Goal: Information Seeking & Learning: Learn about a topic

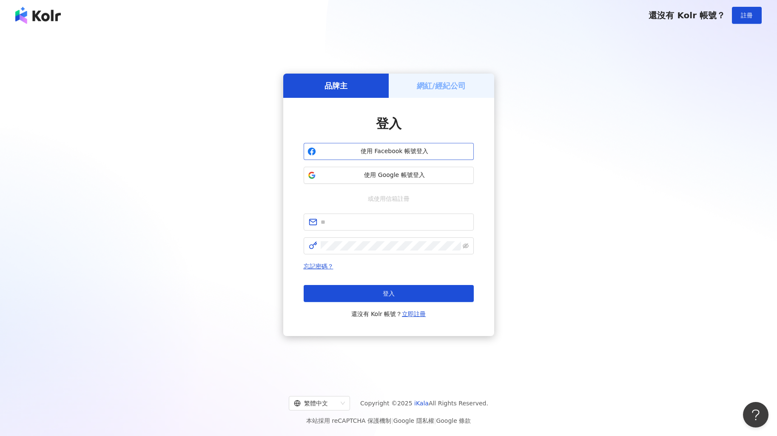
click at [397, 148] on span "使用 Facebook 帳號登入" at bounding box center [394, 151] width 151 height 9
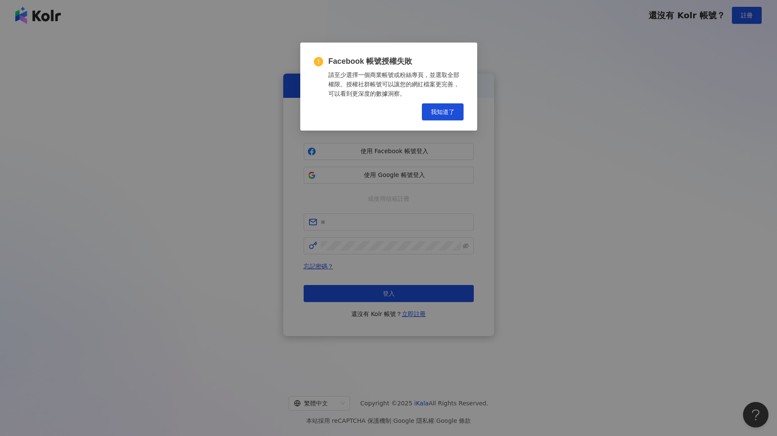
click at [564, 120] on div "Facebook 帳號授權失敗 請至少選擇一個商業帳號或粉絲專頁，並選取全部權限。授權社群帳號可以讓您的網紅檔案更完善，可以看到更深度的數據洞察。 Cance…" at bounding box center [388, 218] width 777 height 436
click at [442, 113] on span "我知道了" at bounding box center [443, 111] width 24 height 7
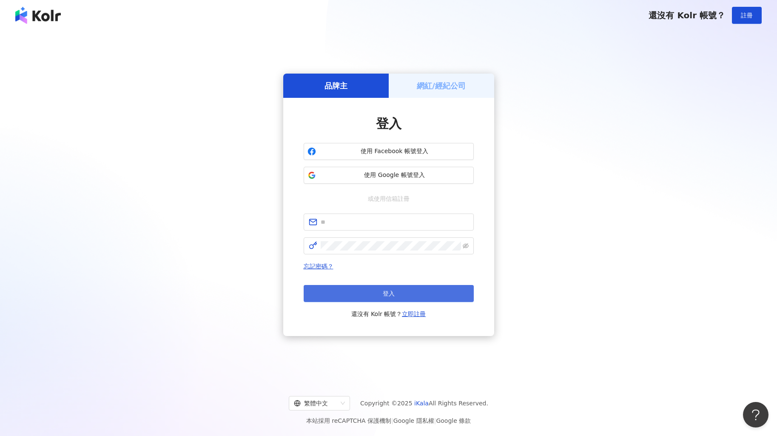
click at [397, 288] on button "登入" at bounding box center [389, 293] width 170 height 17
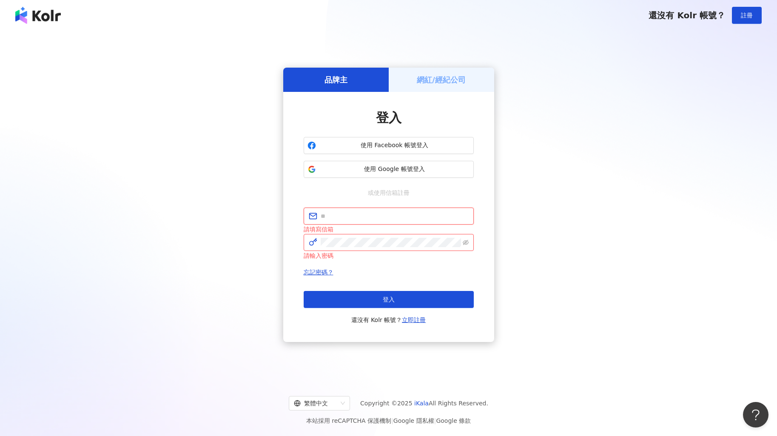
click at [400, 218] on input "text" at bounding box center [395, 215] width 148 height 9
type input "**********"
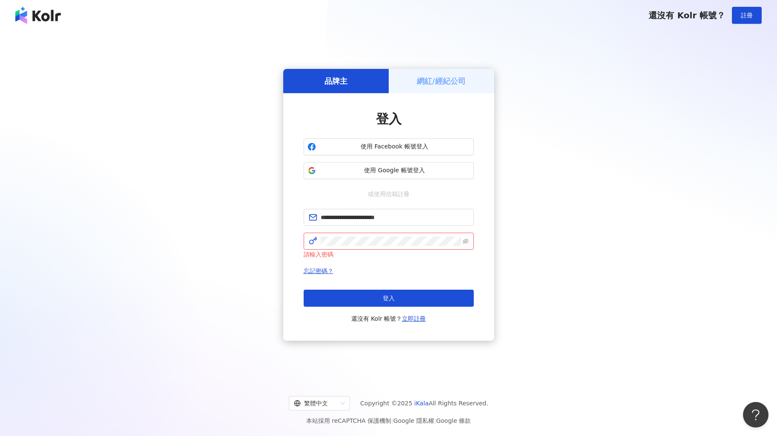
click at [424, 265] on div "**********" at bounding box center [389, 266] width 170 height 115
click at [747, 14] on span "註冊" at bounding box center [747, 15] width 12 height 7
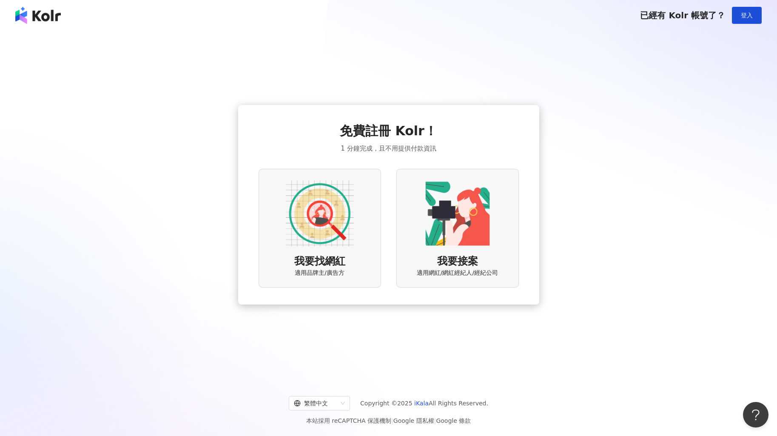
click at [349, 254] on div "我要找網紅 適用品牌主/廣告方" at bounding box center [320, 228] width 122 height 119
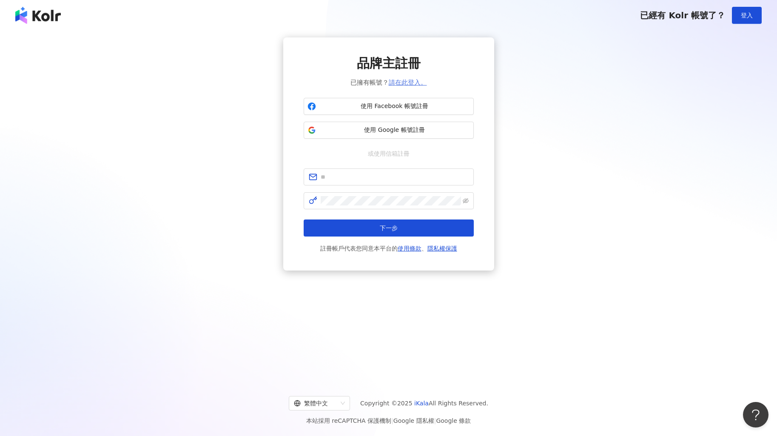
click at [410, 82] on link "請在此登入。" at bounding box center [408, 83] width 38 height 8
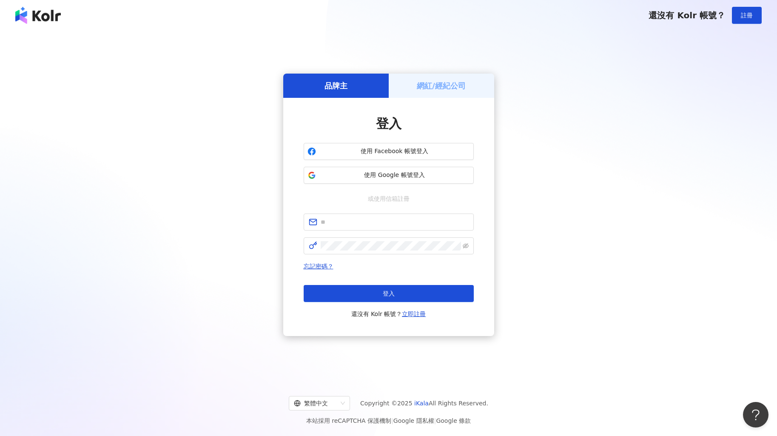
click at [236, 18] on div "還沒有 Kolr 帳號？ 註冊" at bounding box center [388, 15] width 777 height 31
click at [508, 166] on div "品牌主 網紅/經紀公司 登入 使用 Facebook 帳號登入 使用 Google 帳號登入 或使用信箱註冊 忘記密碼？ 登入 還沒有 Kolr 帳號？ 立即…" at bounding box center [388, 204] width 757 height 335
click at [394, 151] on span "使用 Facebook 帳號登入" at bounding box center [394, 151] width 151 height 9
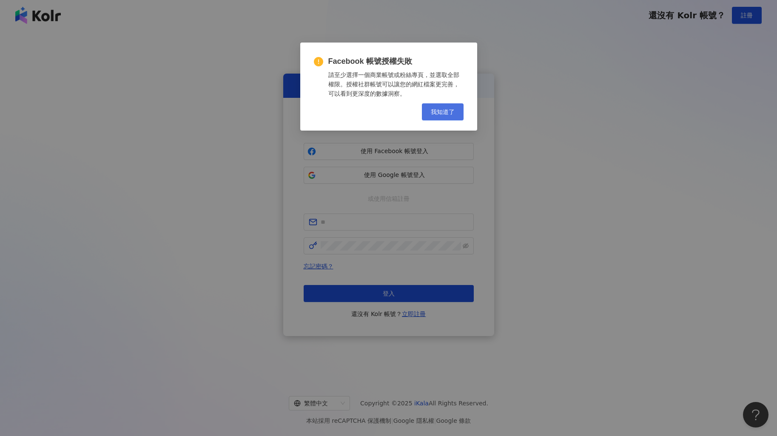
click at [441, 112] on span "我知道了" at bounding box center [443, 111] width 24 height 7
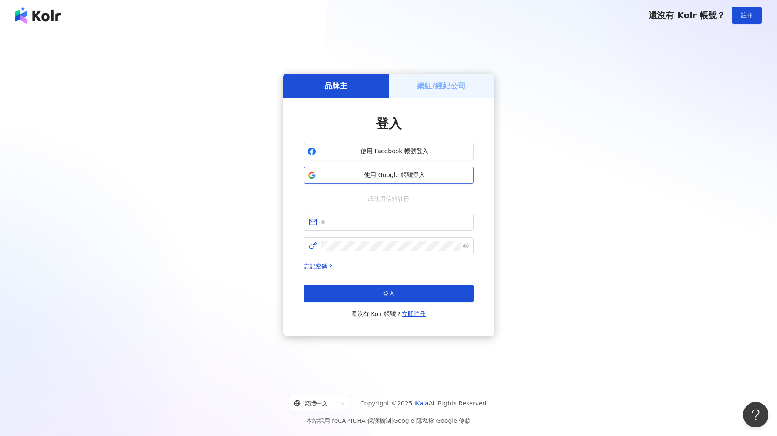
click at [401, 177] on span "使用 Google 帳號登入" at bounding box center [394, 175] width 151 height 9
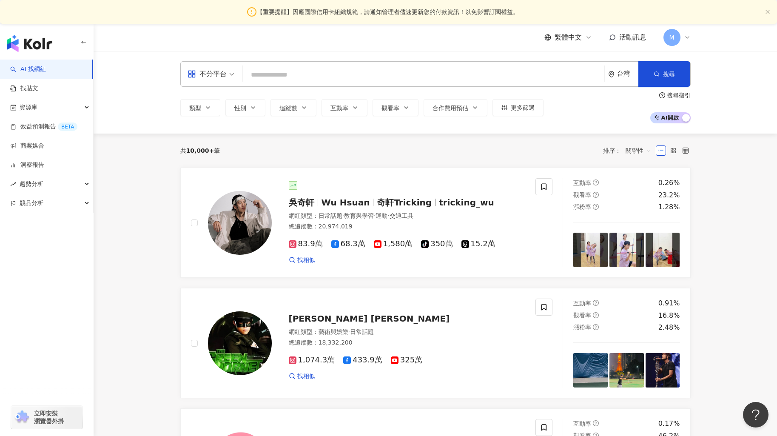
paste input "********"
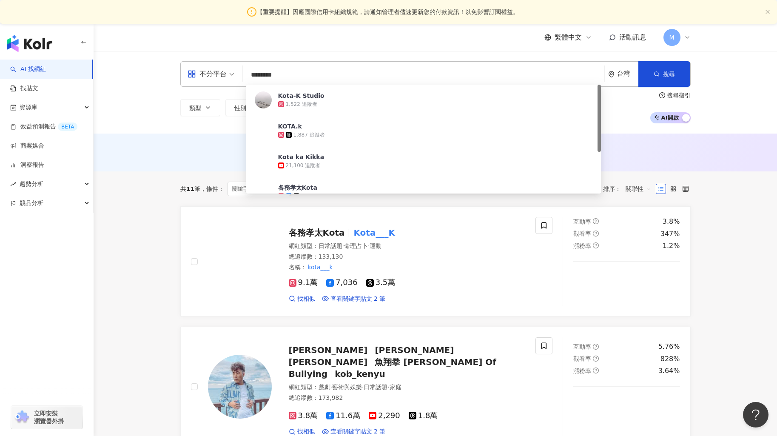
scroll to position [18, 0]
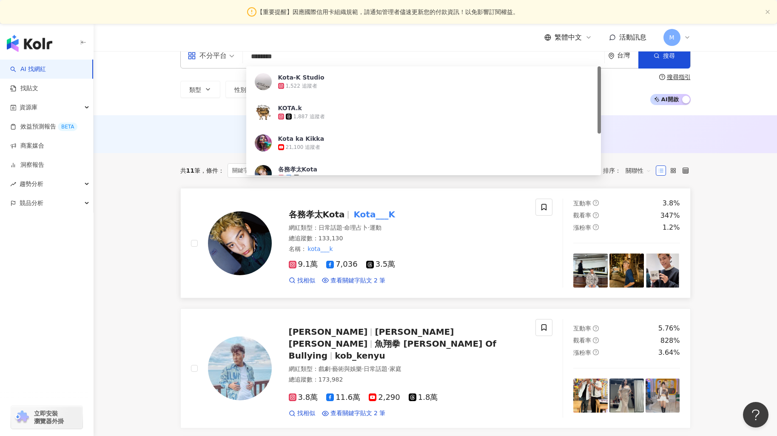
click at [324, 213] on span "各務孝太Kota" at bounding box center [317, 214] width 56 height 10
click at [332, 62] on input "********" at bounding box center [423, 56] width 355 height 16
drag, startPoint x: 286, startPoint y: 57, endPoint x: 209, endPoint y: 57, distance: 77.4
click at [209, 57] on div "不分平台 ******** 台灣 搜尋 6de576f5-9708-4415-9422-3a52a8a4763c Kota-K Studio 1,522 追蹤…" at bounding box center [435, 56] width 510 height 26
paste input "****"
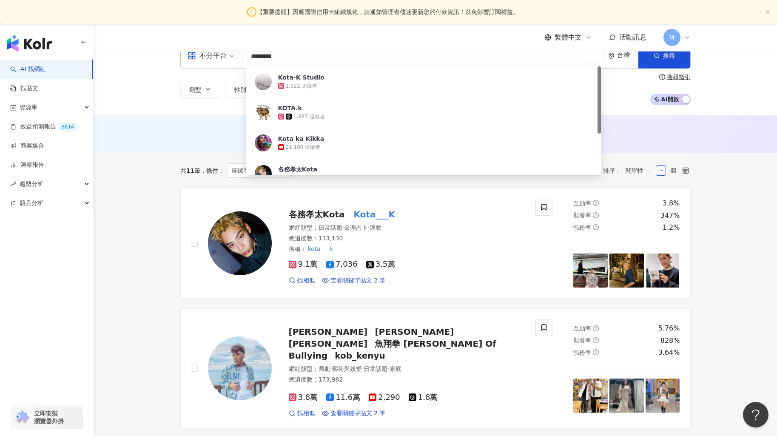
type input "**********"
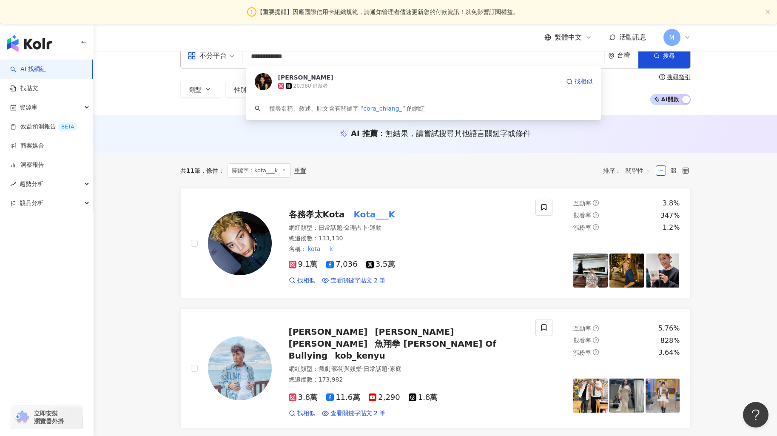
click at [348, 86] on div "20,980 追蹤者" at bounding box center [419, 86] width 282 height 9
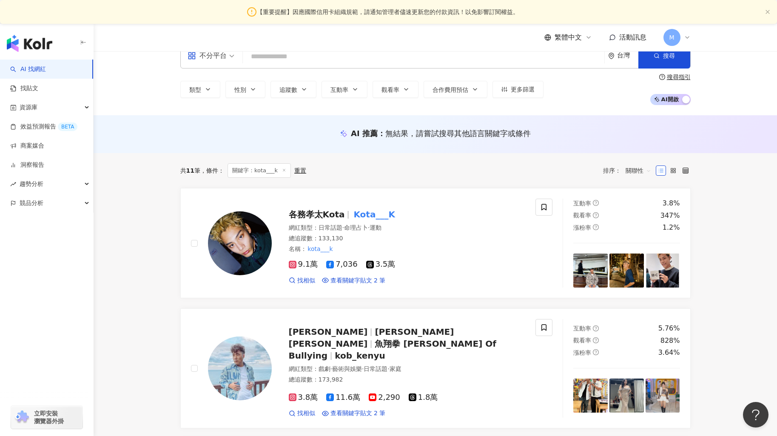
click at [429, 62] on input "search" at bounding box center [423, 56] width 355 height 16
click at [331, 66] on div "不分平台 台灣 搜尋 79b01cae-46c5-4951-84b6-594374029984 江苙德 20,980 追蹤者 搜尋名稱、敘述、貼文含有關鍵字 …" at bounding box center [435, 56] width 510 height 26
click at [327, 217] on span "各務孝太Kota" at bounding box center [317, 214] width 56 height 10
click at [290, 61] on input "search" at bounding box center [423, 56] width 355 height 16
paste input "******"
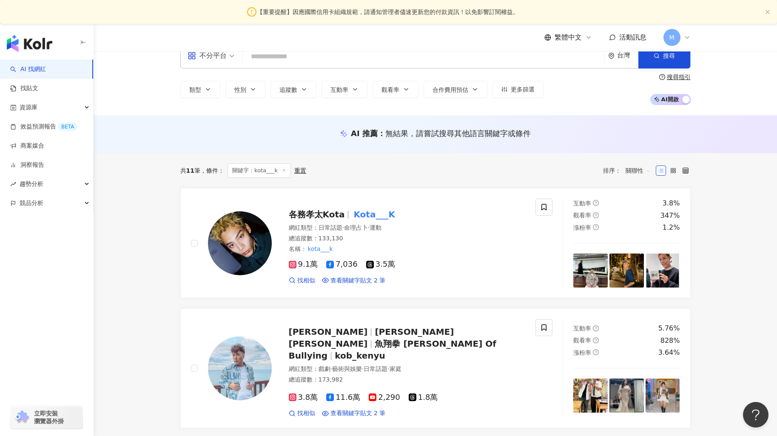
type input "******"
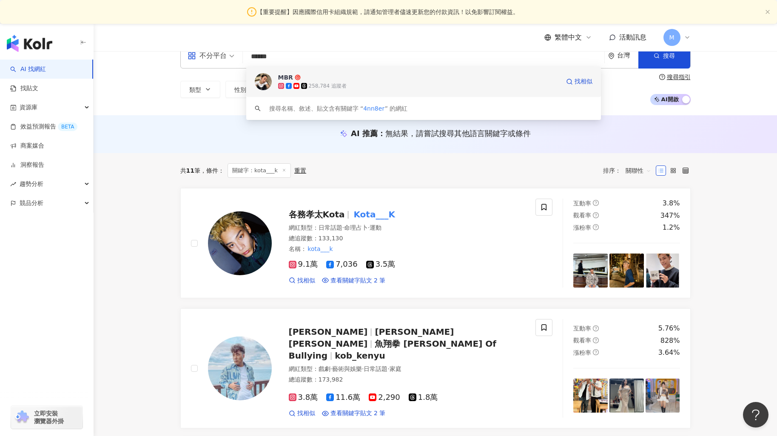
click at [329, 82] on div "258,784 追蹤者" at bounding box center [328, 85] width 38 height 7
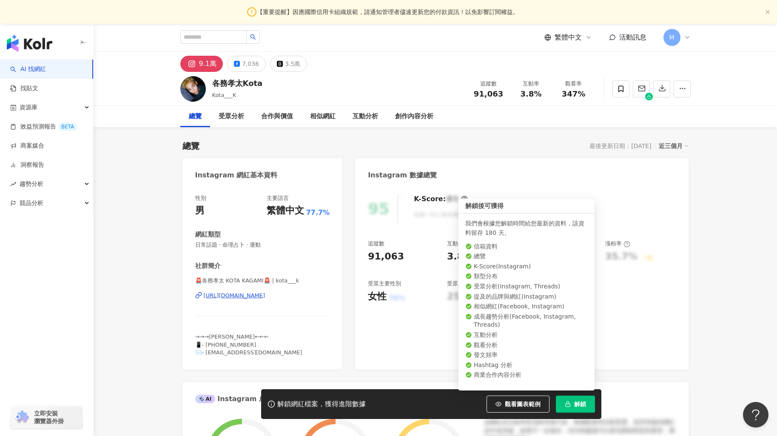
click at [573, 404] on button "解鎖" at bounding box center [575, 403] width 39 height 17
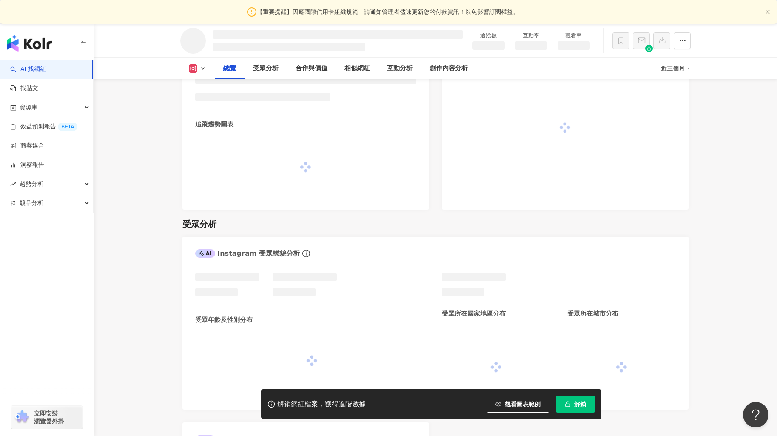
scroll to position [519, 0]
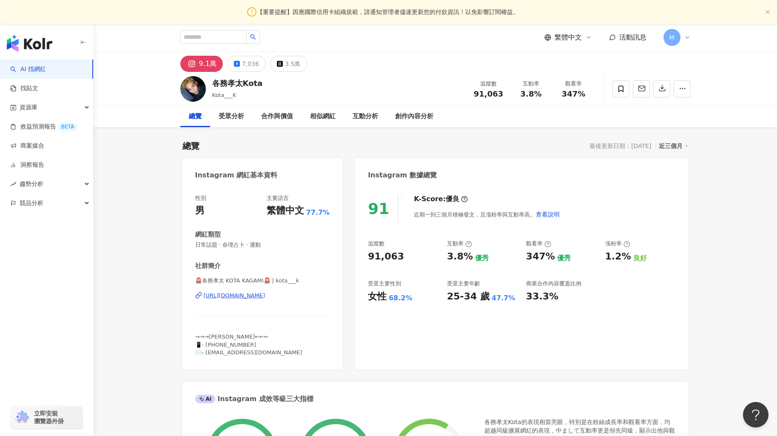
scroll to position [531, 0]
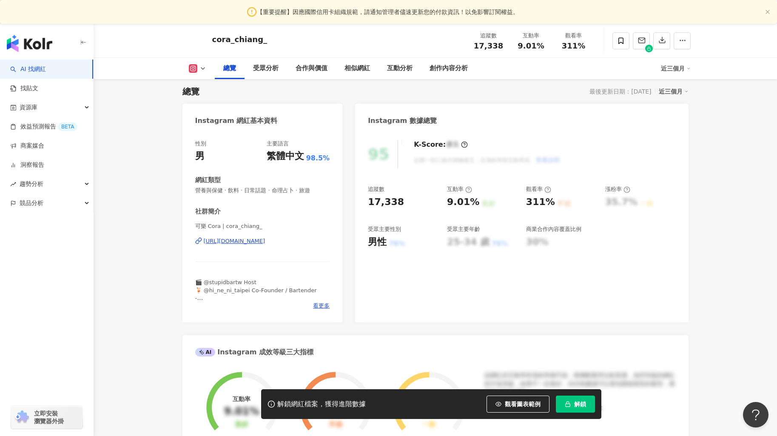
scroll to position [162, 0]
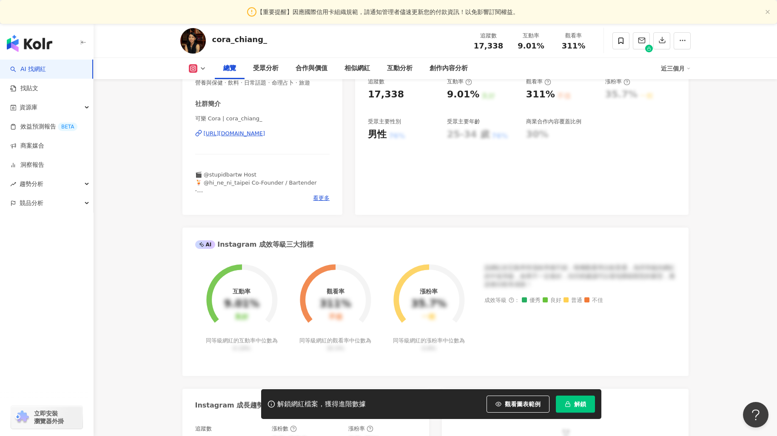
click at [577, 401] on span "解鎖" at bounding box center [580, 404] width 12 height 7
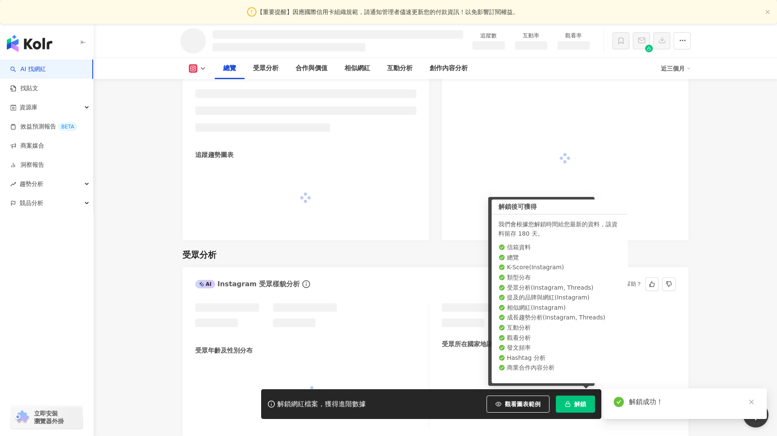
scroll to position [473, 0]
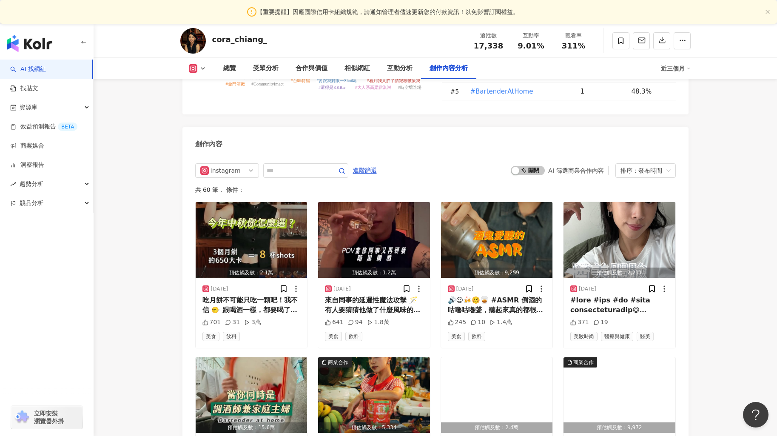
scroll to position [2580, 0]
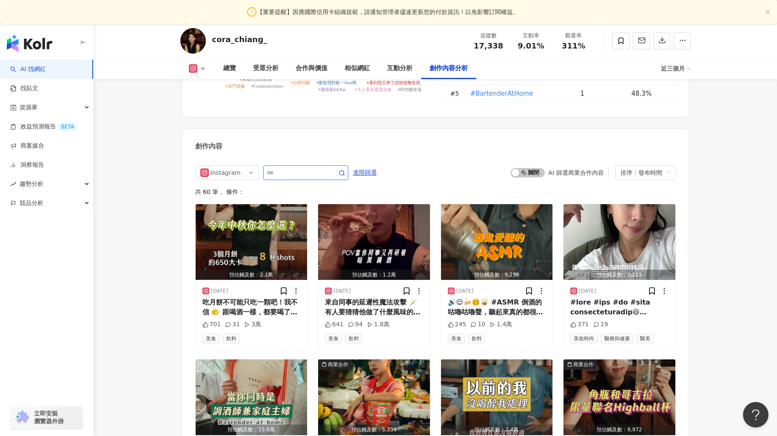
click at [284, 168] on input "text" at bounding box center [297, 173] width 60 height 10
type input "*"
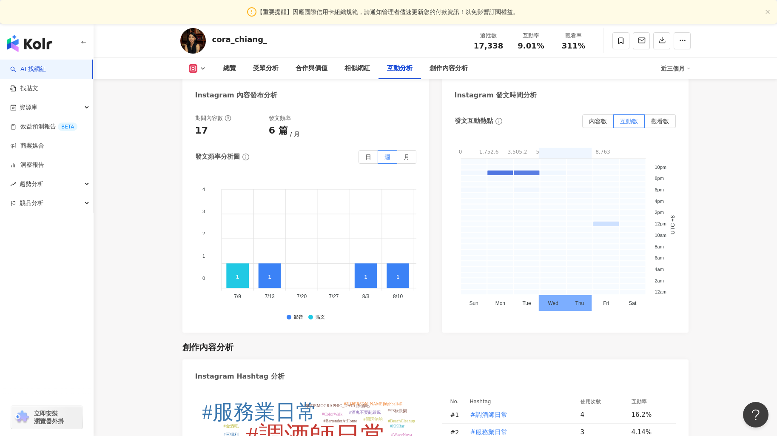
scroll to position [1684, 0]
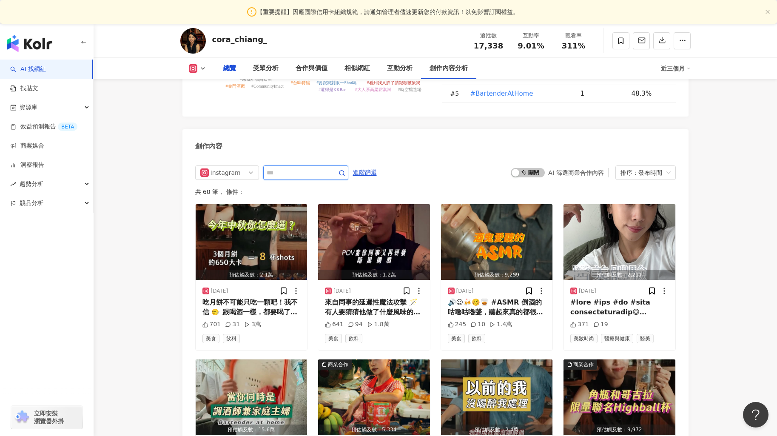
scroll to position [479, 0]
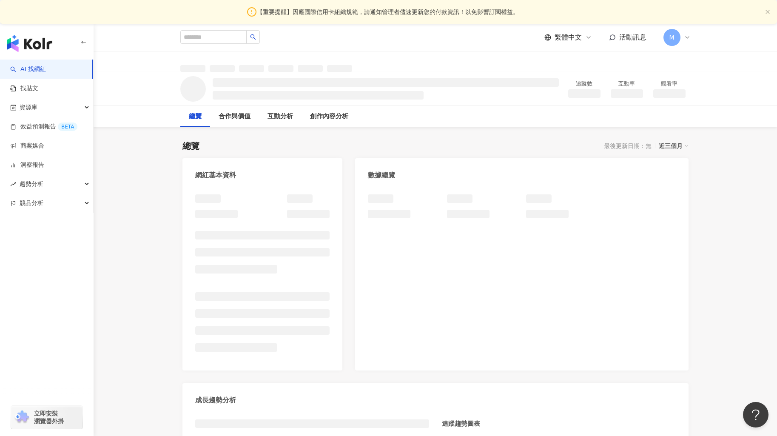
click at [325, 51] on div "繁體中文 活動訊息 M" at bounding box center [435, 37] width 510 height 27
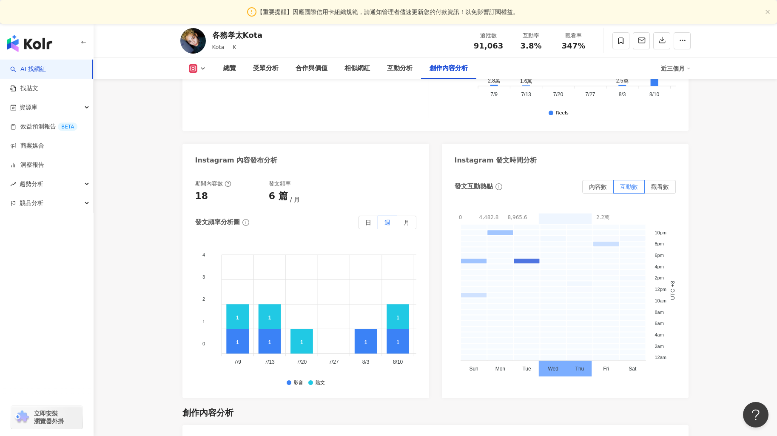
scroll to position [2484, 0]
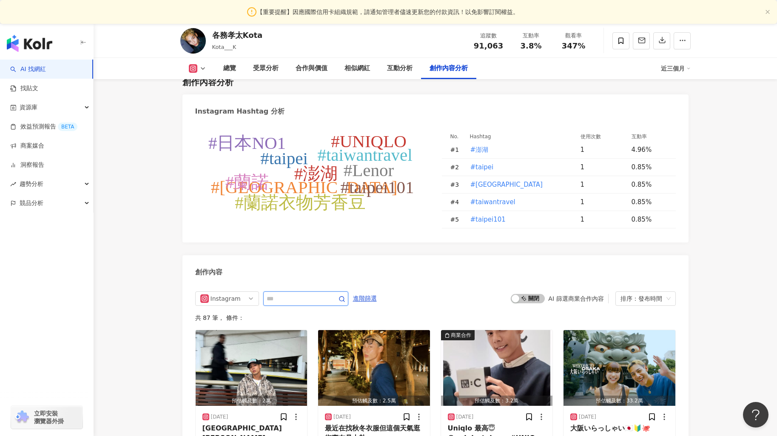
click at [301, 293] on input "text" at bounding box center [297, 298] width 60 height 10
type input "*"
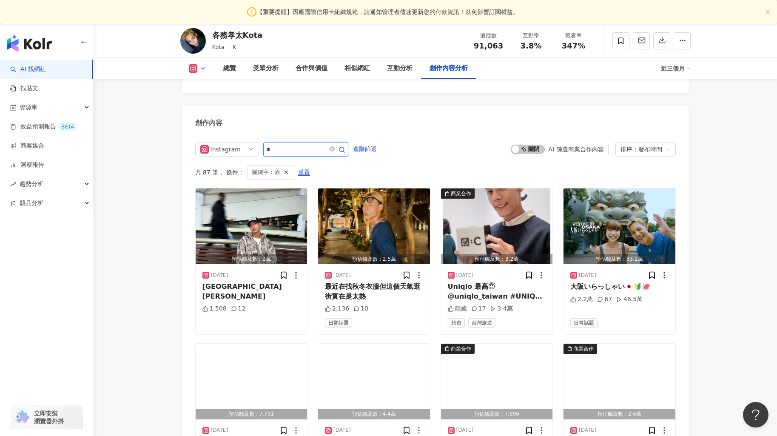
scroll to position [2501, 0]
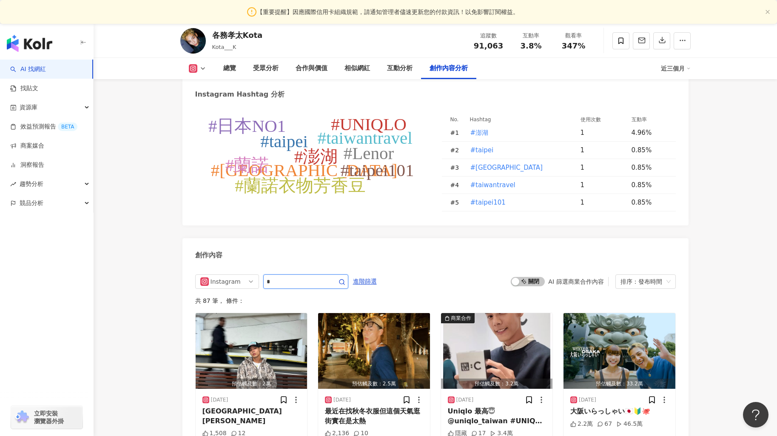
scroll to position [2484, 0]
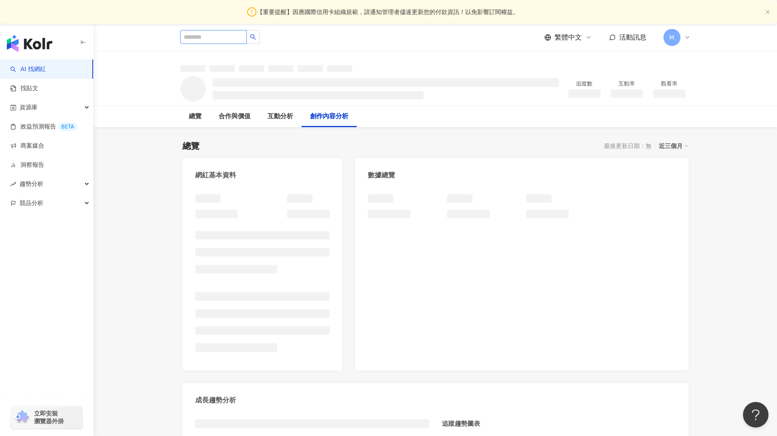
click at [212, 34] on input "search" at bounding box center [213, 37] width 66 height 14
paste input "**********"
type input "**********"
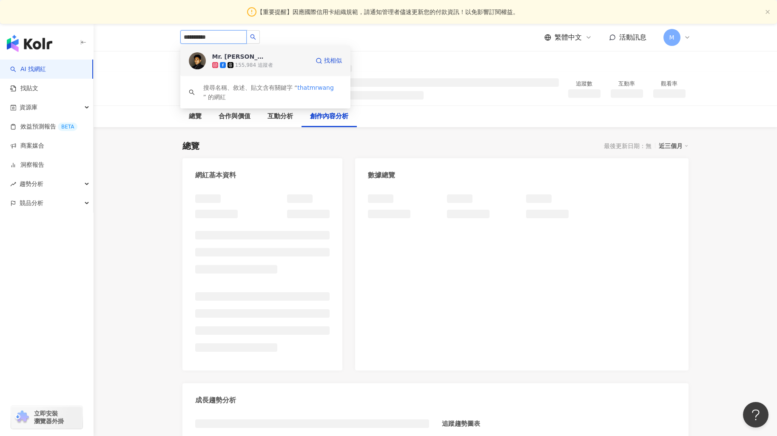
click at [261, 57] on span "Mr. [PERSON_NAME]" at bounding box center [239, 56] width 55 height 9
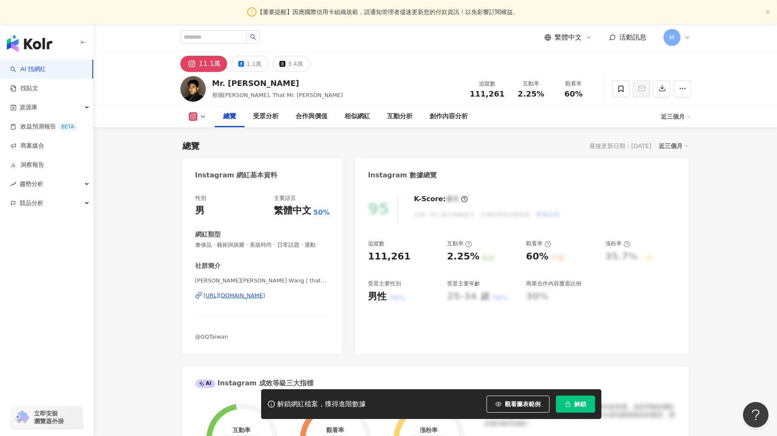
scroll to position [662, 0]
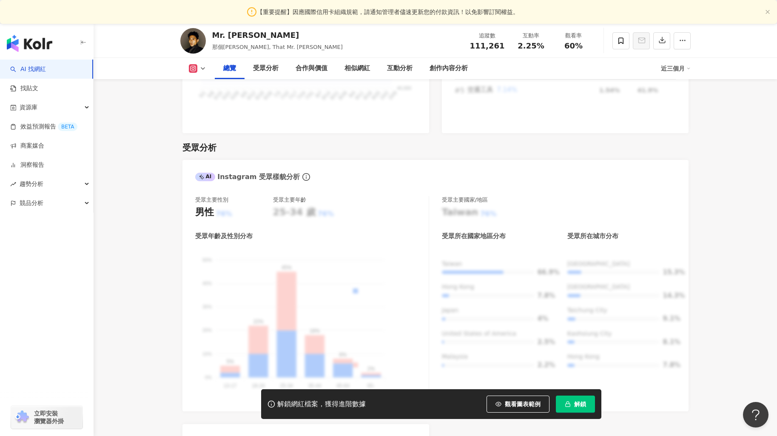
click at [569, 393] on div "解鎖網紅檔案，獲得進階數據 觀看圖表範例 解鎖" at bounding box center [431, 404] width 340 height 30
click at [569, 401] on icon "button" at bounding box center [568, 404] width 6 height 6
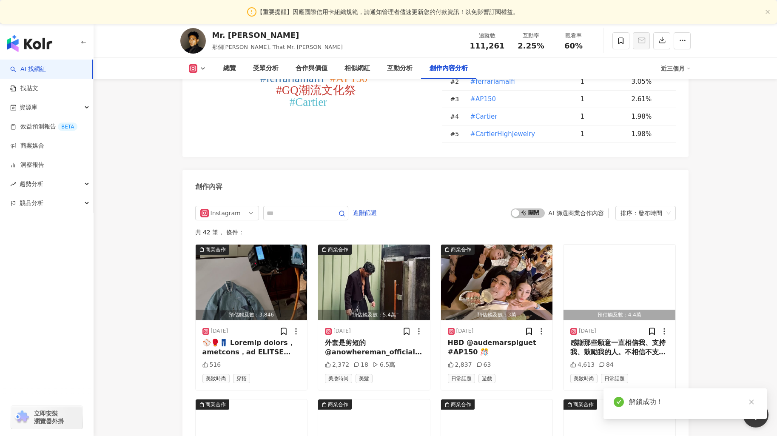
scroll to position [2509, 0]
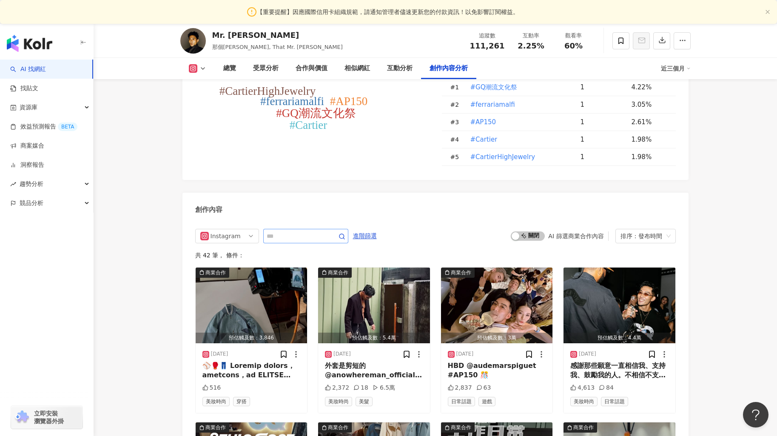
click at [306, 229] on span at bounding box center [305, 236] width 85 height 14
click at [305, 231] on input "text" at bounding box center [297, 236] width 60 height 10
type input "*"
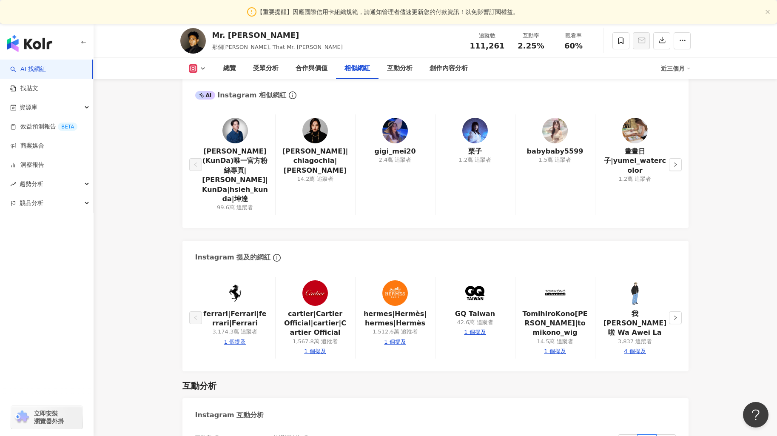
scroll to position [1395, 0]
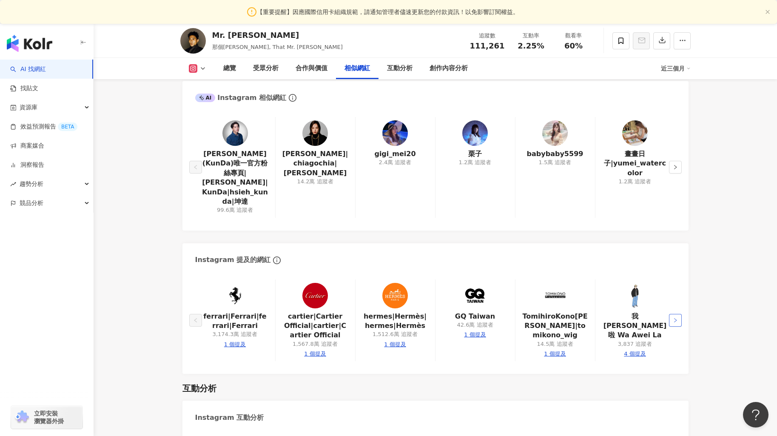
click at [680, 314] on button "button" at bounding box center [675, 320] width 13 height 13
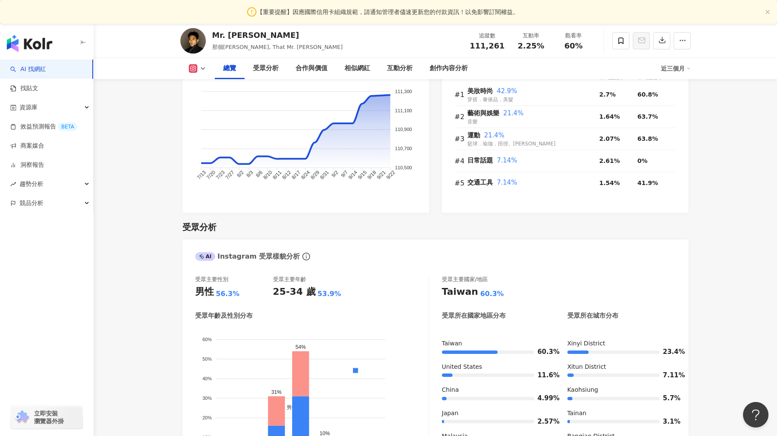
scroll to position [0, 0]
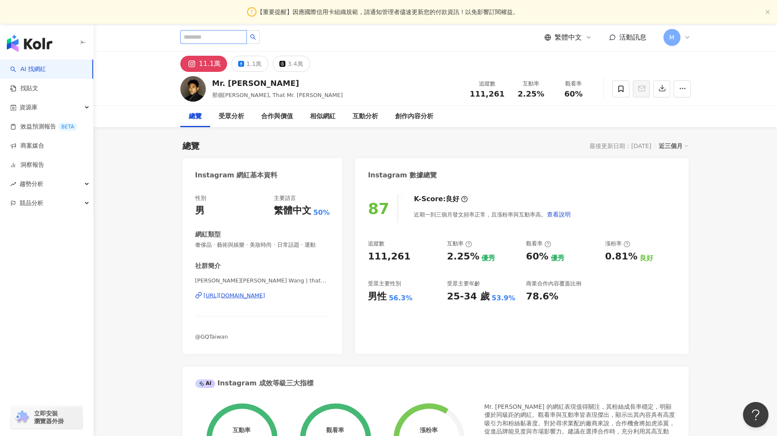
click at [200, 37] on input "search" at bounding box center [213, 37] width 66 height 14
paste input "**********"
type input "**********"
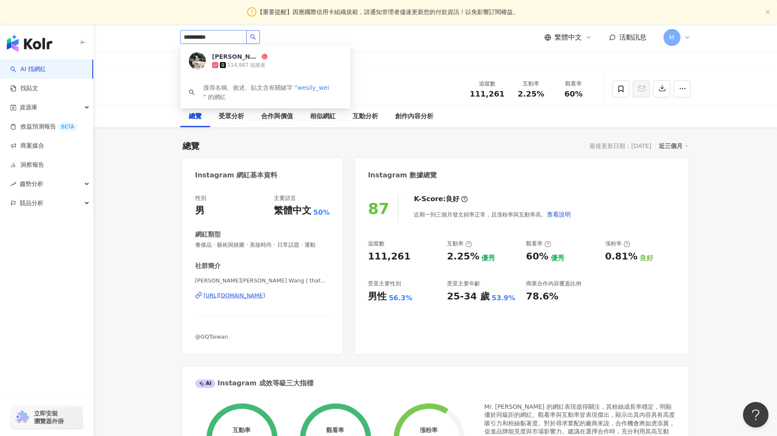
click at [256, 35] on icon "search" at bounding box center [253, 37] width 6 height 6
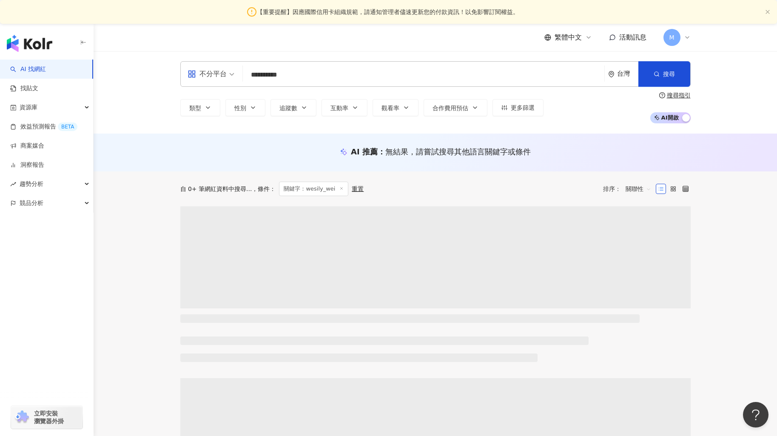
click at [259, 59] on div "**********" at bounding box center [435, 92] width 683 height 82
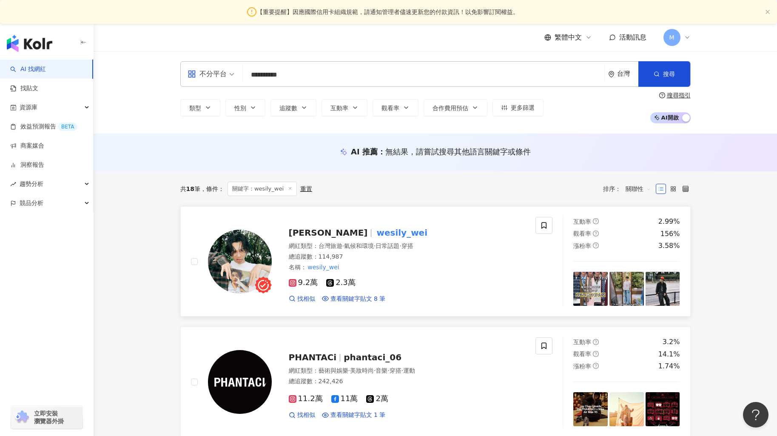
click at [311, 236] on span "Wei Chang" at bounding box center [328, 233] width 79 height 10
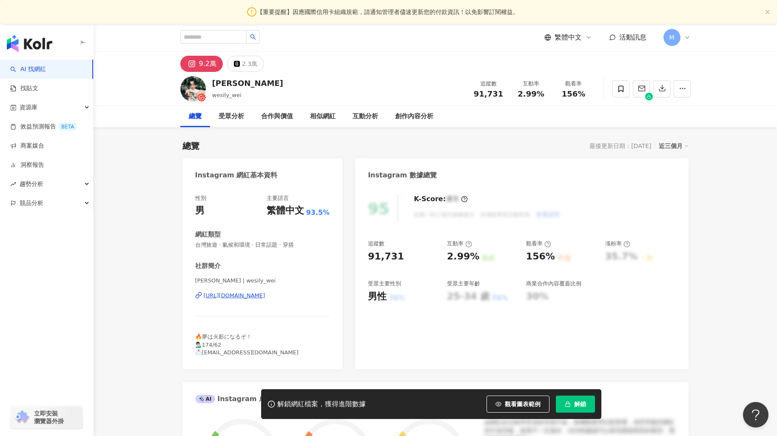
click at [566, 401] on icon "button" at bounding box center [568, 404] width 6 height 6
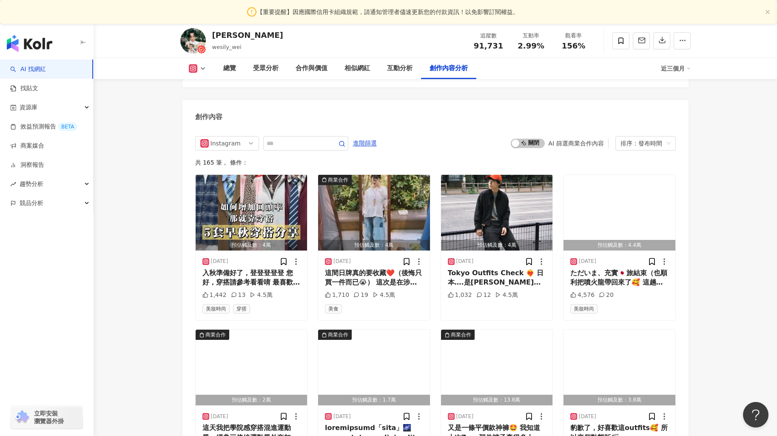
scroll to position [2607, 0]
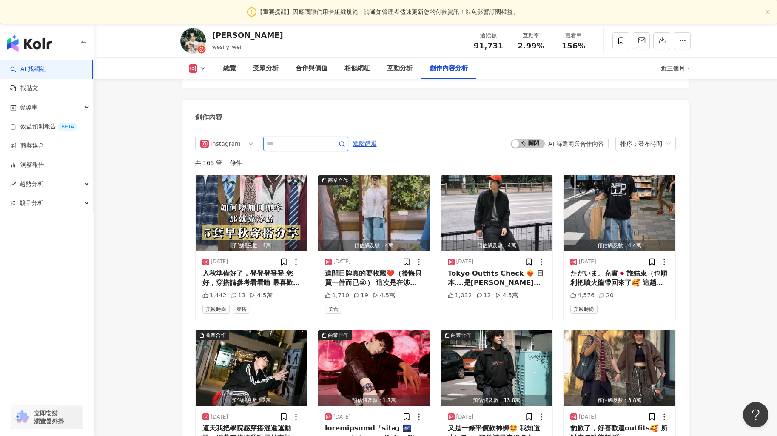
click at [319, 139] on input "text" at bounding box center [297, 144] width 60 height 10
click at [374, 137] on span "進階篩選" at bounding box center [365, 144] width 24 height 14
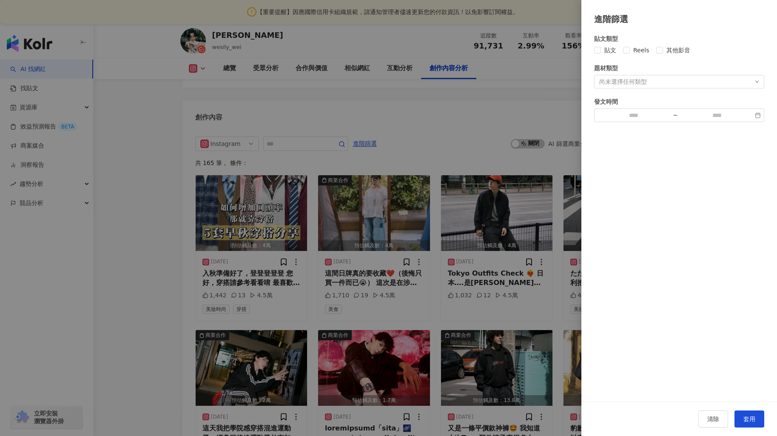
click at [455, 133] on div at bounding box center [388, 218] width 777 height 436
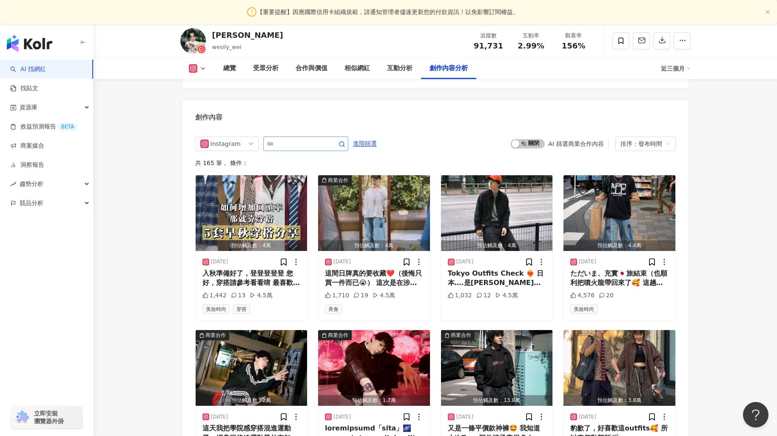
click at [291, 137] on span at bounding box center [305, 144] width 85 height 14
click at [292, 139] on input "text" at bounding box center [297, 144] width 60 height 10
type input "*"
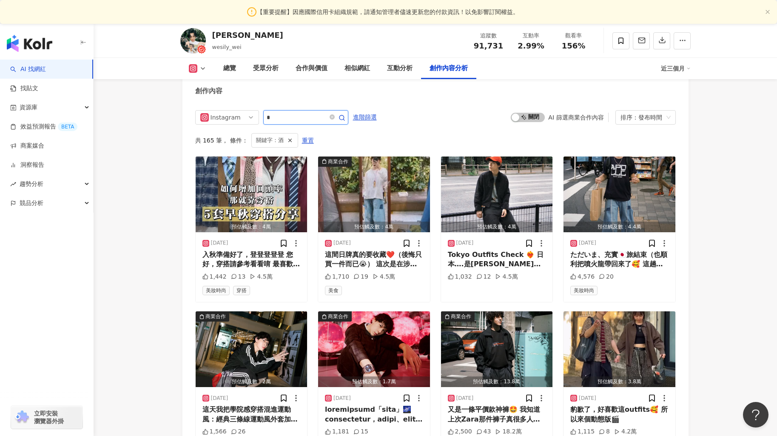
scroll to position [2588, 0]
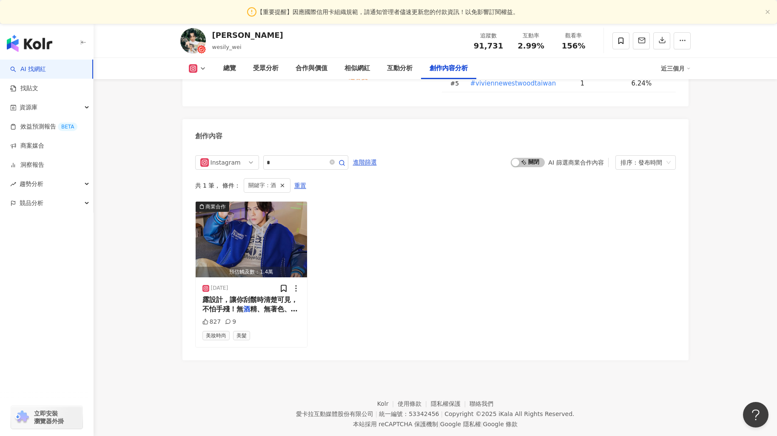
click at [424, 318] on div "商業合作 預估觸及數：1.4萬 2025/3/11 露設計，讓你刮鬍時清楚可見，不怕手殘！無 酒 精、無著色、無防腐劑，溫和不刺激，敏感 827 9 美妝時尚…" at bounding box center [435, 274] width 481 height 146
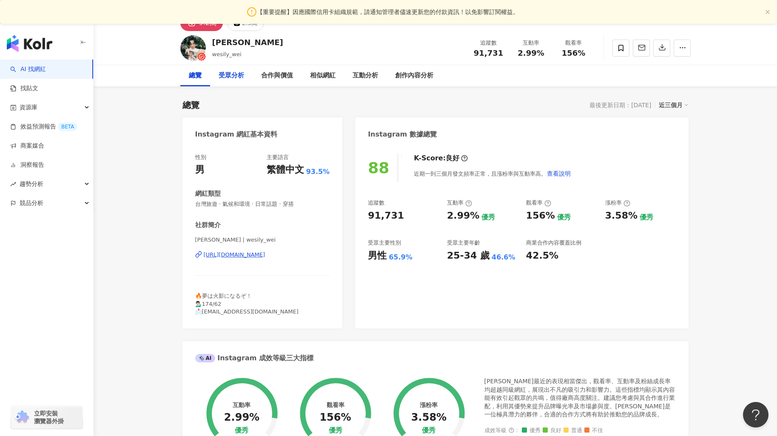
scroll to position [0, 0]
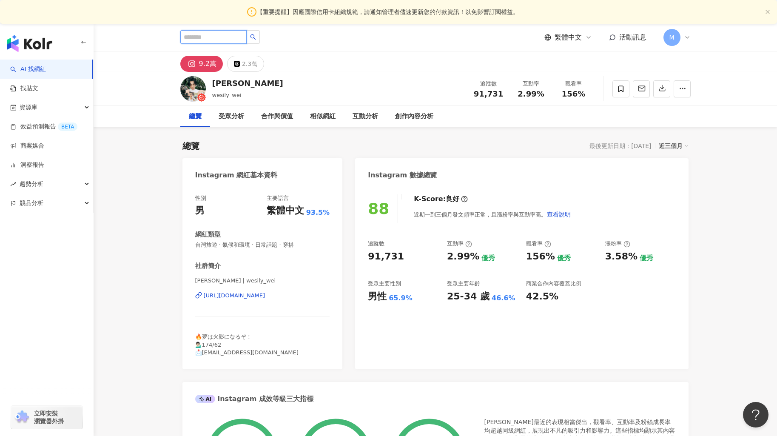
click at [210, 40] on input "search" at bounding box center [213, 37] width 66 height 14
paste input "*********"
type input "*********"
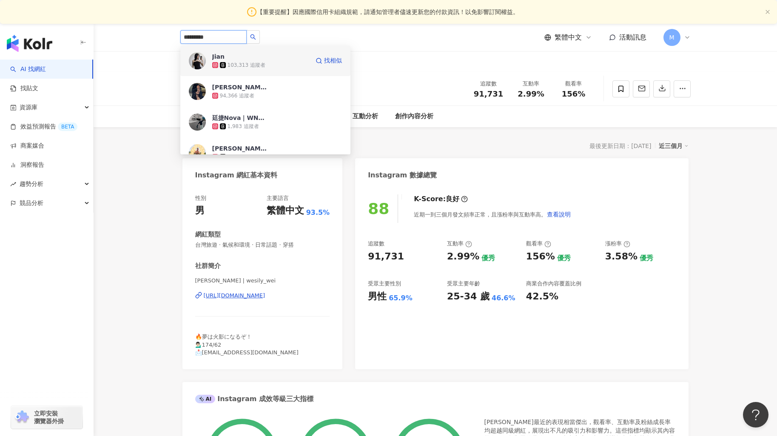
click at [249, 56] on span "Jian" at bounding box center [239, 56] width 55 height 9
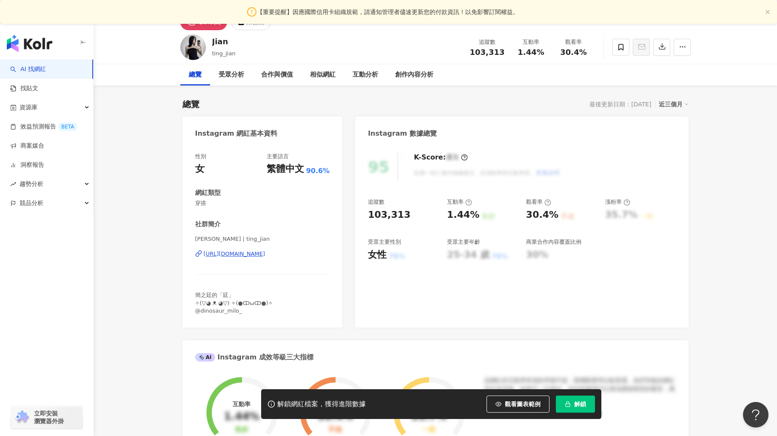
scroll to position [37, 0]
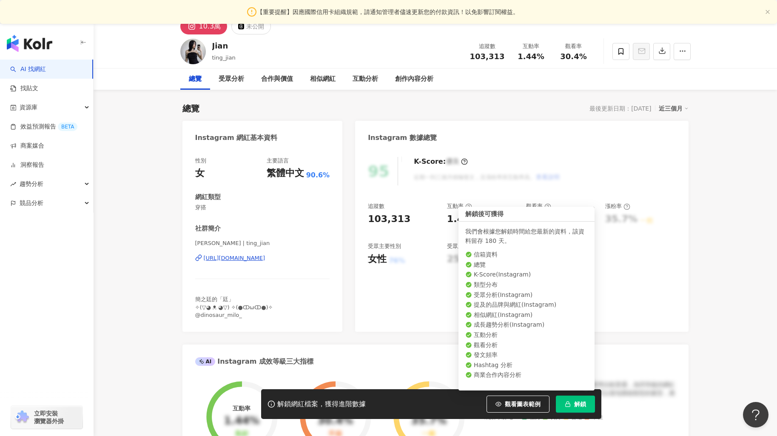
click at [579, 400] on button "解鎖" at bounding box center [575, 403] width 39 height 17
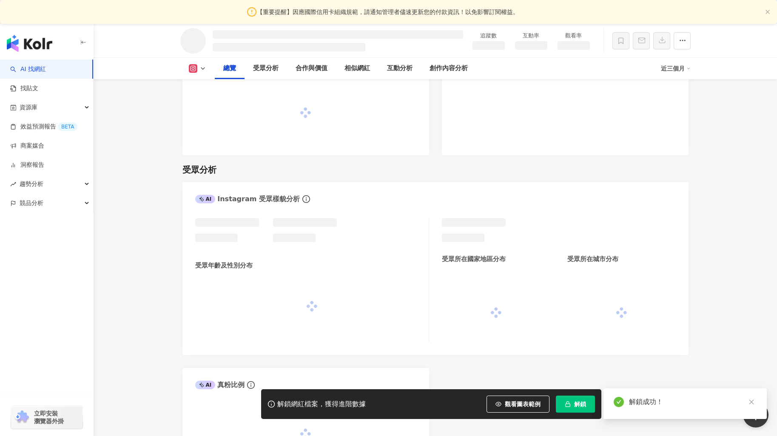
scroll to position [842, 0]
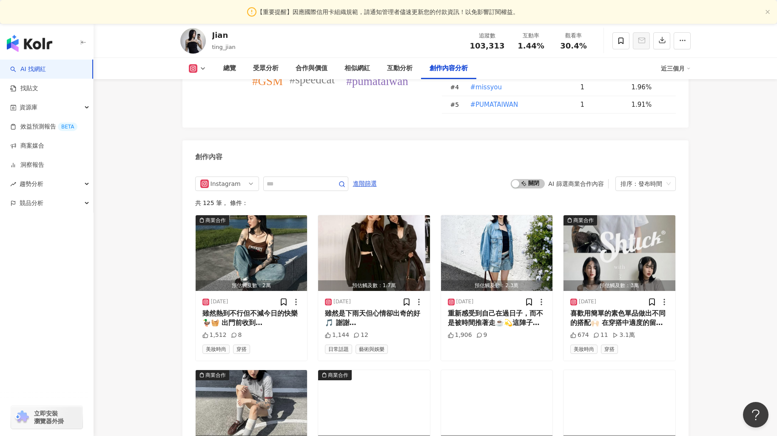
scroll to position [2431, 0]
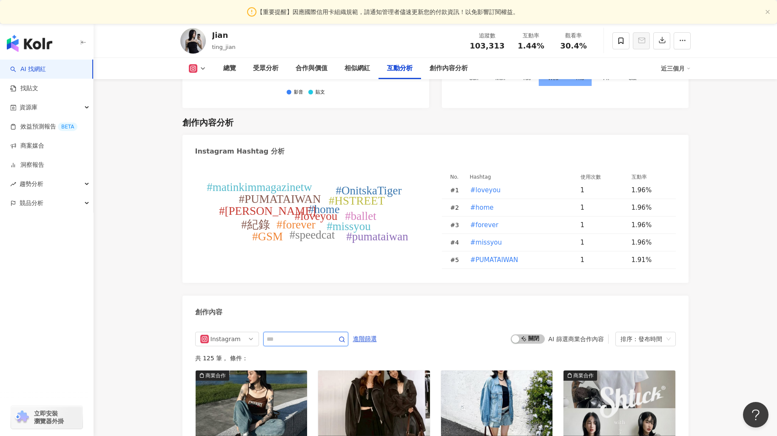
click at [323, 334] on input "text" at bounding box center [297, 339] width 60 height 10
type input "*"
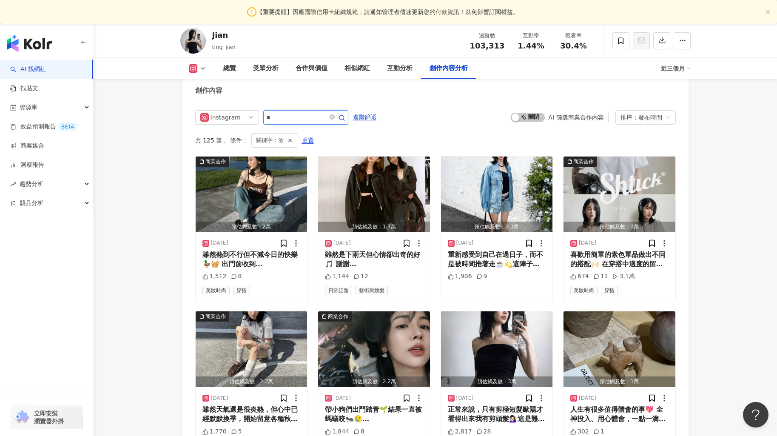
scroll to position [2607, 0]
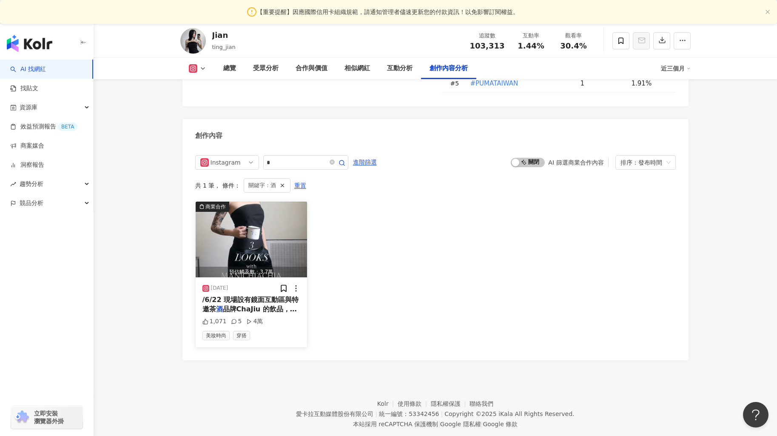
click at [255, 295] on div "/6/22 現場設有鏡面互動區與特邀茶 酒 品牌ChaJiu 的飲品，不只可以現場" at bounding box center [251, 304] width 98 height 19
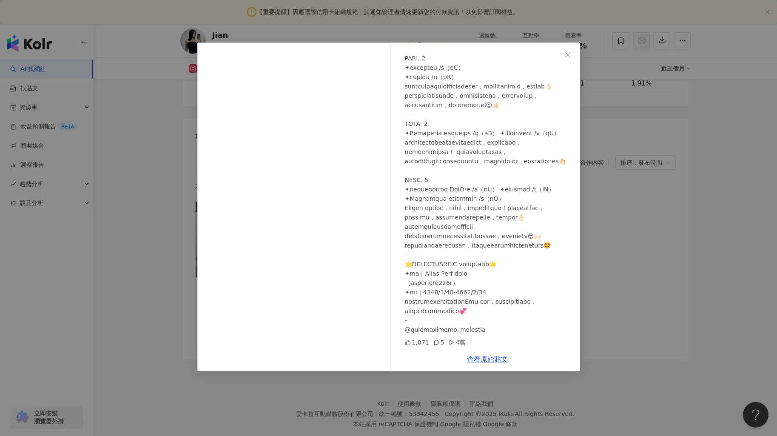
scroll to position [203, 0]
click at [461, 264] on div at bounding box center [489, 157] width 168 height 356
click at [645, 271] on div "Jian 2025/6/17 1,071 5 4萬 查看原始貼文" at bounding box center [388, 218] width 777 height 436
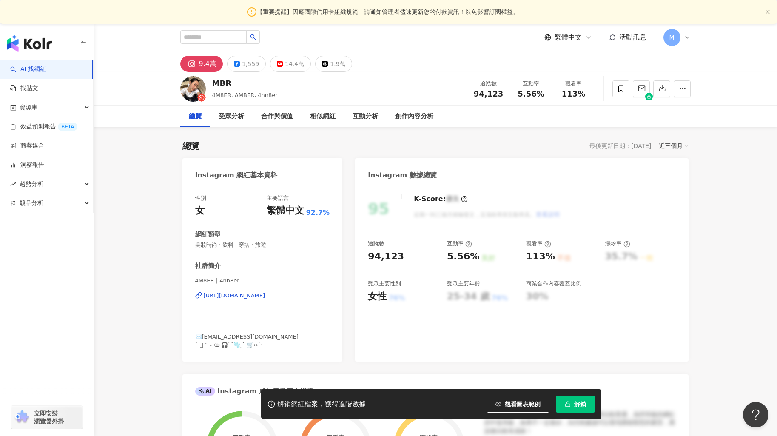
click at [574, 403] on span "解鎖" at bounding box center [580, 404] width 12 height 7
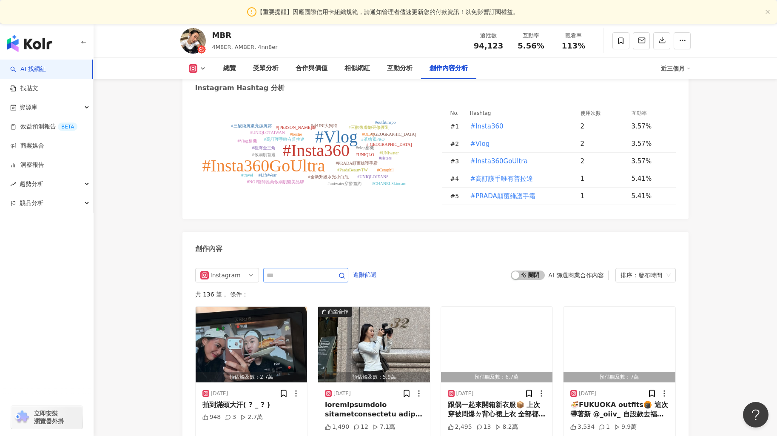
scroll to position [2487, 0]
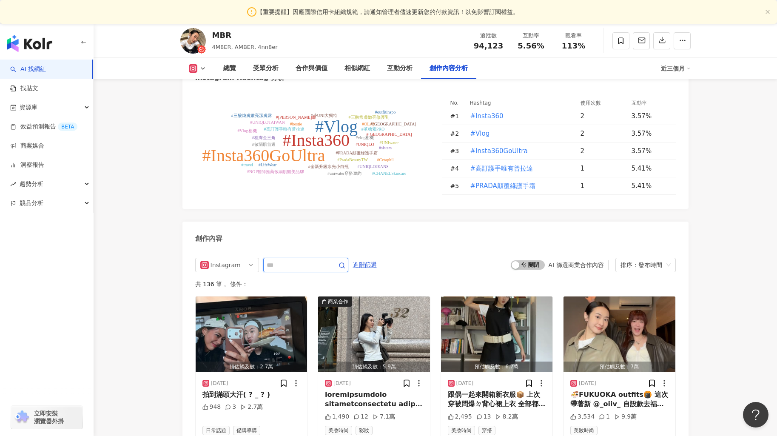
click at [301, 260] on input "text" at bounding box center [297, 265] width 60 height 10
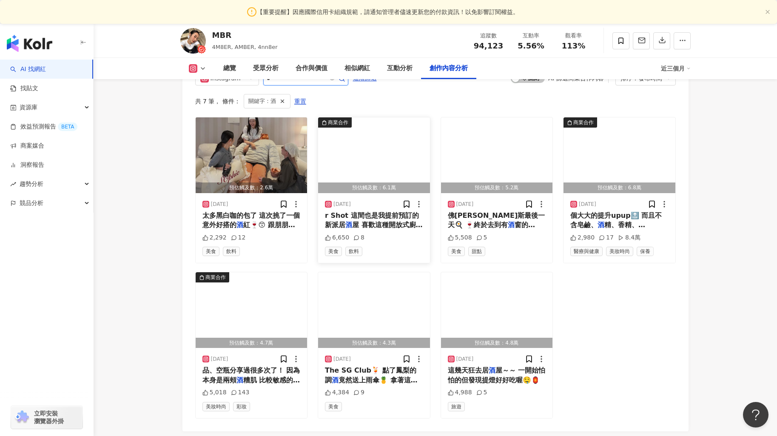
scroll to position [2672, 0]
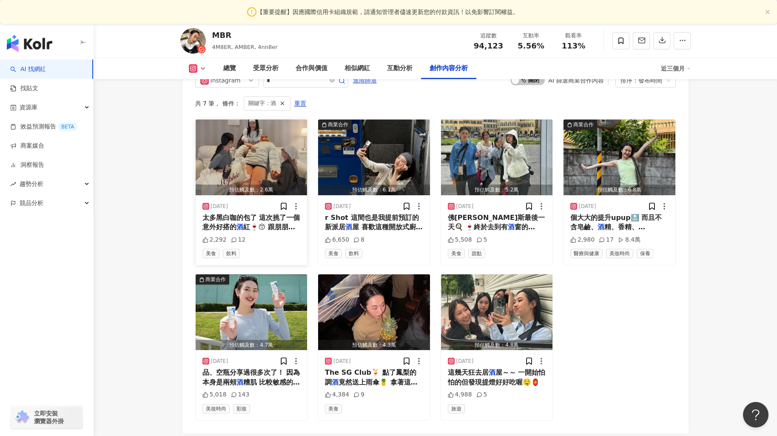
click at [249, 165] on img "button" at bounding box center [252, 157] width 112 height 76
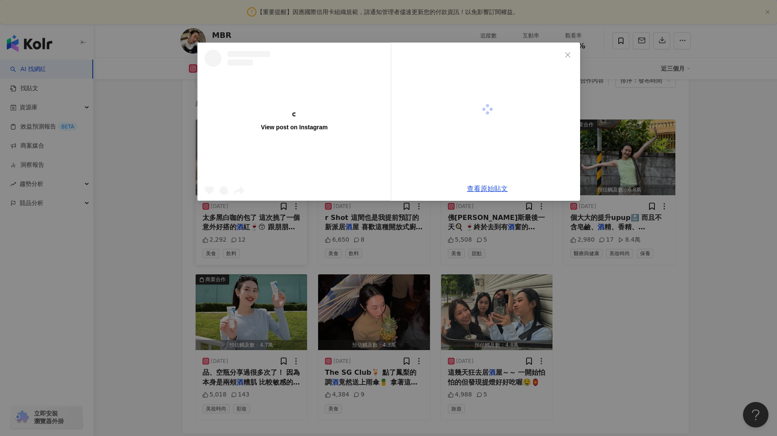
click at [249, 165] on div "View post on Instagram" at bounding box center [294, 121] width 193 height 157
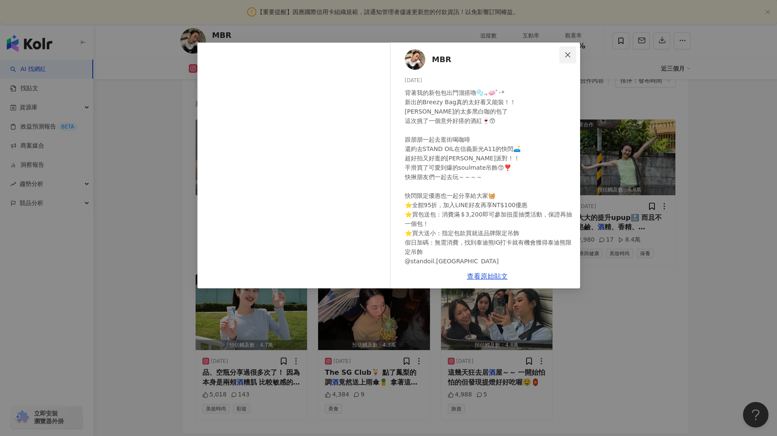
click at [567, 50] on button "Close" at bounding box center [567, 54] width 17 height 17
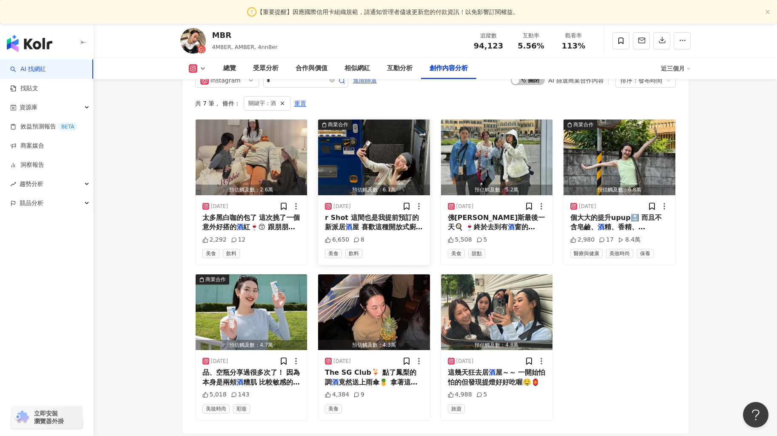
click at [378, 202] on div "2025/9/29" at bounding box center [374, 206] width 98 height 9
click at [386, 134] on img "button" at bounding box center [374, 157] width 112 height 76
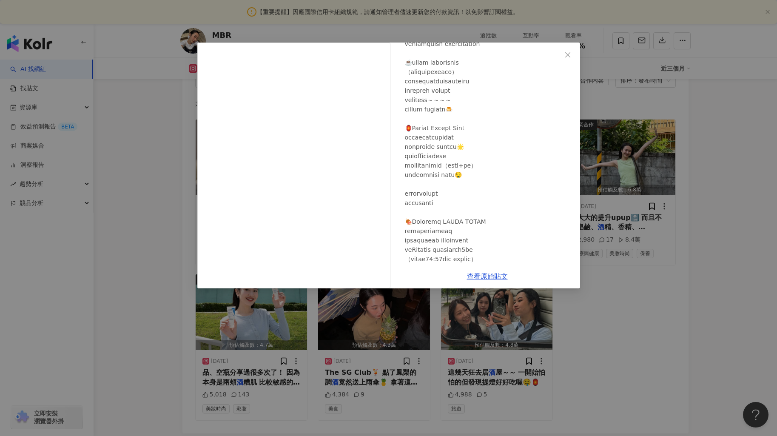
scroll to position [145, 0]
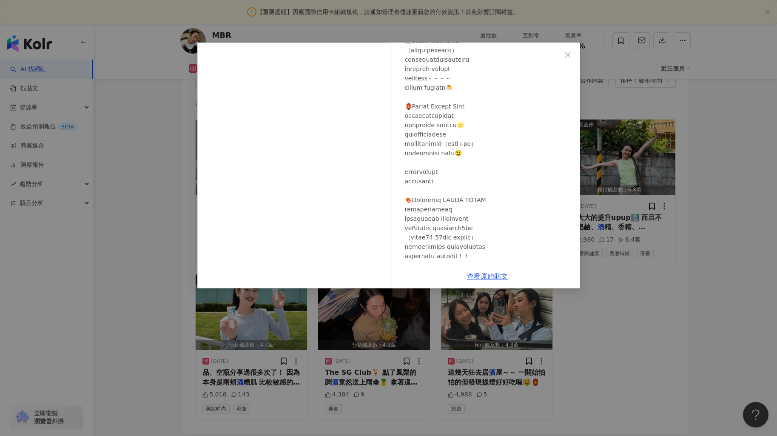
click at [635, 199] on div "MBR 2025/9/29 6,650 8 查看原始貼文" at bounding box center [388, 218] width 777 height 436
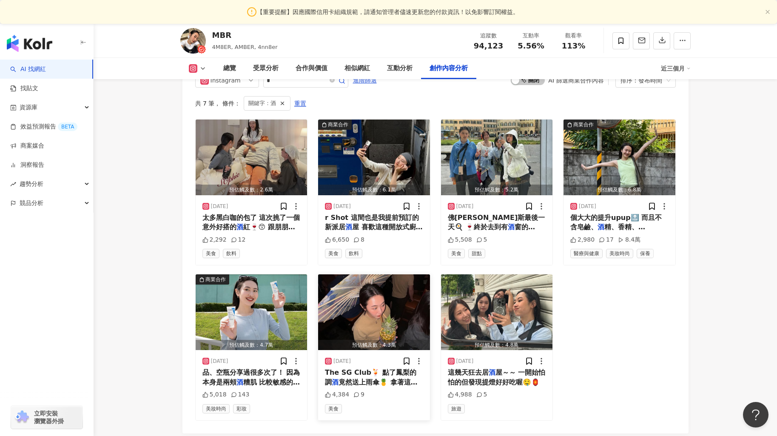
click at [349, 319] on img "button" at bounding box center [374, 312] width 112 height 76
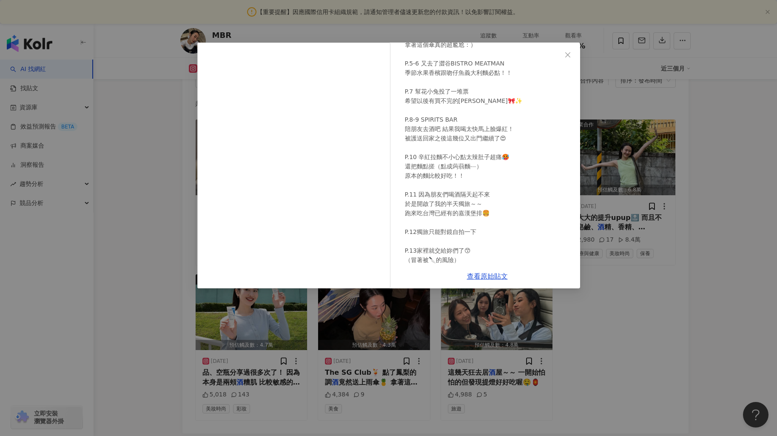
scroll to position [127, 0]
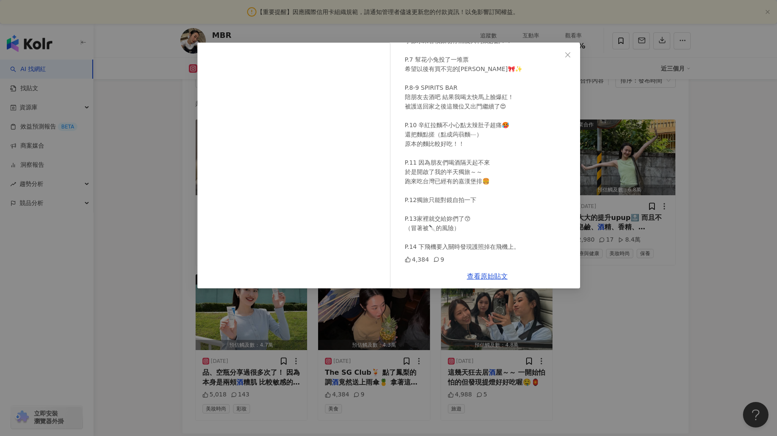
click at [643, 222] on div "MBR 2024/12/20 去完福岡名古屋之後回到東京🗼 都是一些吃吃喝喝的小碎片～～ P.1-4 The SG Club🍹 點了鳳梨的調酒竟然送上雨傘🍍 …" at bounding box center [388, 218] width 777 height 436
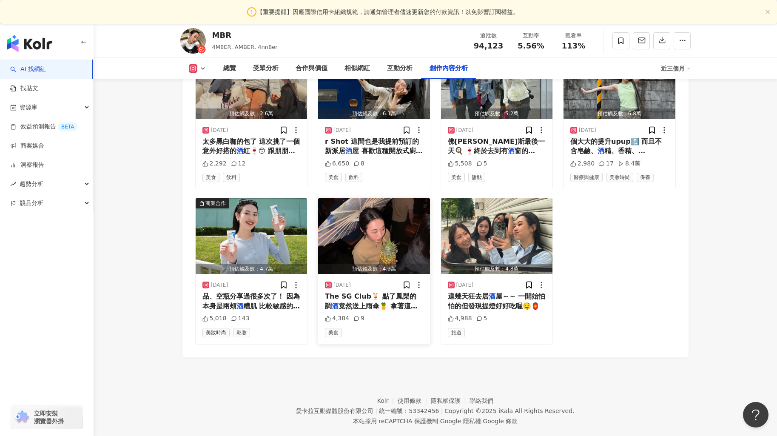
scroll to position [2750, 0]
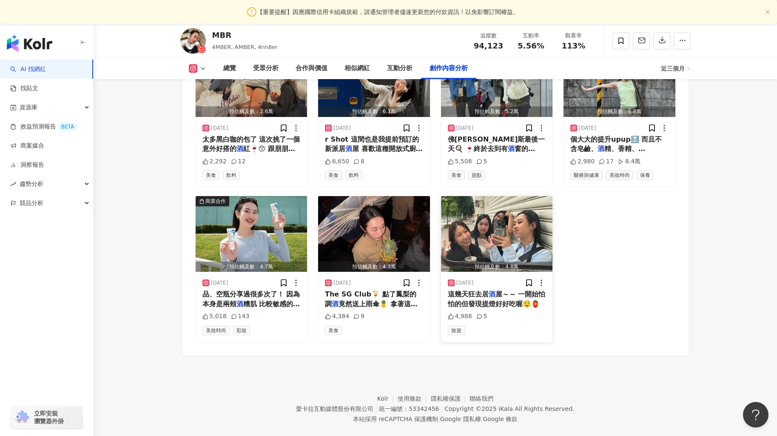
click at [489, 215] on img "button" at bounding box center [497, 234] width 112 height 76
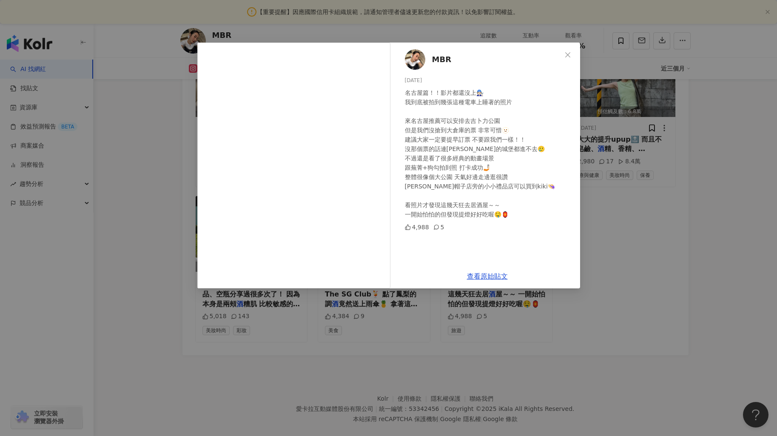
scroll to position [2754, 0]
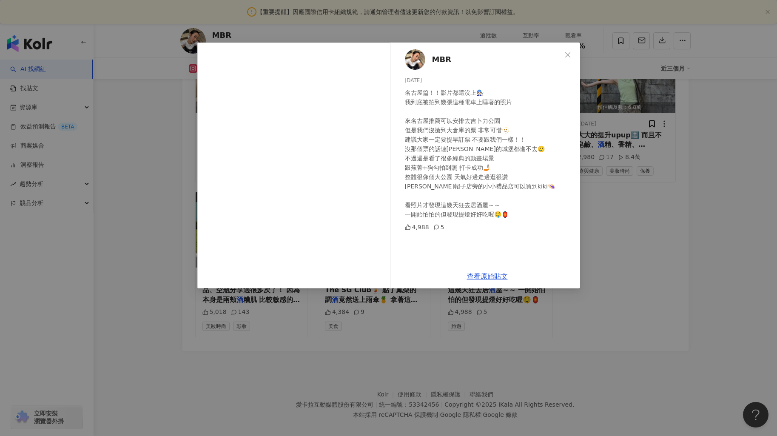
click at [653, 184] on div "MBR 2024/12/19 名古屋篇！！影片都還沒上🧑🏻‍🔧 我到底被拍到幾張這種電車上睡著的照片 來名古屋推薦可以安排去吉卜力公園 但是我們沒搶到大倉庫的…" at bounding box center [388, 218] width 777 height 436
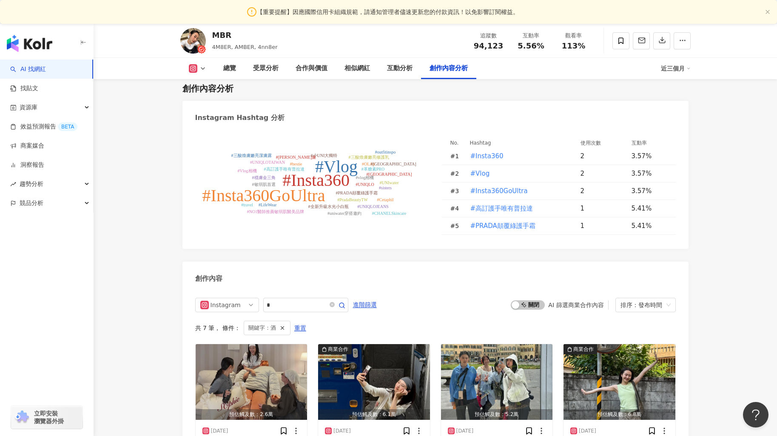
scroll to position [2533, 0]
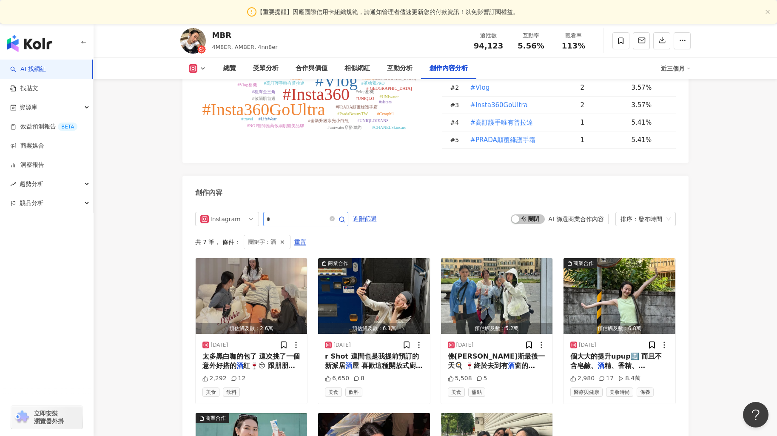
click at [292, 212] on span "*" at bounding box center [305, 219] width 85 height 14
drag, startPoint x: 273, startPoint y: 209, endPoint x: 257, endPoint y: 209, distance: 16.2
click at [257, 212] on div "Instagram *" at bounding box center [271, 219] width 153 height 14
paste input "*****"
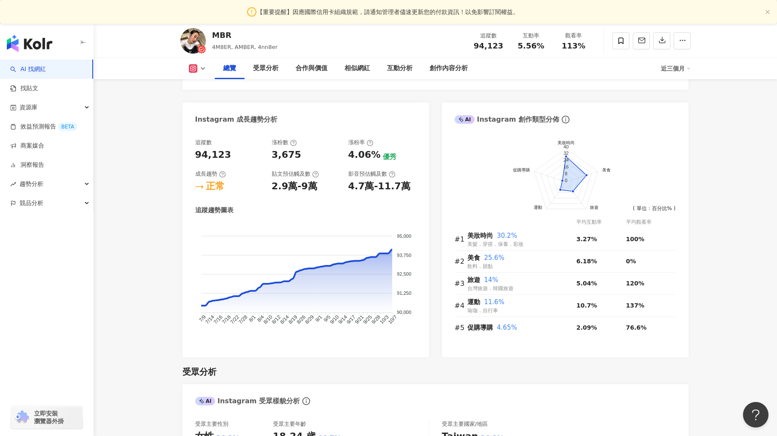
scroll to position [0, 0]
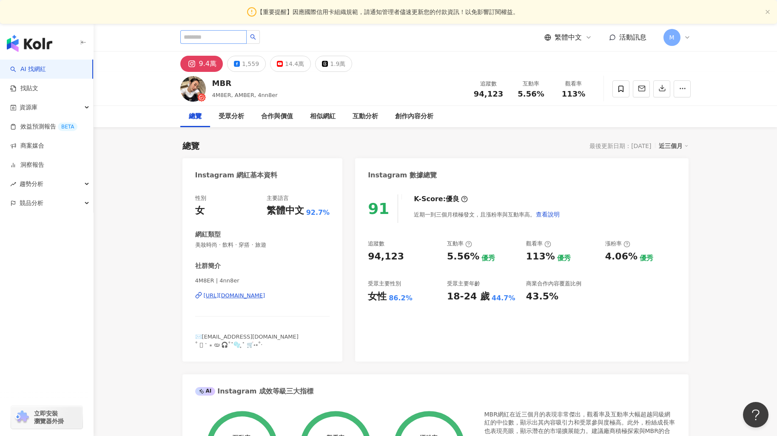
type input "******"
click at [225, 41] on input "search" at bounding box center [213, 37] width 66 height 14
paste input "******"
type input "******"
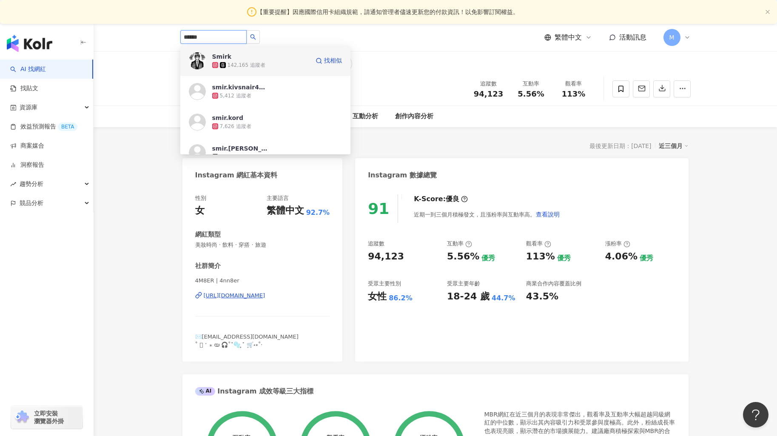
click at [252, 68] on div "142,165 追蹤者" at bounding box center [247, 65] width 38 height 7
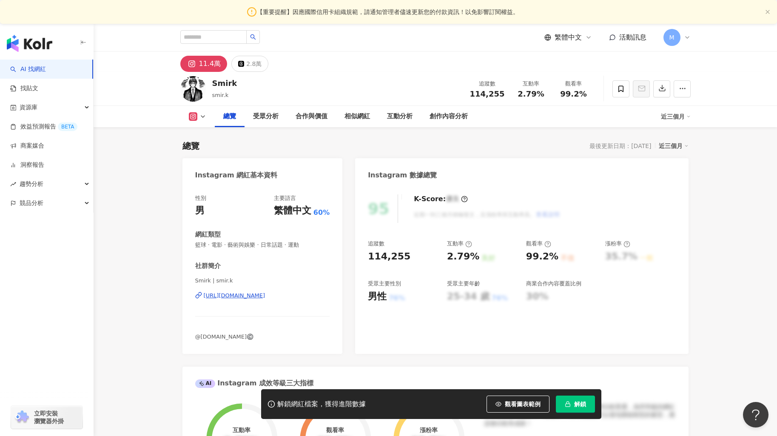
click at [570, 398] on button "解鎖" at bounding box center [575, 403] width 39 height 17
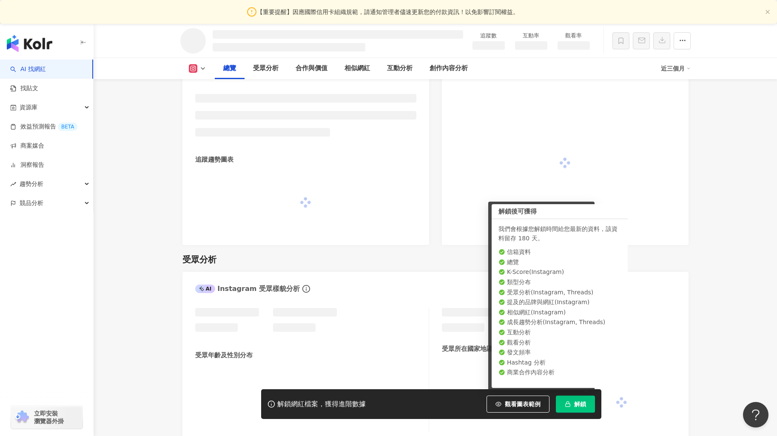
scroll to position [499, 0]
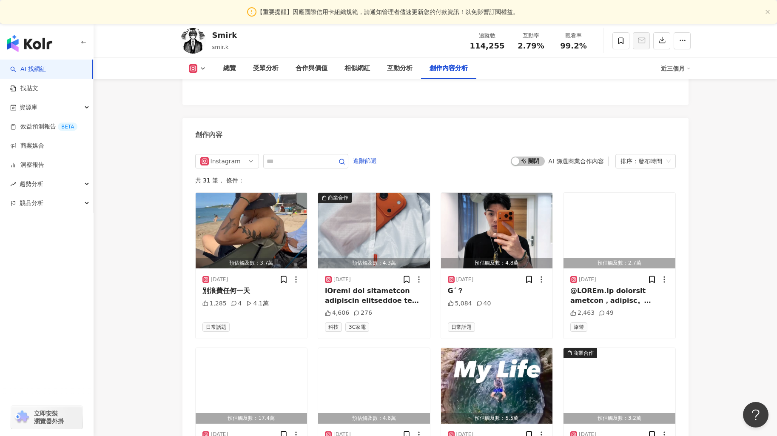
scroll to position [2517, 0]
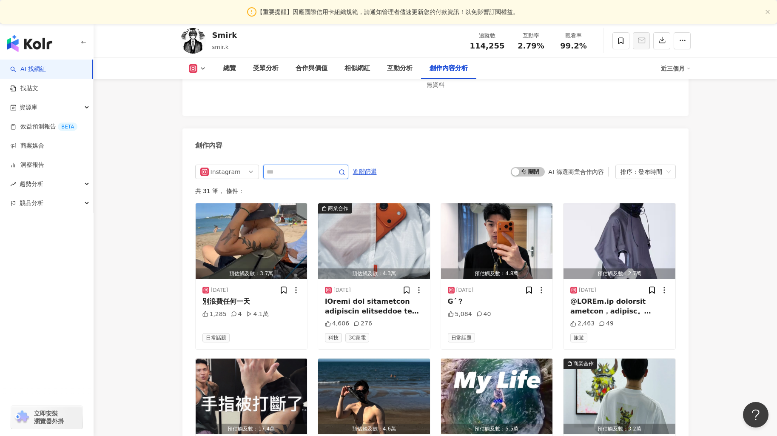
click at [304, 167] on input "text" at bounding box center [297, 172] width 60 height 10
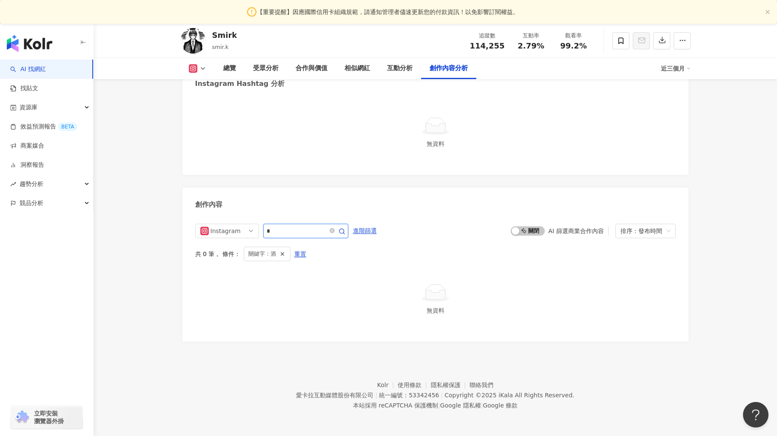
scroll to position [2449, 0]
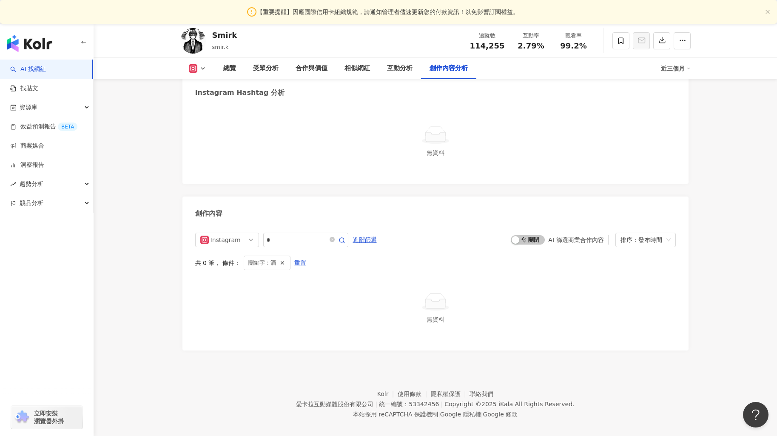
click at [319, 238] on div "Instagram * 進階篩選 啟動 關閉 AI 篩選商業合作內容 排序：發布時間 共 0 筆 ， 條件： 關鍵字：酒 重置 無資料" at bounding box center [435, 285] width 481 height 105
click at [311, 235] on input "*" at bounding box center [297, 240] width 60 height 10
type input "*"
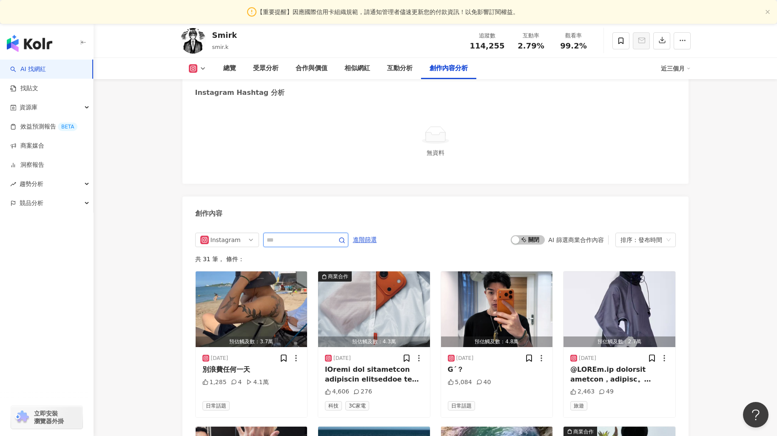
scroll to position [2581, 0]
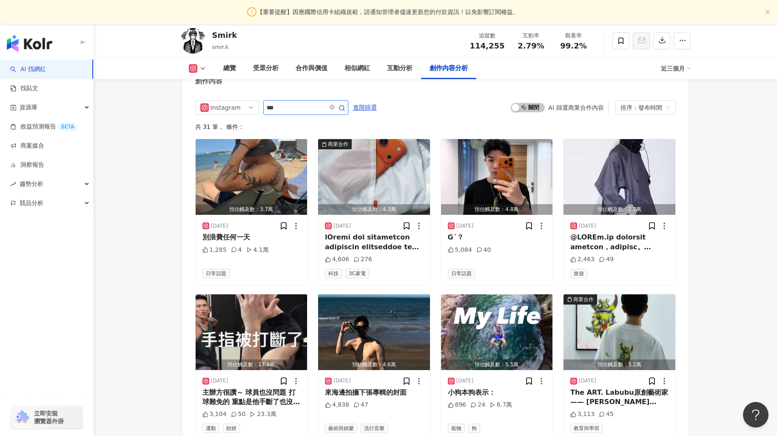
type input "***"
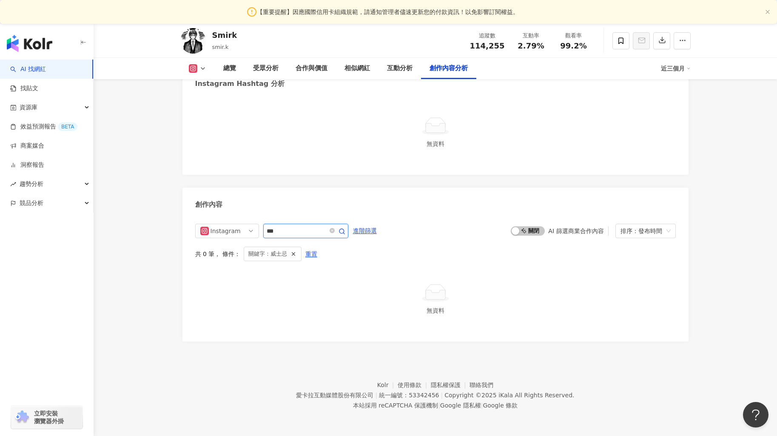
scroll to position [2449, 0]
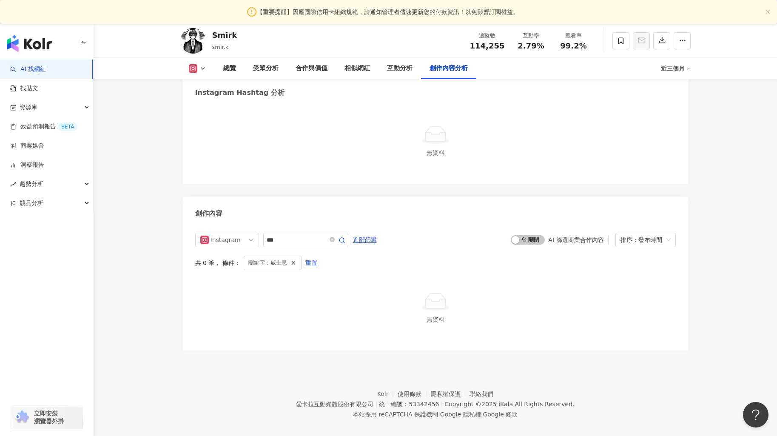
click at [421, 358] on footer "Kolr 使用條款 隱私權保護 聯絡我們 愛卡拉互動媒體股份有限公司 | 統一編號：53342456 | Copyright © 2025 iKala All…" at bounding box center [435, 397] width 683 height 94
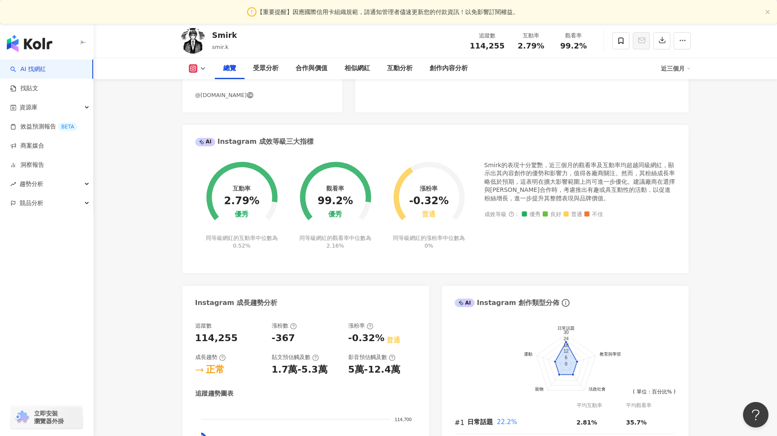
scroll to position [0, 0]
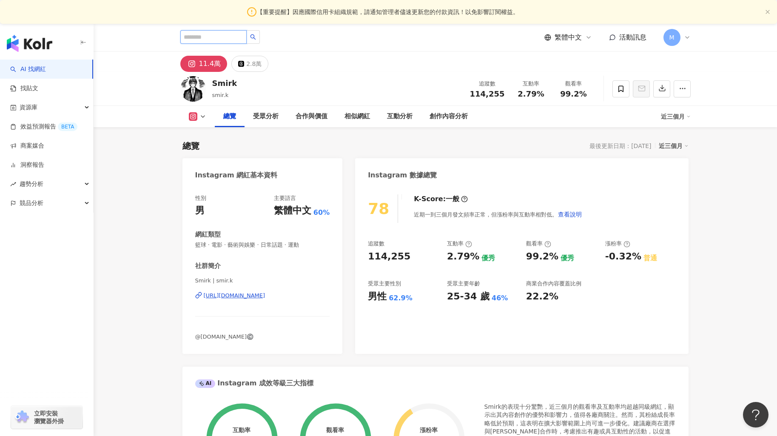
click at [201, 40] on input "search" at bounding box center [213, 37] width 66 height 14
paste input "*********"
type input "*********"
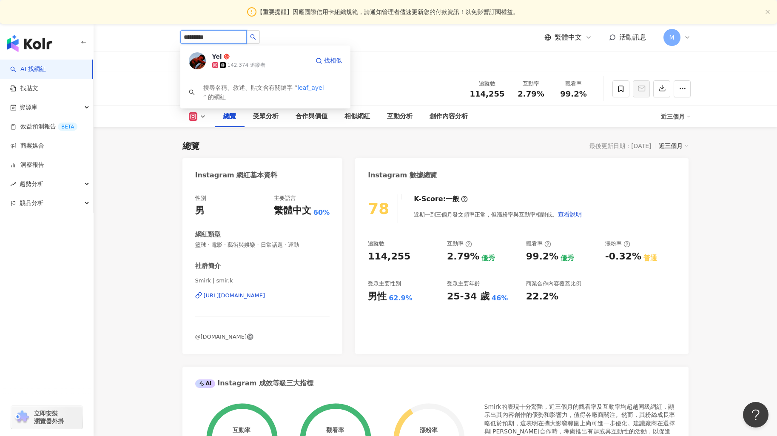
click at [246, 60] on span "Yei" at bounding box center [239, 56] width 55 height 9
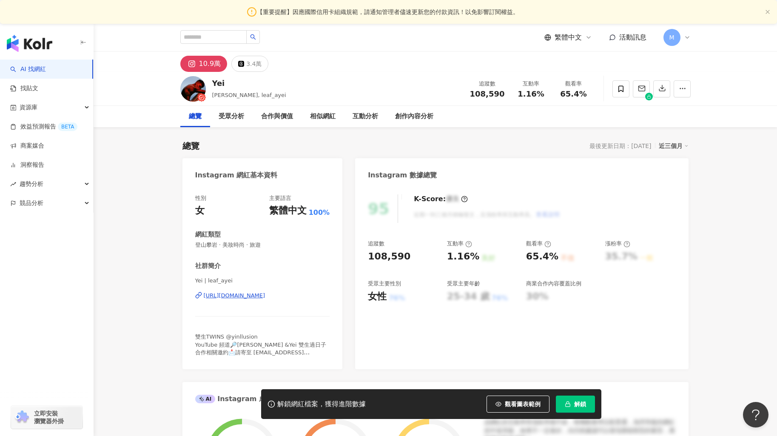
click at [572, 401] on button "解鎖" at bounding box center [575, 403] width 39 height 17
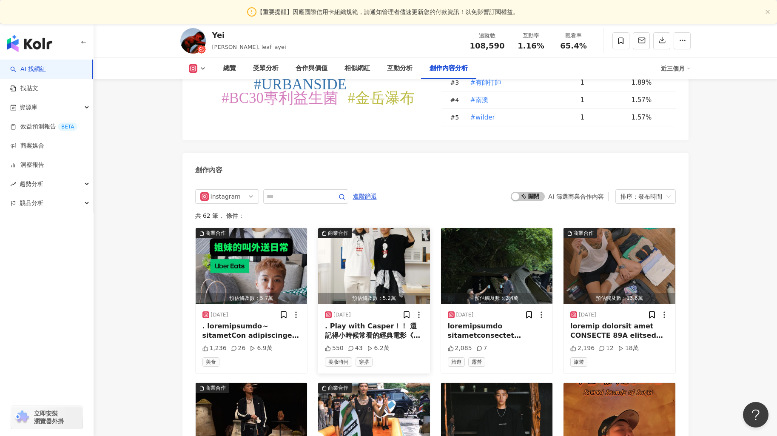
scroll to position [2521, 0]
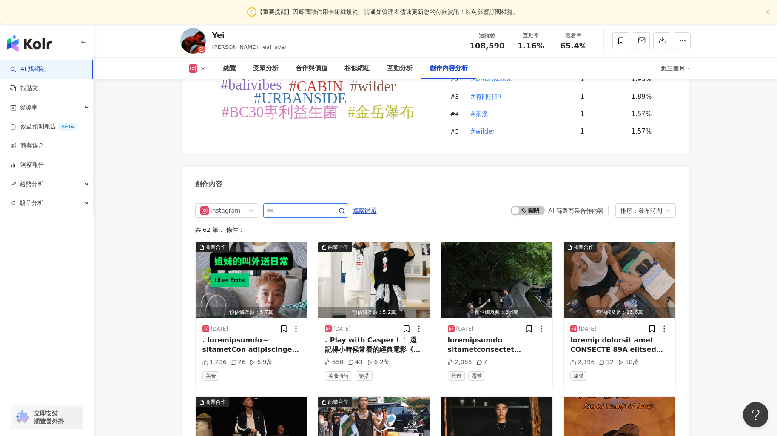
click at [315, 210] on input "text" at bounding box center [297, 210] width 60 height 10
type input "*"
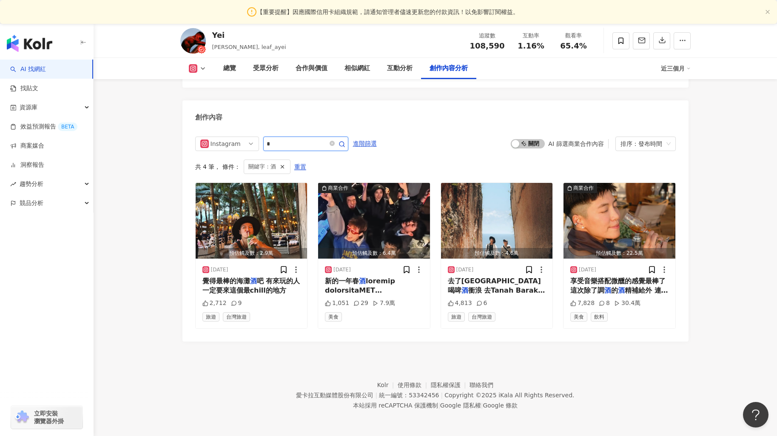
scroll to position [2588, 0]
click at [614, 239] on img "button" at bounding box center [619, 221] width 112 height 76
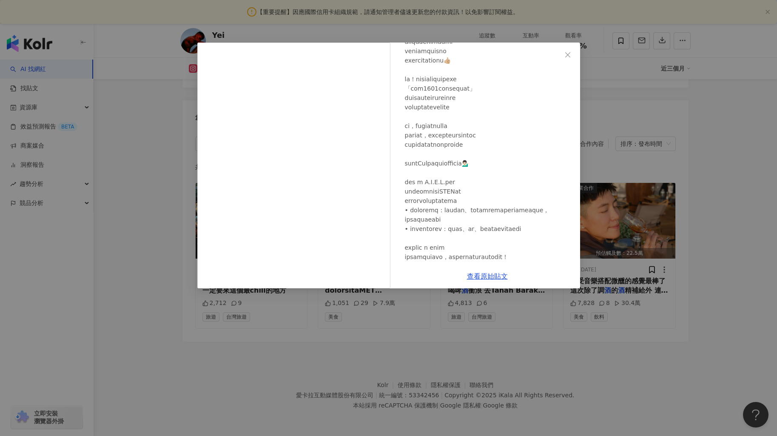
scroll to position [99, 0]
drag, startPoint x: 412, startPoint y: 87, endPoint x: 427, endPoint y: 88, distance: 14.9
click at [427, 88] on div at bounding box center [489, 190] width 168 height 402
copy div "178"
click at [560, 344] on div "Yei [DATE] 7,828 8 30.4萬 查看原始貼文" at bounding box center [388, 218] width 777 height 436
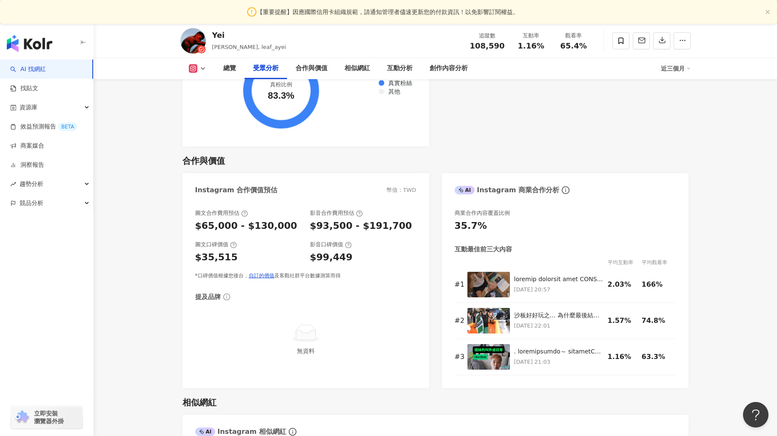
scroll to position [0, 0]
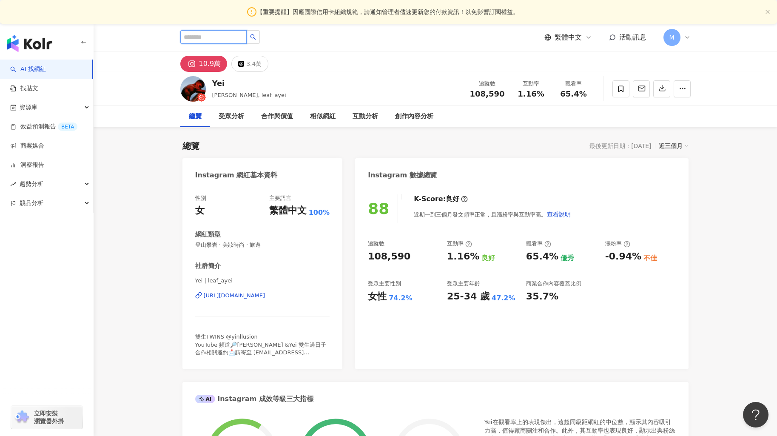
click at [214, 39] on input "search" at bounding box center [213, 37] width 66 height 14
paste input "**********"
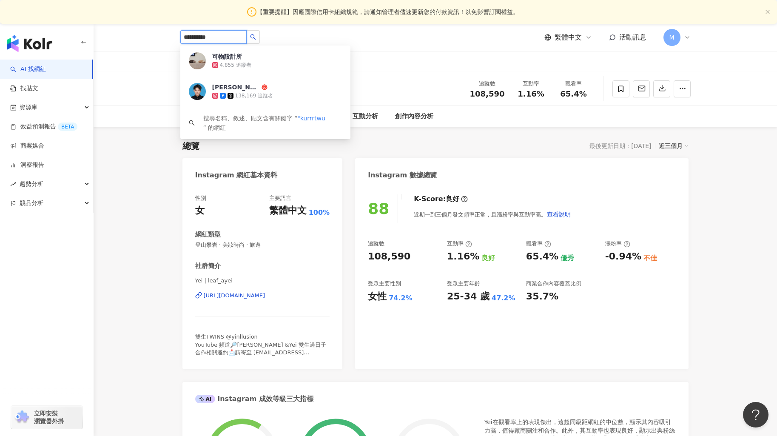
type input "********"
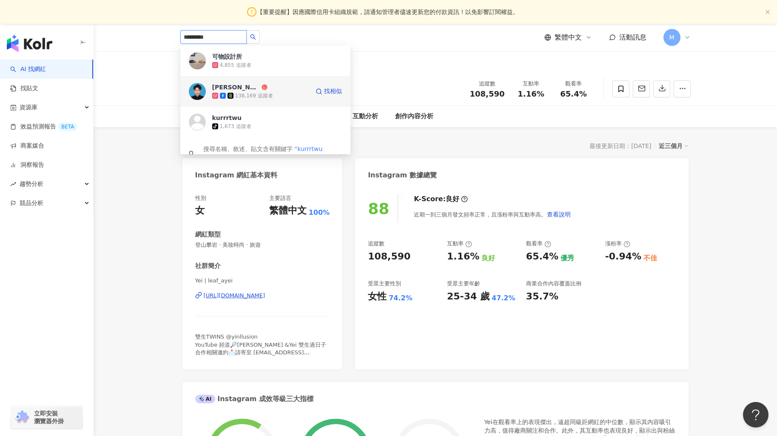
click at [254, 93] on div "138,169 追蹤者" at bounding box center [254, 95] width 38 height 7
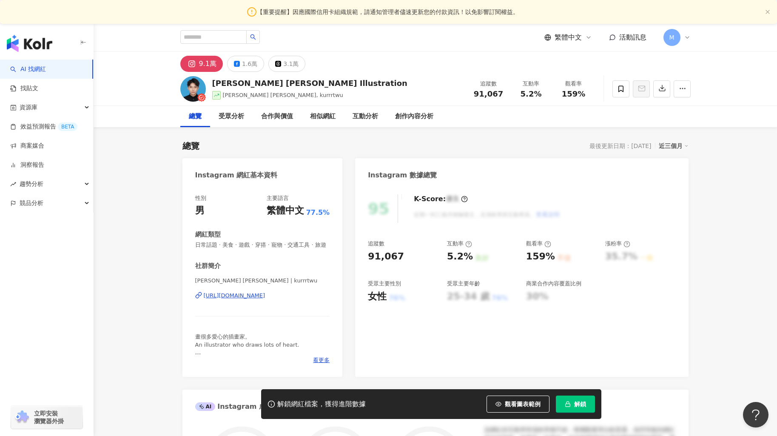
click at [574, 402] on span "解鎖" at bounding box center [580, 404] width 12 height 7
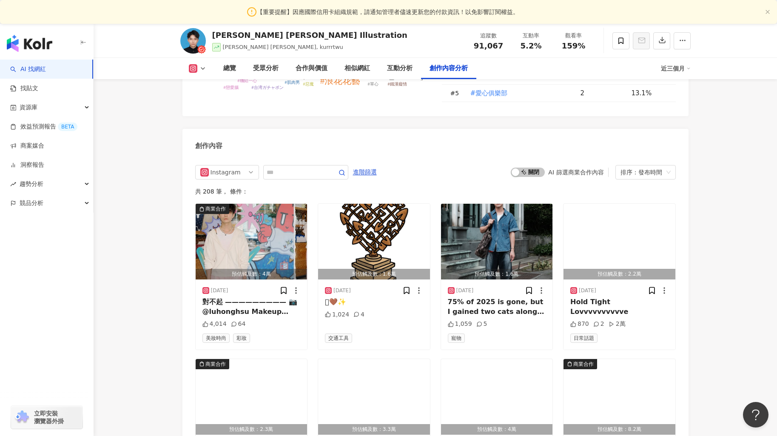
scroll to position [2392, 0]
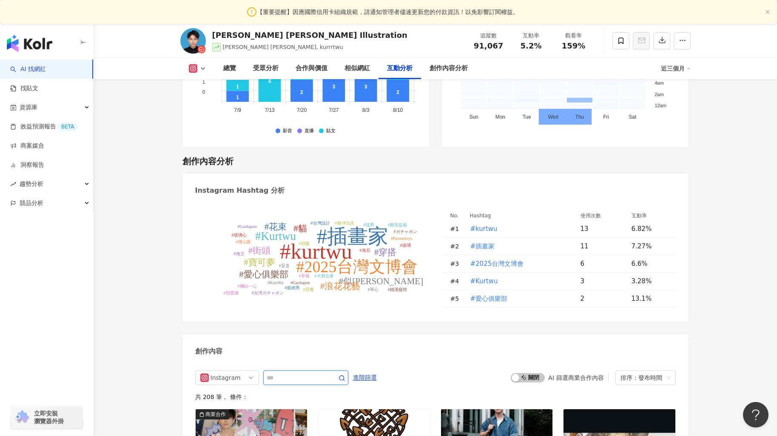
click at [280, 373] on input "text" at bounding box center [297, 378] width 60 height 10
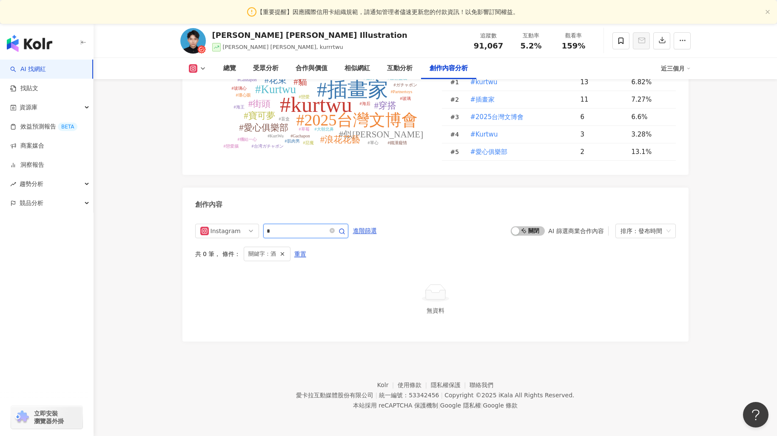
scroll to position [2509, 0]
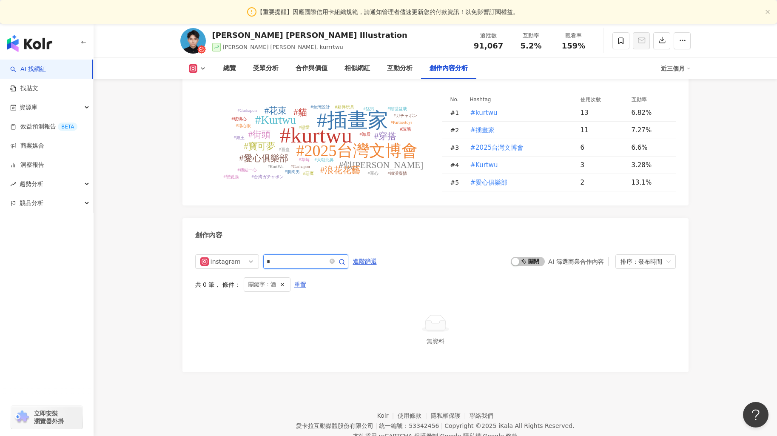
click at [283, 256] on input "*" at bounding box center [297, 261] width 60 height 10
click at [289, 256] on input "*" at bounding box center [297, 261] width 60 height 10
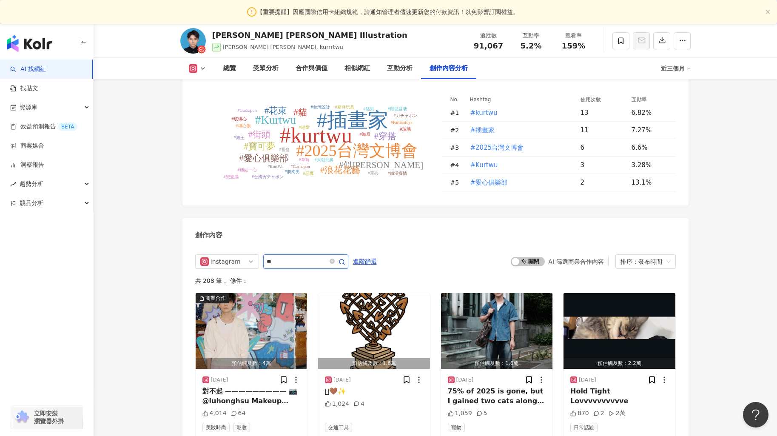
scroll to position [2641, 0]
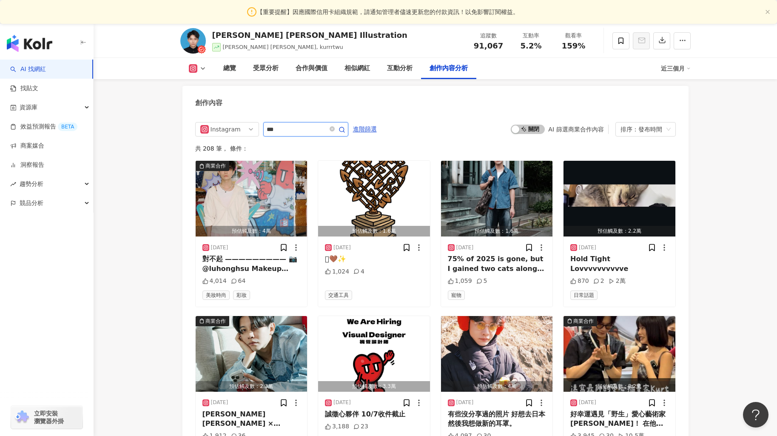
type input "***"
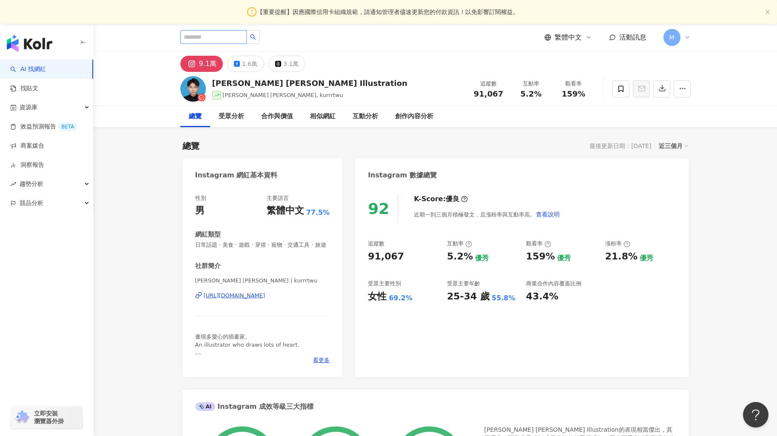
click at [197, 37] on input "search" at bounding box center [213, 37] width 66 height 14
paste input "********"
type input "********"
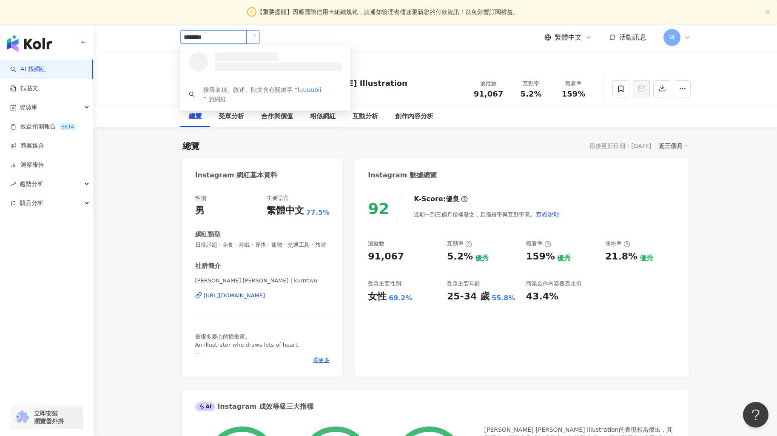
click at [256, 39] on button "button" at bounding box center [253, 37] width 14 height 14
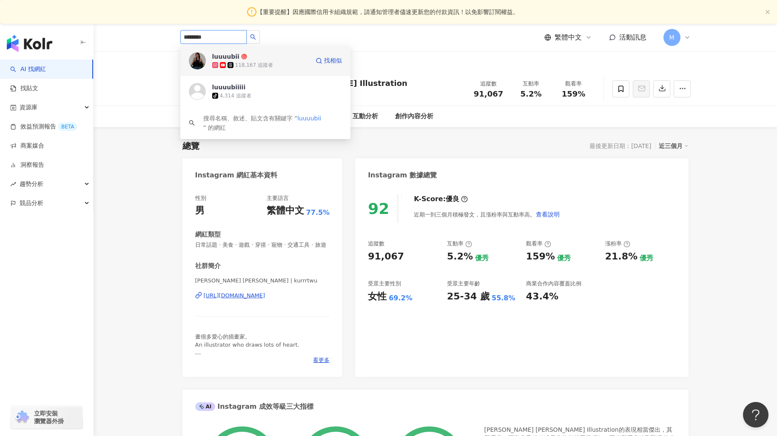
click at [252, 56] on span "luuuubii" at bounding box center [239, 56] width 55 height 9
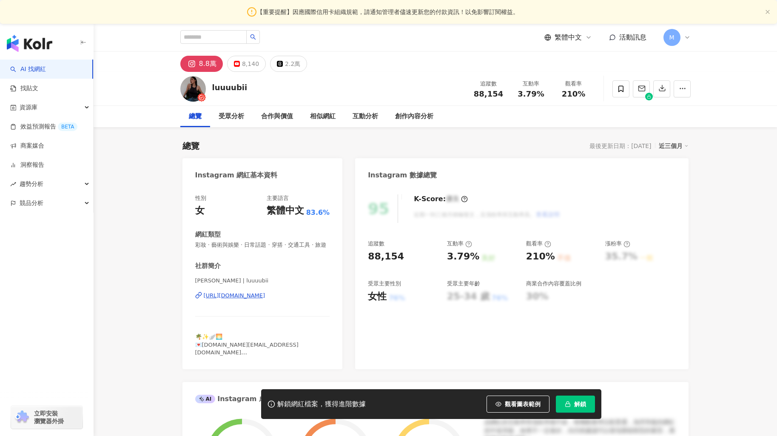
scroll to position [79, 0]
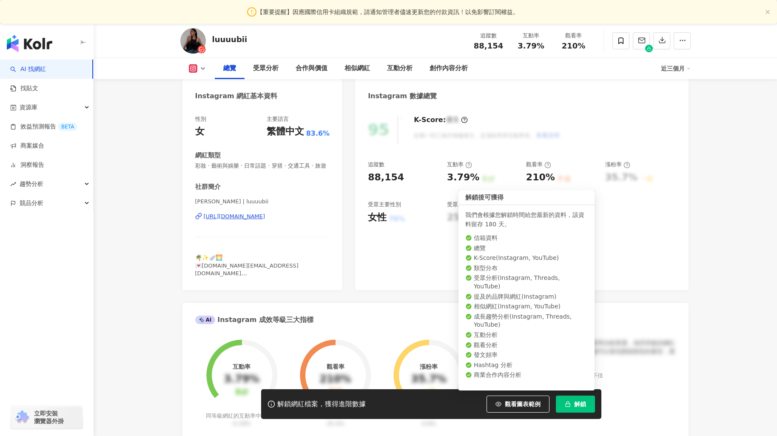
click at [586, 404] on button "解鎖" at bounding box center [575, 403] width 39 height 17
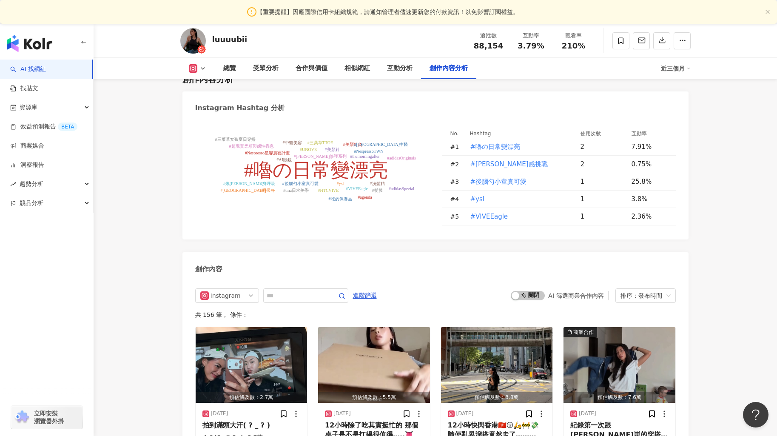
scroll to position [2491, 0]
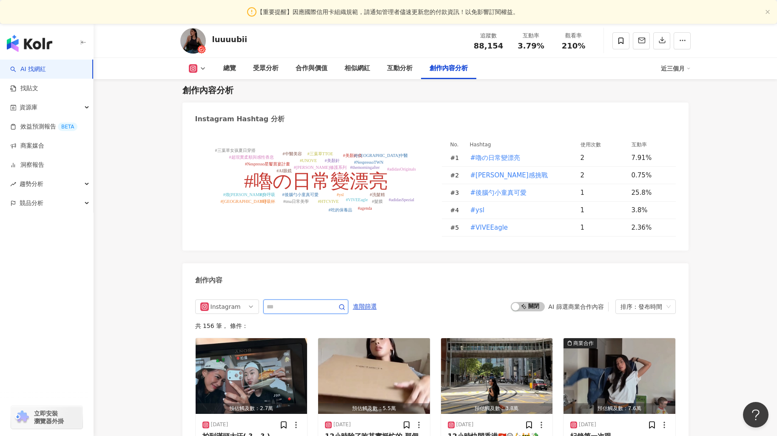
click at [308, 301] on input "text" at bounding box center [297, 306] width 60 height 10
type input "*"
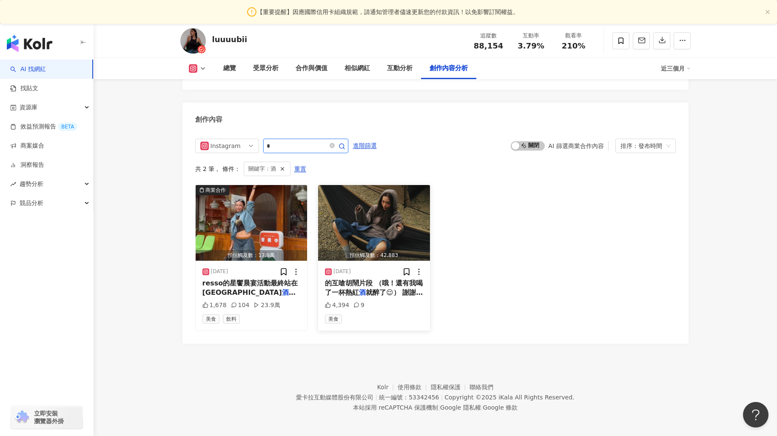
scroll to position [2607, 0]
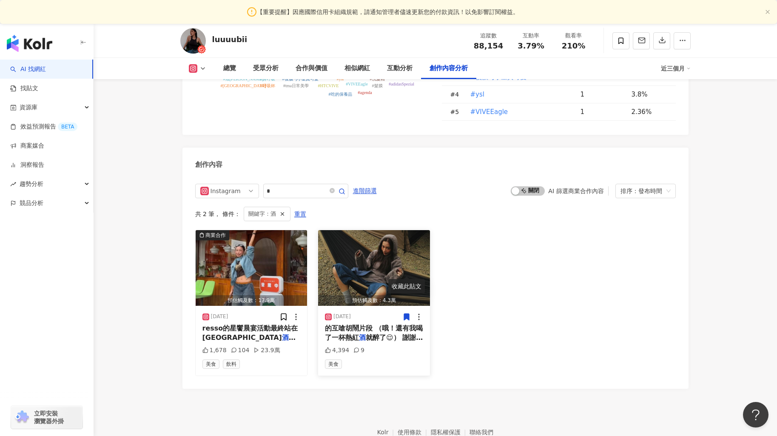
click at [377, 233] on img "button" at bounding box center [374, 268] width 112 height 76
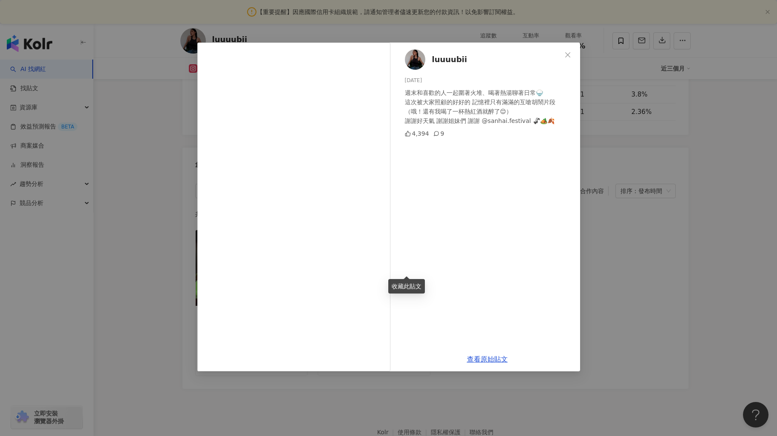
click at [677, 153] on div "luuuubii 2024/11/24 週末和喜歡的人一起圍著火堆、喝著熱湯聊著日常🍚 這次被大家照顧的好好的 記憶裡只有滿滿的互嗆胡鬧片段 （哦！還有我喝了…" at bounding box center [388, 218] width 777 height 436
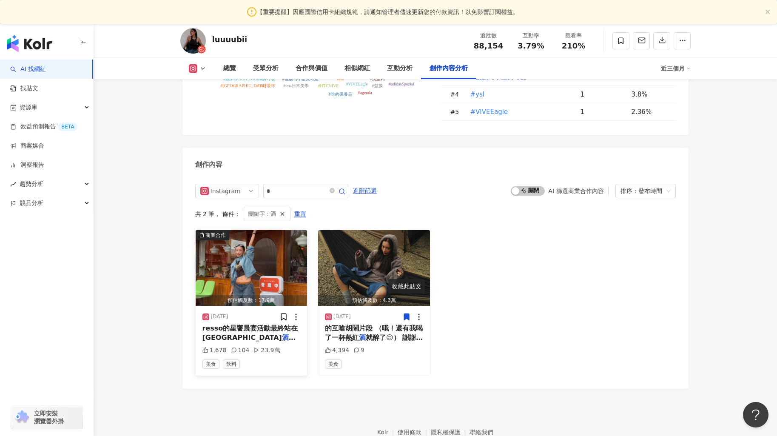
click at [245, 230] on img "button" at bounding box center [252, 268] width 112 height 76
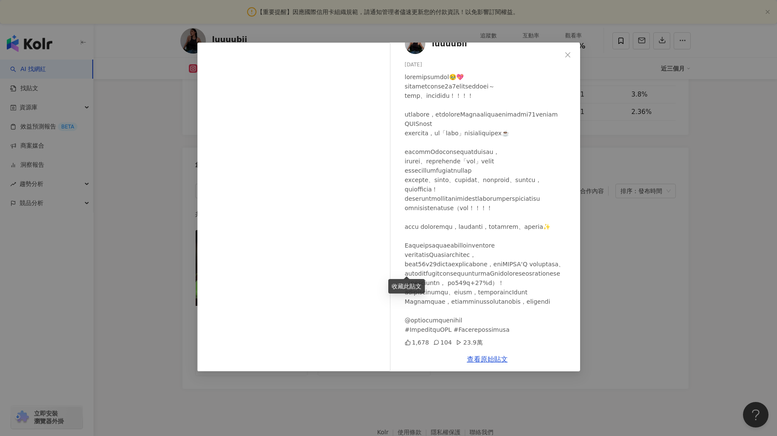
scroll to position [63, 0]
click at [567, 56] on icon "close" at bounding box center [567, 54] width 7 height 7
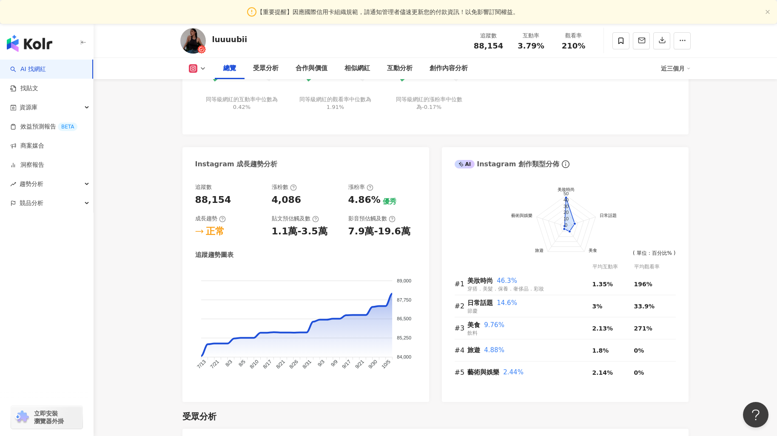
scroll to position [0, 0]
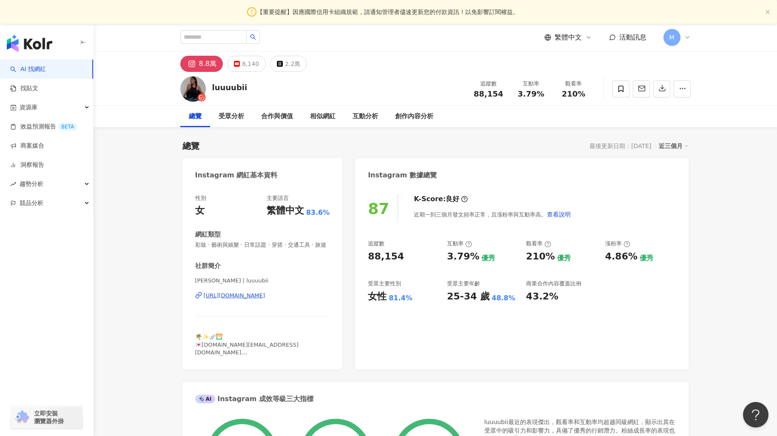
click at [210, 29] on div "繁體中文 活動訊息 M" at bounding box center [435, 37] width 510 height 27
click at [210, 31] on input "search" at bounding box center [213, 37] width 66 height 14
paste input "**********"
type input "**********"
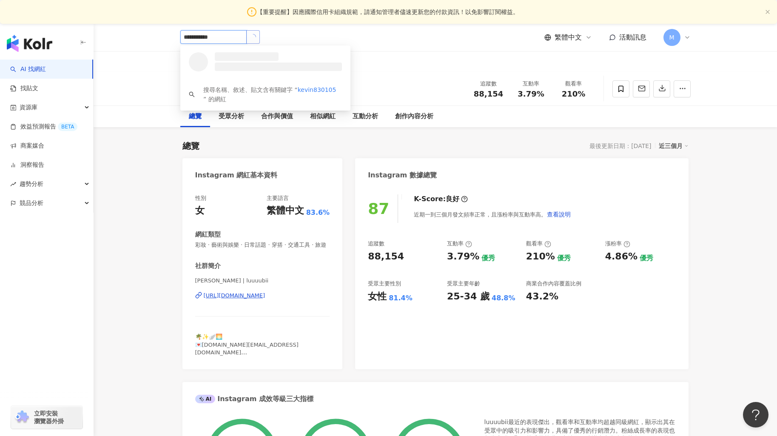
click at [256, 35] on icon "loading" at bounding box center [253, 37] width 8 height 8
click at [247, 52] on div "那個矮子 324,108 追蹤者 找相似" at bounding box center [265, 61] width 170 height 31
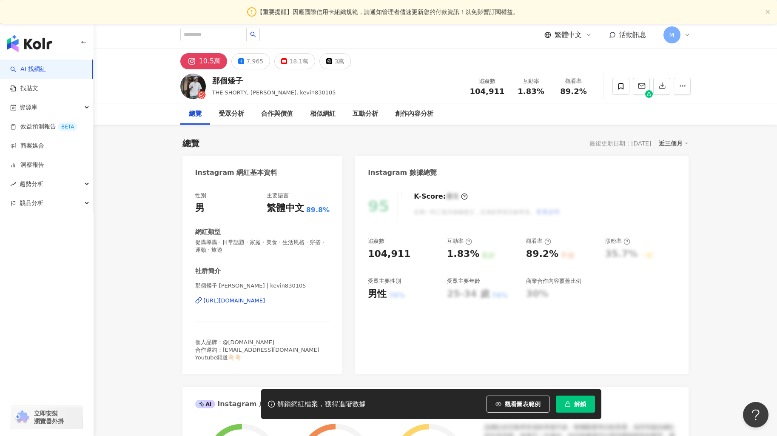
scroll to position [44, 0]
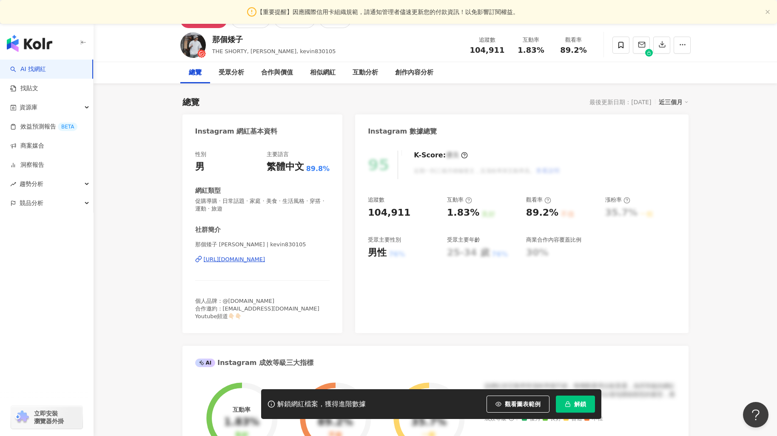
click at [559, 407] on button "解鎖" at bounding box center [575, 403] width 39 height 17
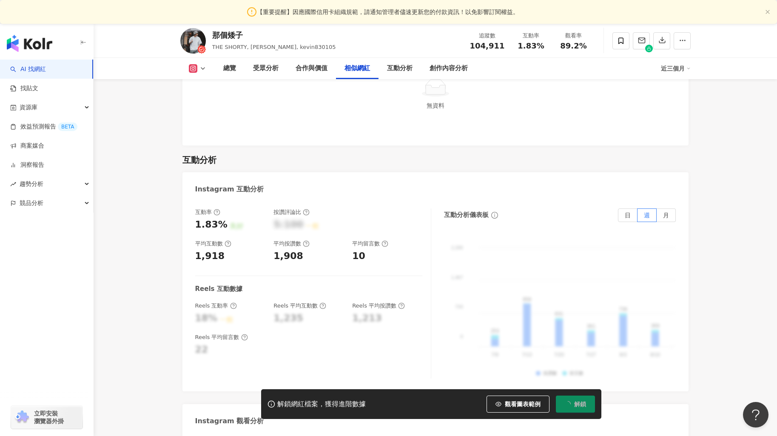
scroll to position [0, 0]
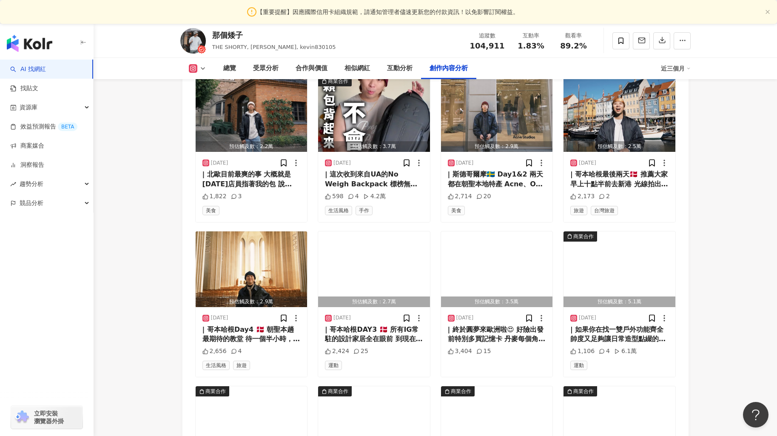
scroll to position [2389, 0]
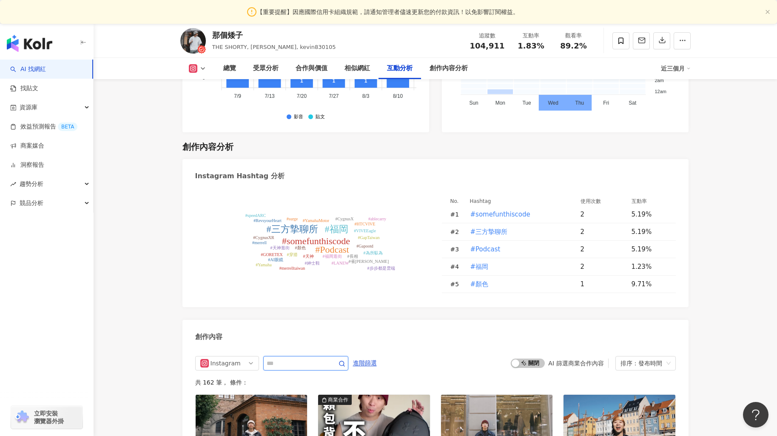
click at [326, 364] on input "text" at bounding box center [297, 363] width 60 height 10
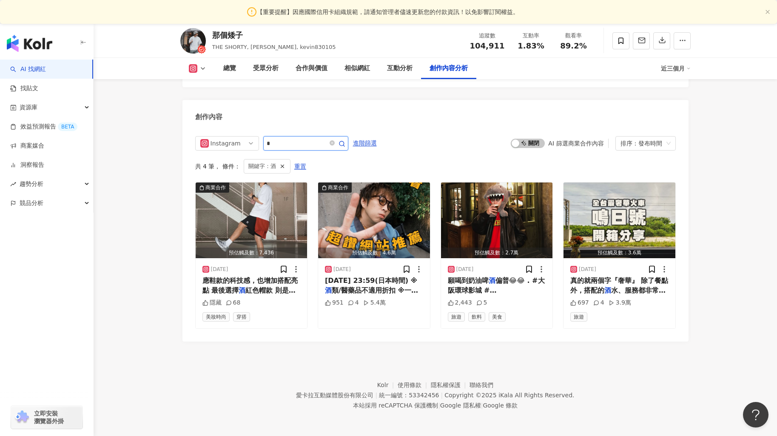
scroll to position [2608, 0]
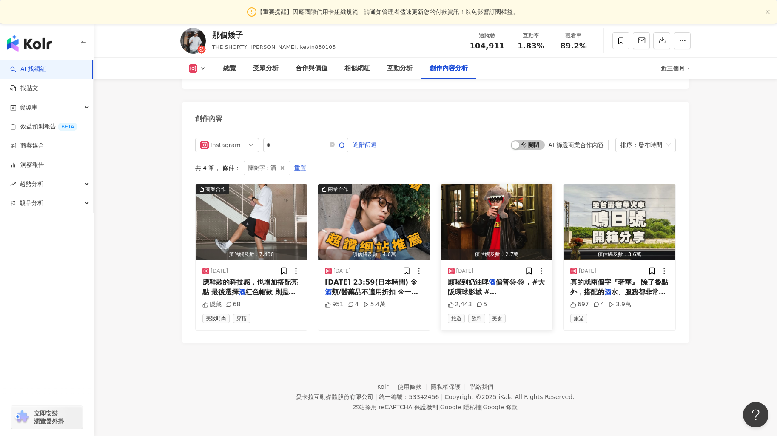
click at [479, 219] on img "button" at bounding box center [497, 222] width 112 height 76
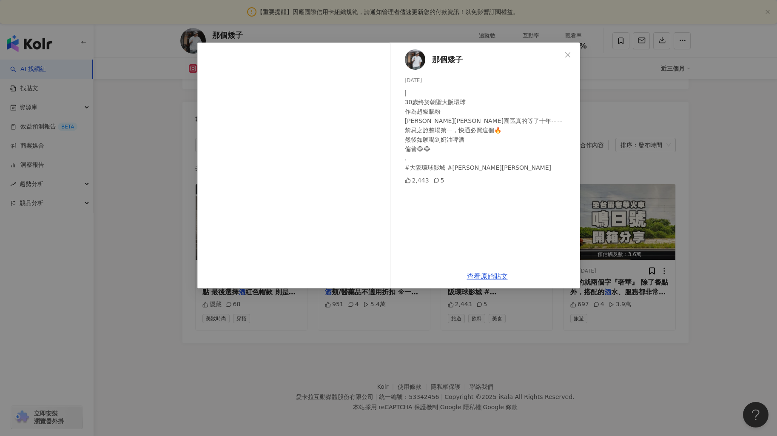
click at [656, 142] on div "那個矮子 [DATE] | 30歲終於朝聖大阪環球 作為超級腦粉 [PERSON_NAME][PERSON_NAME]園區真的等了十年⋯⋯ 禁忌之旅整場第一，…" at bounding box center [388, 218] width 777 height 436
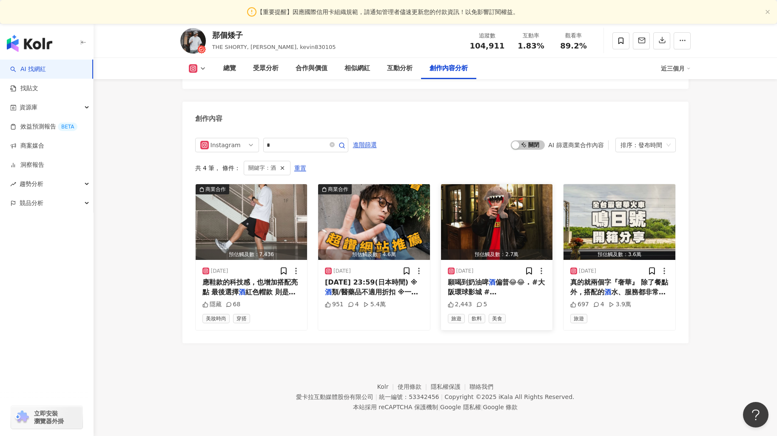
click at [498, 242] on img "button" at bounding box center [497, 222] width 112 height 76
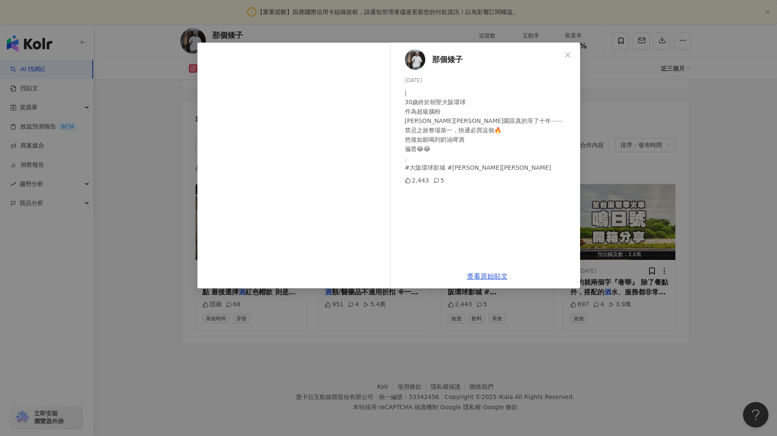
click at [594, 170] on div "那個矮子 2024/11/28 | 30歲終於朝聖大阪環球 作為超級腦粉 哈利波特園區真的等了十年⋯⋯ 禁忌之旅整場第一，快通必買這個🔥 然後如願喝到奶油啤酒…" at bounding box center [388, 218] width 777 height 436
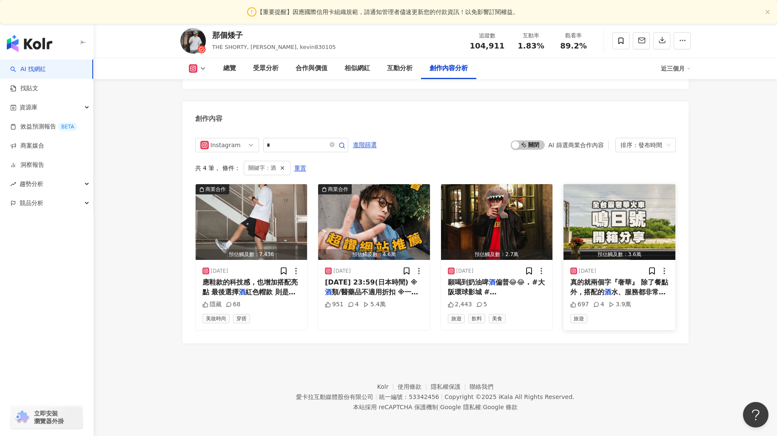
click at [615, 225] on img "button" at bounding box center [619, 222] width 112 height 76
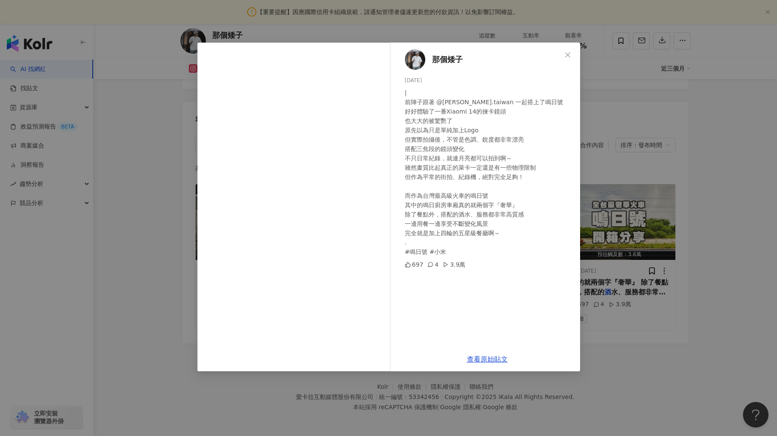
click at [624, 167] on div "那個矮子 2024/11/1 | 前陣子跟著 @xiaomi.taiwan 一起搭上了鳴日號 好好體驗了一番Xiaomi 14的徠卡鏡頭 也大大的被驚艷了 原…" at bounding box center [388, 218] width 777 height 436
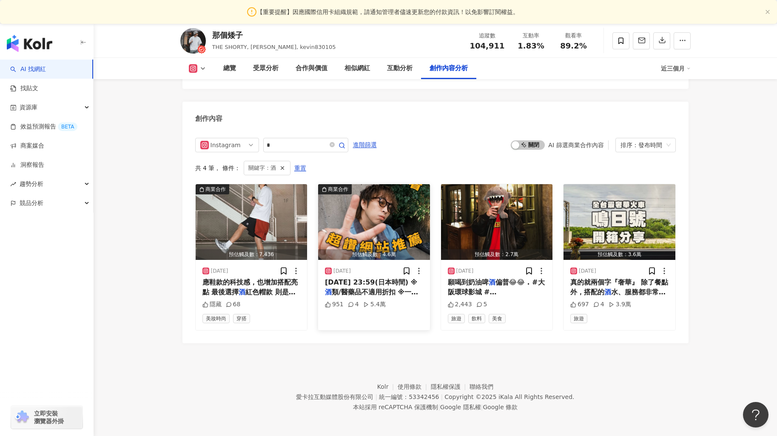
click at [358, 210] on img "button" at bounding box center [374, 222] width 112 height 76
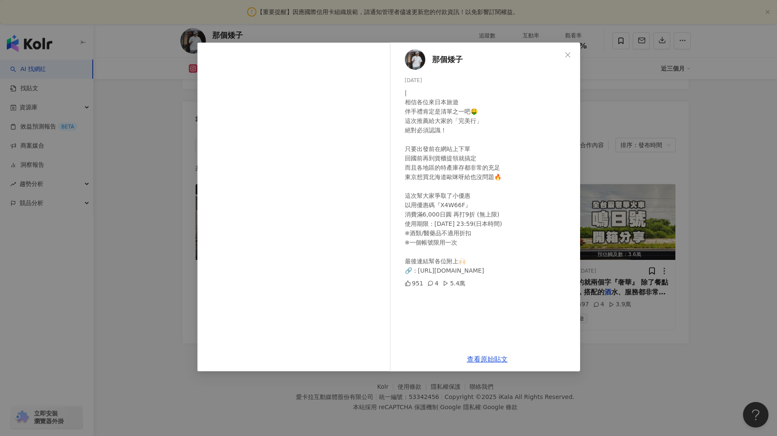
click at [633, 117] on div "那個矮子 2025/5/30 | 相信各位來日本旅遊 伴手禮肯定是清單之一吧🤑 這次推薦給大家的「完美行」 絕對必須認識！ 只要出發前在網站上下單 回國前再到…" at bounding box center [388, 218] width 777 height 436
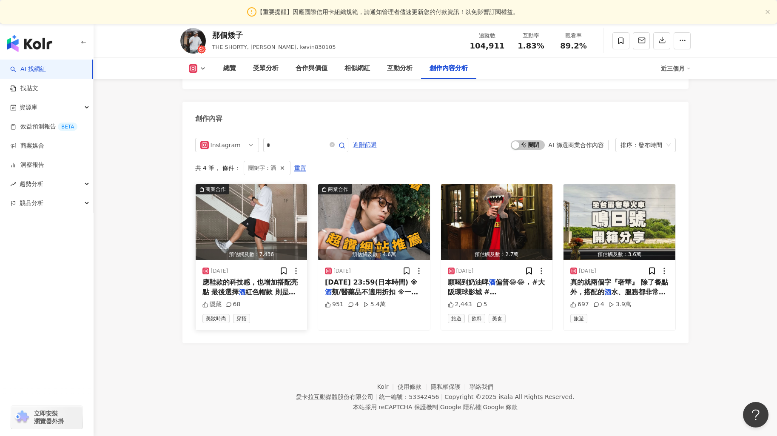
click at [203, 190] on icon "button" at bounding box center [201, 190] width 4 height 4
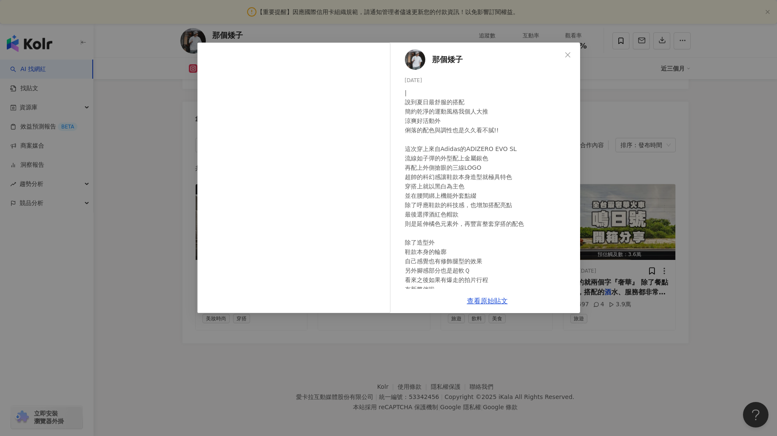
click at [640, 94] on div "那個矮子 2025/7/14 | 說到夏日最舒服的搭配 簡約乾淨的運動風格我個人大推 涼爽好活動外 俐落的配色與調性也是久久看不膩!! 這次穿上來自Adida…" at bounding box center [388, 218] width 777 height 436
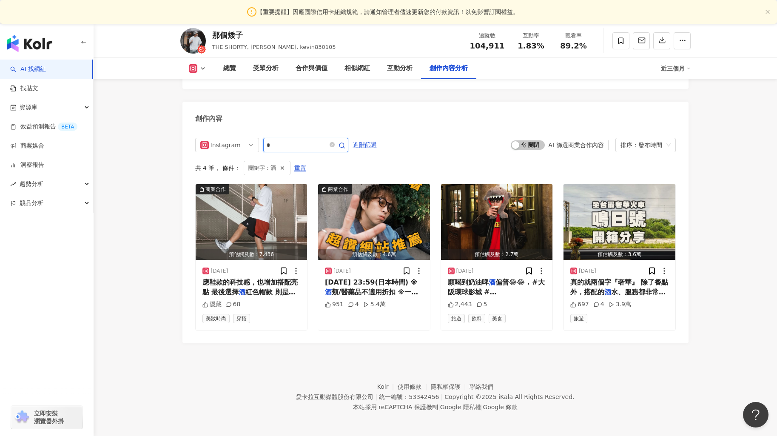
click at [280, 146] on input "*" at bounding box center [297, 145] width 60 height 10
type input "*"
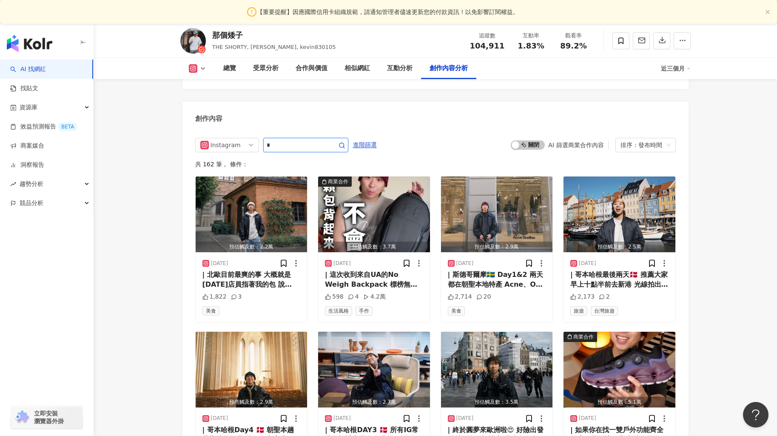
scroll to position [2655, 0]
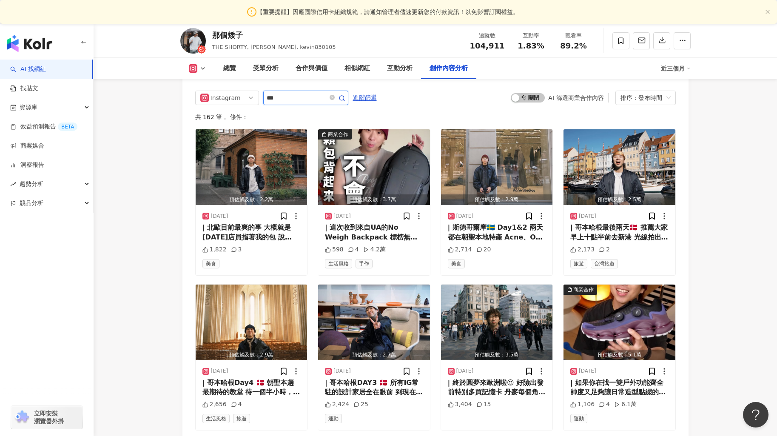
click at [289, 101] on input "***" at bounding box center [297, 98] width 60 height 10
type input "***"
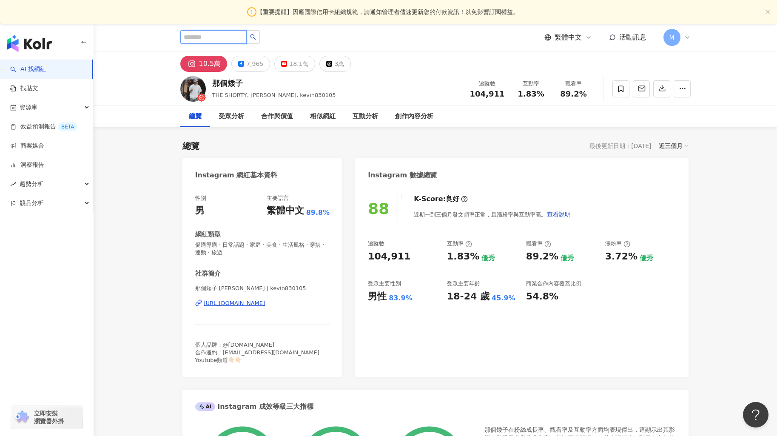
click at [193, 38] on input "search" at bounding box center [213, 37] width 66 height 14
paste input "********"
type input "********"
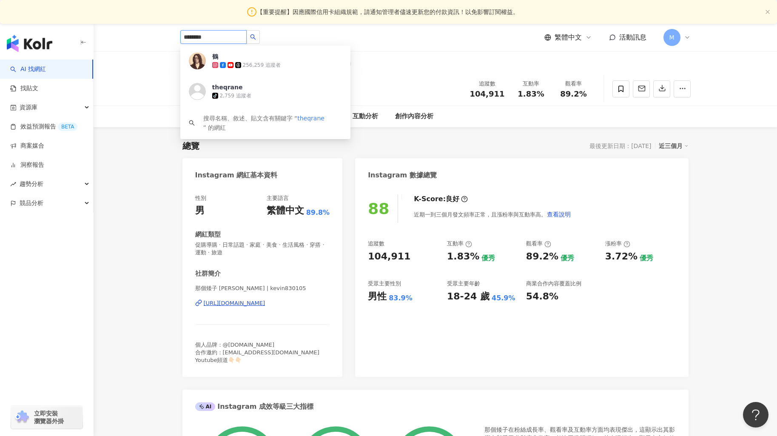
click at [256, 35] on icon "search" at bounding box center [253, 37] width 6 height 6
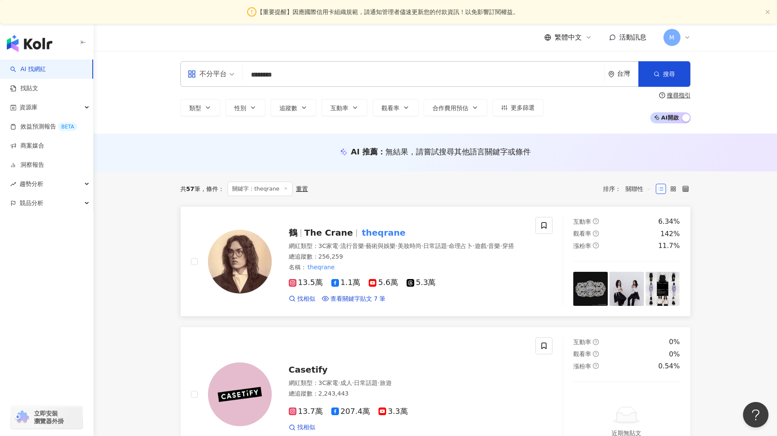
click at [333, 232] on span "The Crane" at bounding box center [328, 233] width 48 height 10
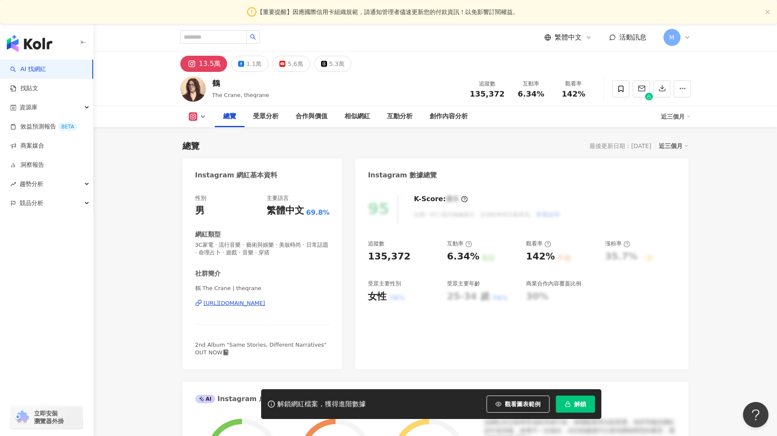
scroll to position [123, 0]
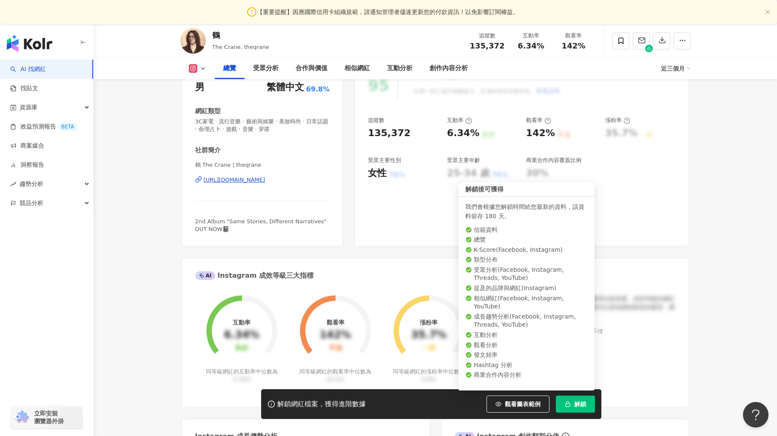
click at [573, 405] on button "解鎖" at bounding box center [575, 403] width 39 height 17
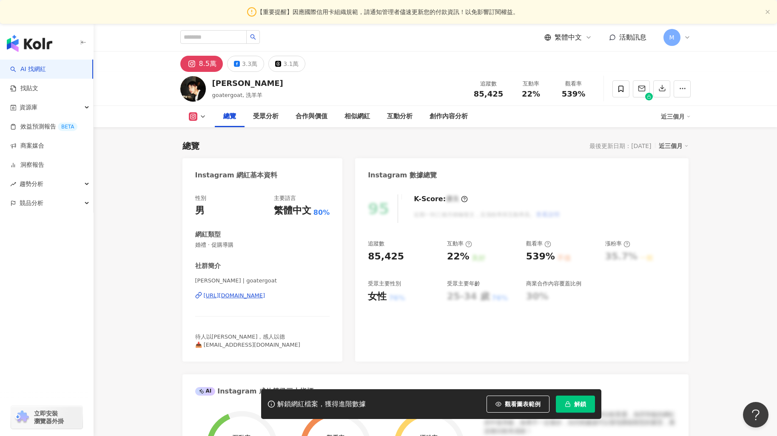
click at [582, 410] on button "解鎖" at bounding box center [575, 403] width 39 height 17
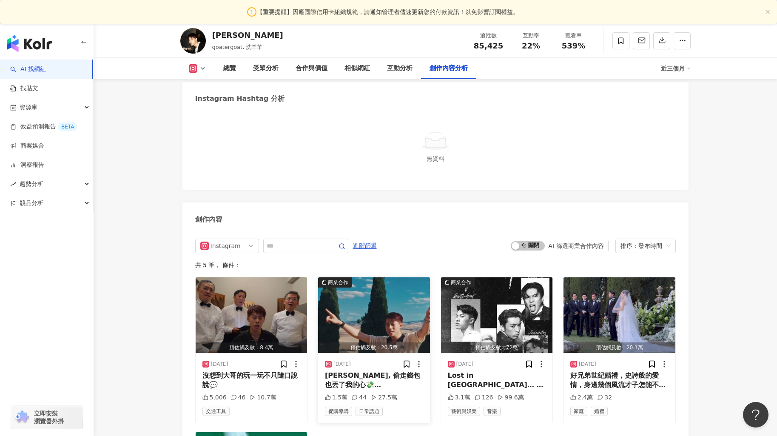
scroll to position [2481, 0]
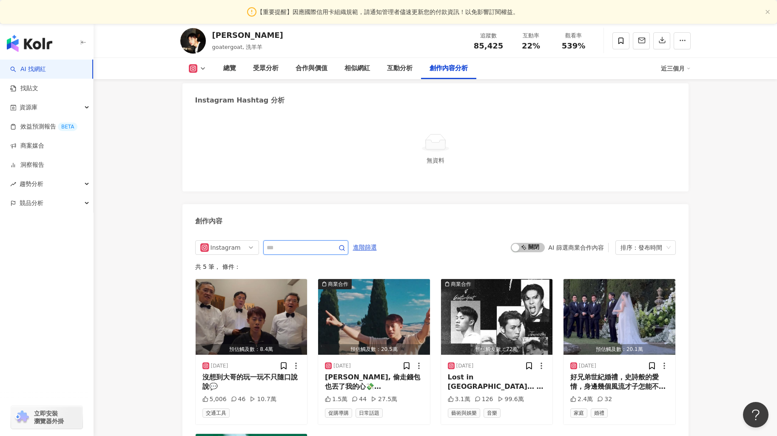
click at [293, 242] on input "text" at bounding box center [297, 247] width 60 height 10
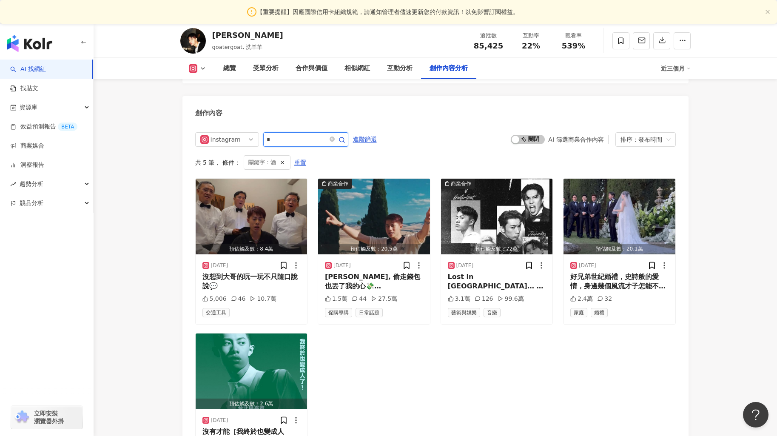
scroll to position [2457, 0]
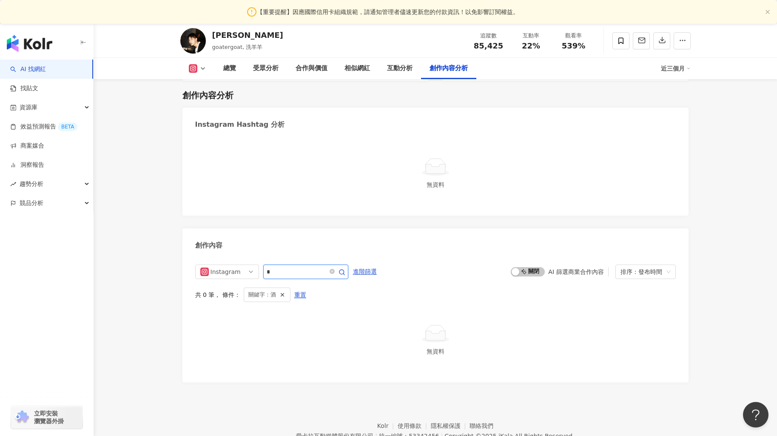
click at [293, 267] on input "*" at bounding box center [297, 272] width 60 height 10
type input "*"
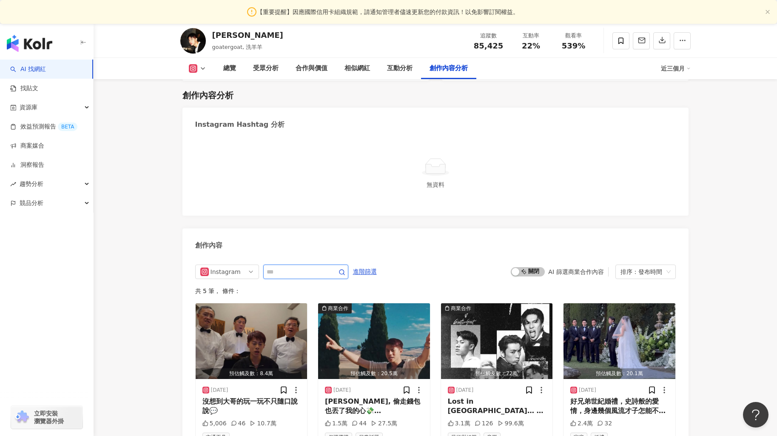
scroll to position [2589, 0]
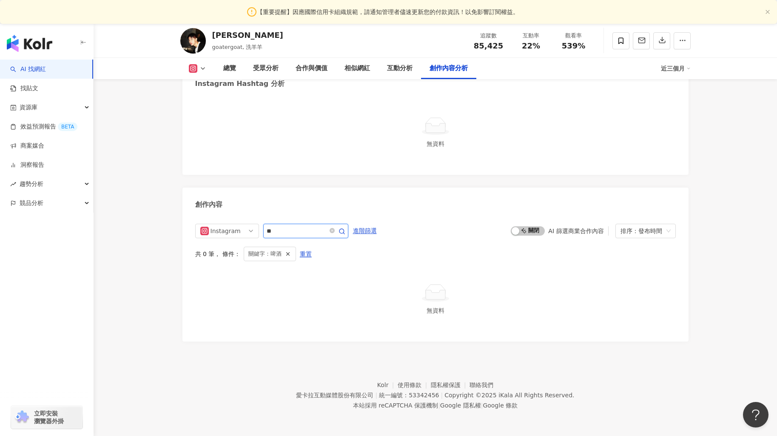
scroll to position [2457, 0]
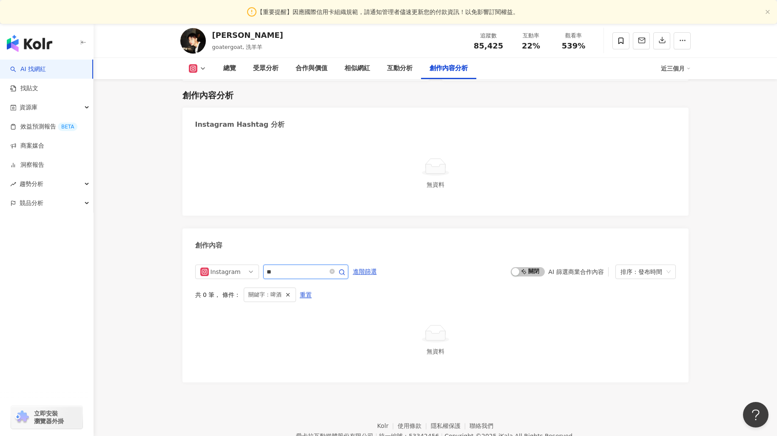
click at [291, 267] on input "**" at bounding box center [297, 272] width 60 height 10
type input "*"
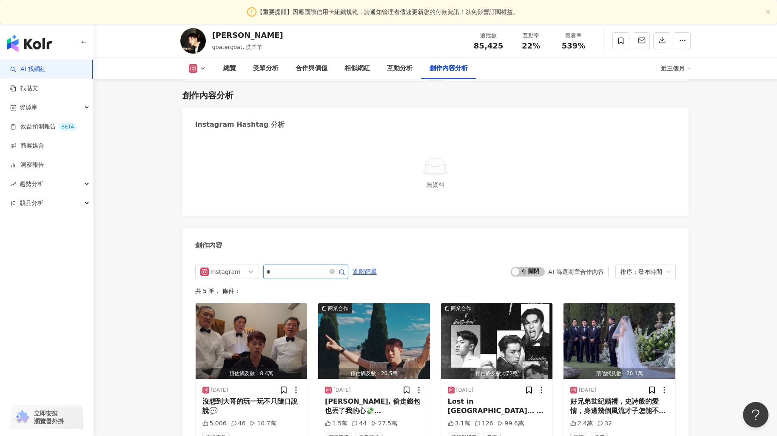
scroll to position [2589, 0]
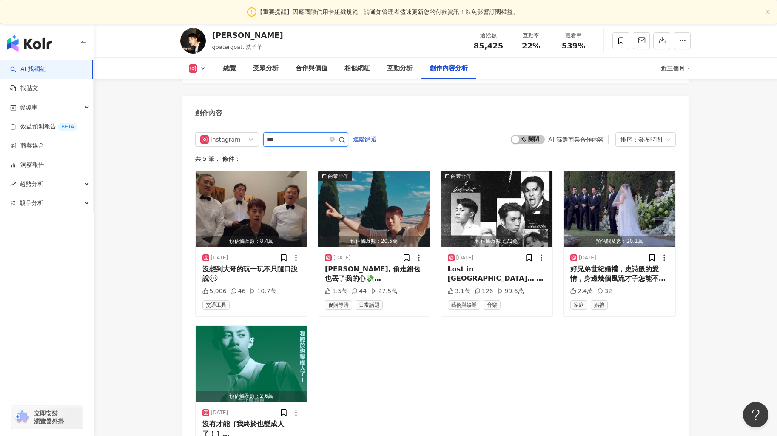
type input "***"
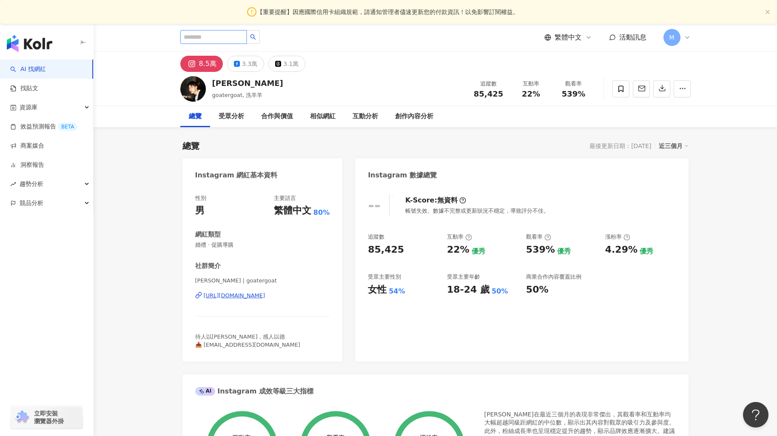
click at [220, 39] on input "search" at bounding box center [213, 37] width 66 height 14
paste input "******"
type input "******"
click at [253, 40] on button "button" at bounding box center [253, 37] width 14 height 14
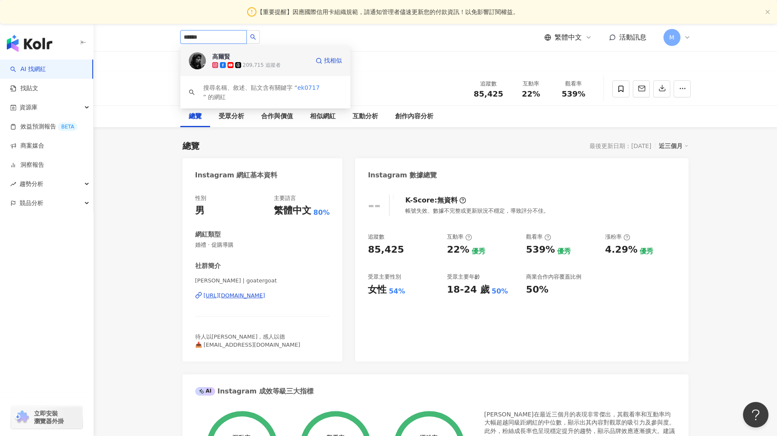
click at [250, 55] on span "高爾賢" at bounding box center [239, 56] width 55 height 9
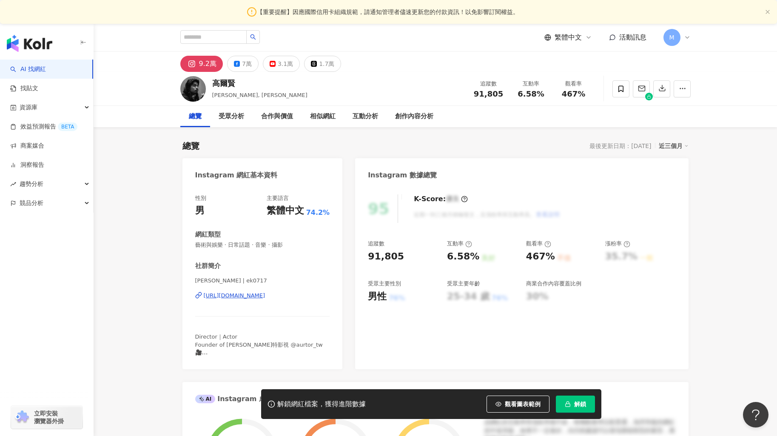
click at [577, 404] on span "解鎖" at bounding box center [580, 404] width 12 height 7
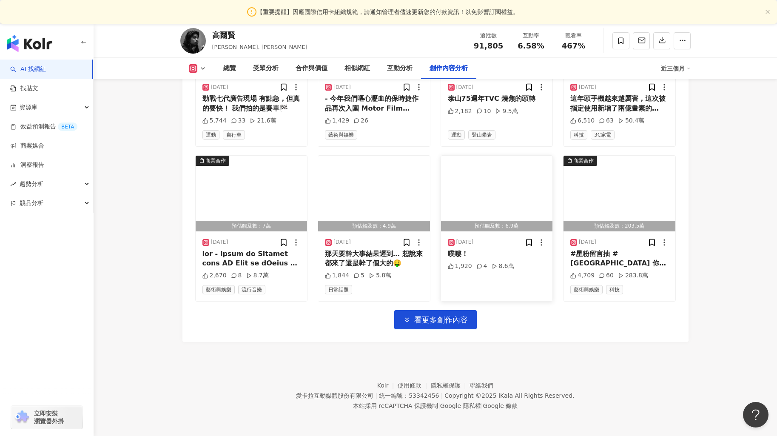
scroll to position [2471, 0]
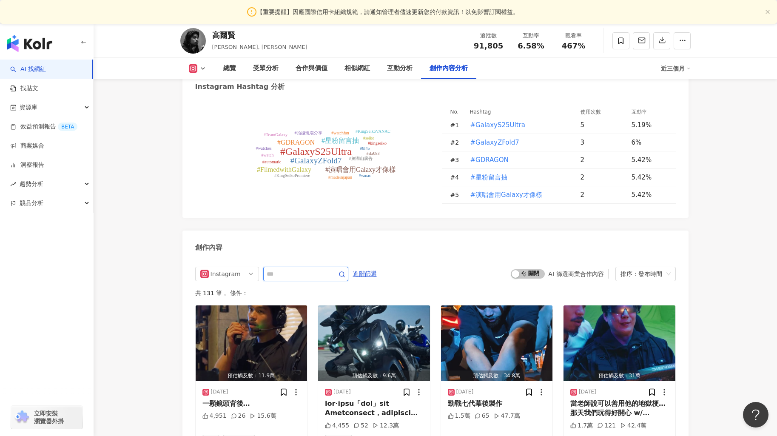
click at [289, 279] on input "text" at bounding box center [297, 274] width 60 height 10
type input "*"
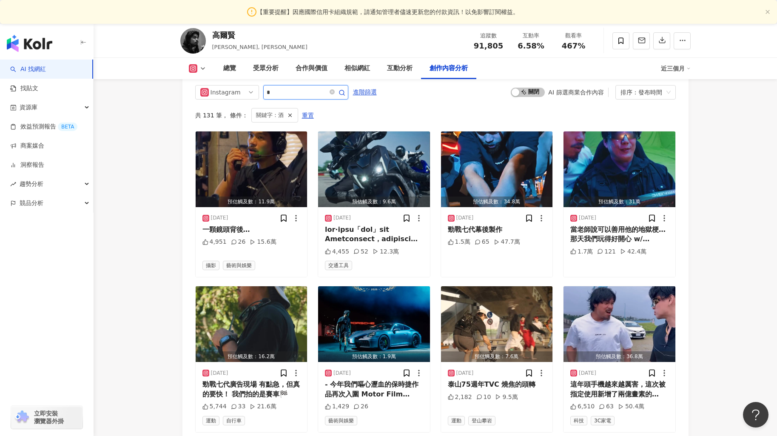
scroll to position [2607, 0]
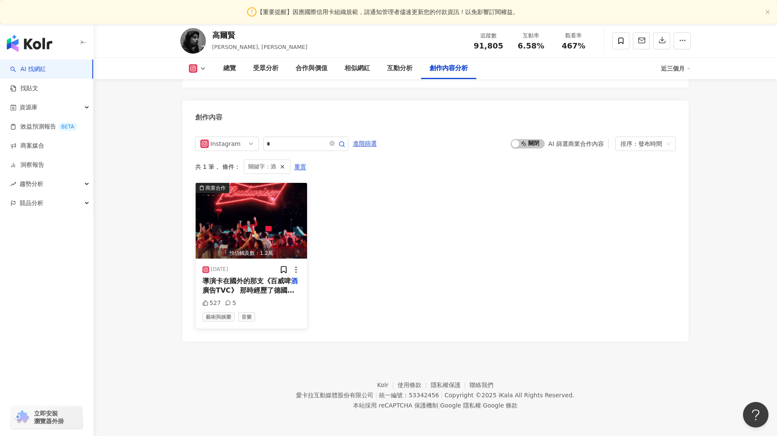
click at [256, 234] on img "button" at bounding box center [252, 221] width 112 height 76
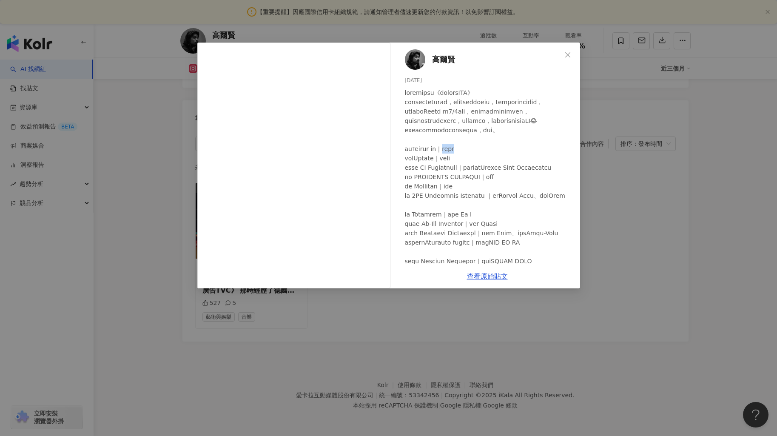
drag, startPoint x: 478, startPoint y: 159, endPoint x: 453, endPoint y: 156, distance: 24.8
click at [453, 156] on div at bounding box center [489, 340] width 168 height 505
copy div "威啤酒"
click at [568, 54] on icon "close" at bounding box center [567, 54] width 5 height 5
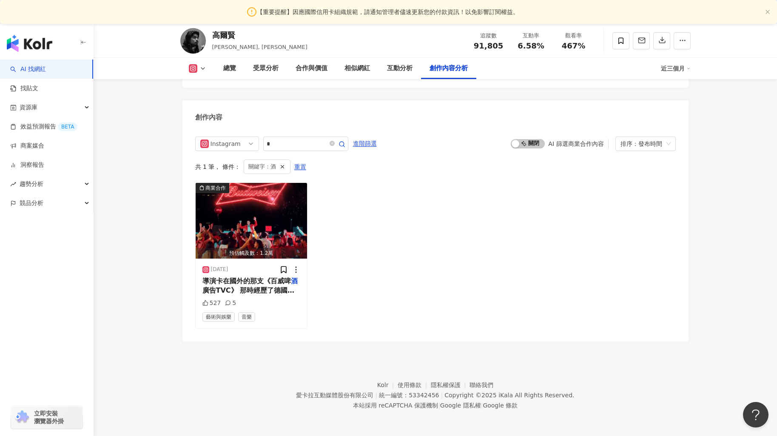
scroll to position [2538, 0]
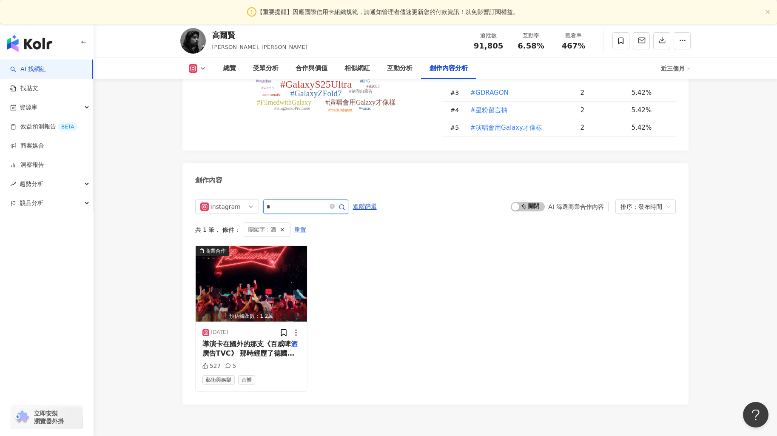
drag, startPoint x: 287, startPoint y: 212, endPoint x: 267, endPoint y: 212, distance: 19.6
click at [267, 212] on input "*" at bounding box center [297, 207] width 60 height 10
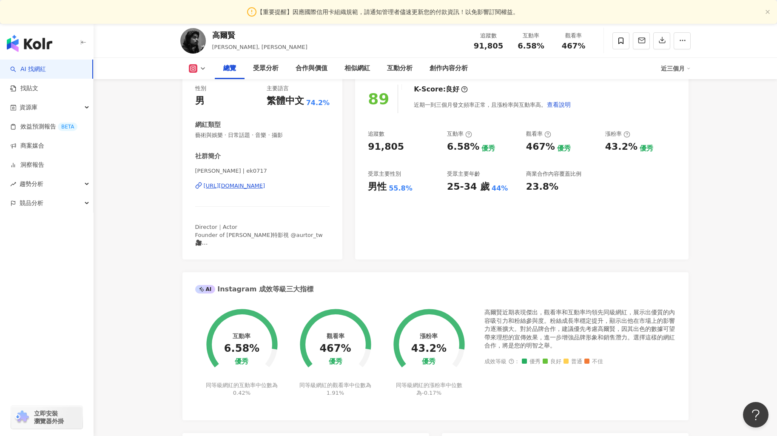
scroll to position [0, 0]
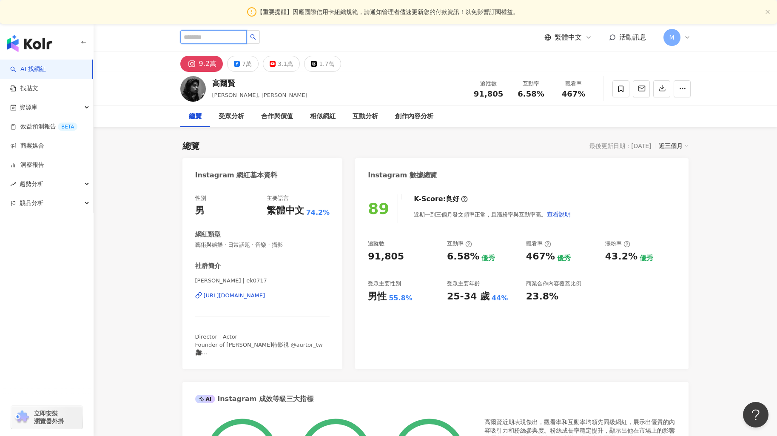
click at [194, 38] on input "search" at bounding box center [213, 37] width 66 height 14
paste input "*********"
type input "*********"
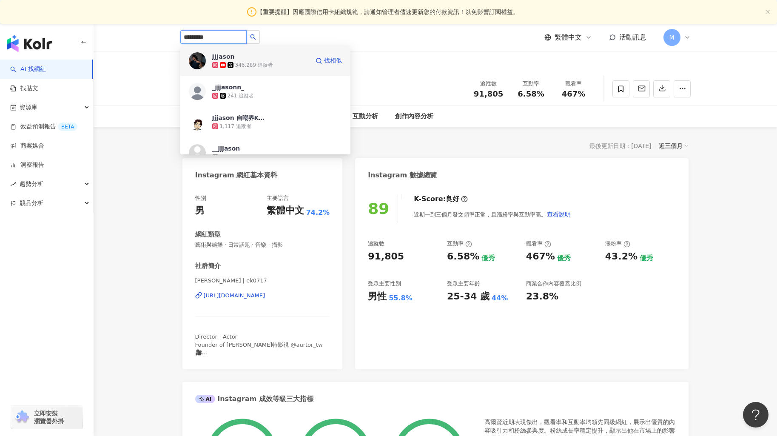
click at [277, 59] on div "JJJason 346,289 追蹤者" at bounding box center [260, 60] width 97 height 17
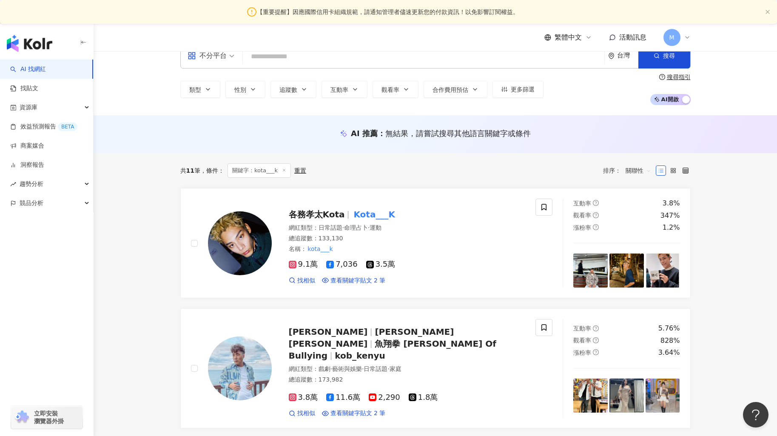
click at [284, 62] on input "search" at bounding box center [423, 56] width 355 height 16
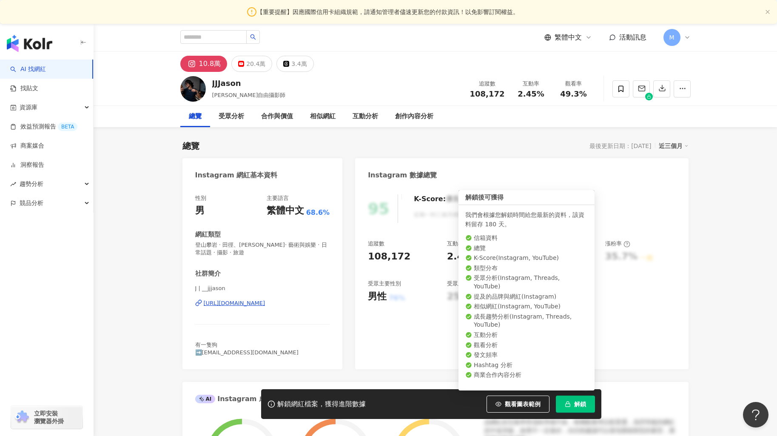
click at [573, 403] on button "解鎖" at bounding box center [575, 403] width 39 height 17
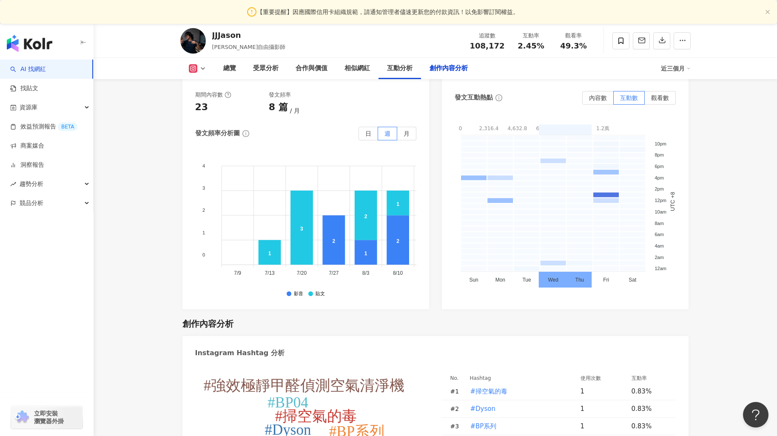
scroll to position [2501, 0]
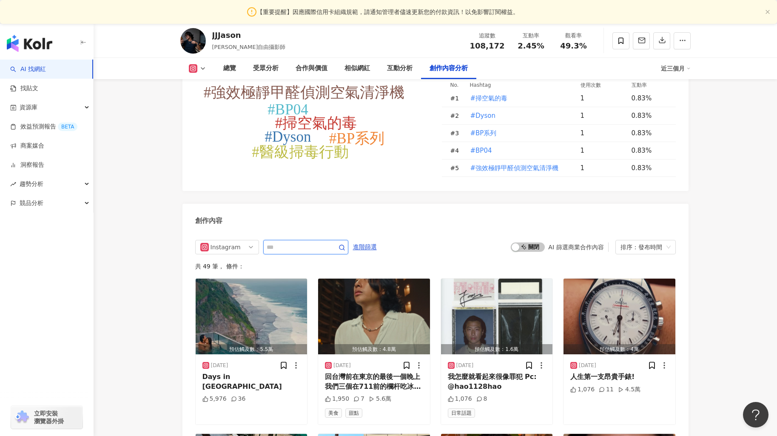
click at [300, 242] on input "text" at bounding box center [297, 247] width 60 height 10
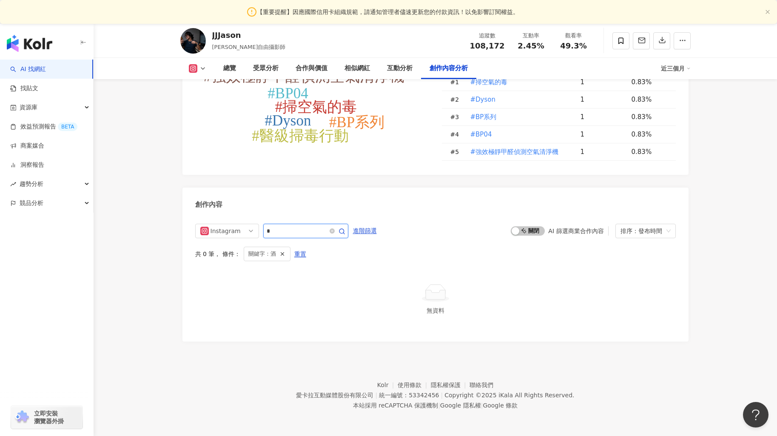
scroll to position [2499, 0]
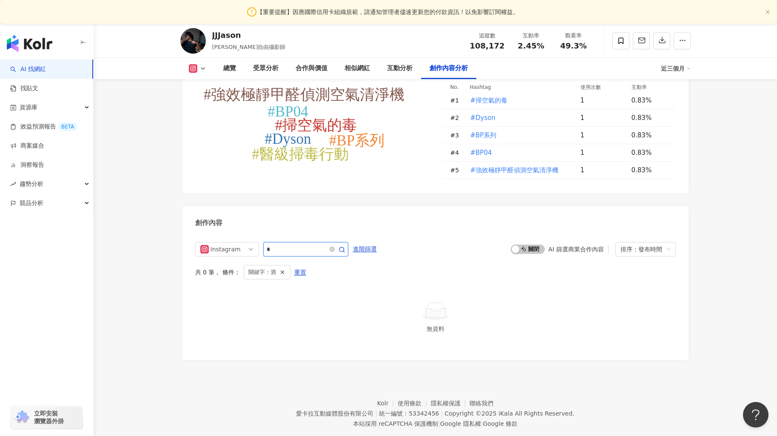
type input "*"
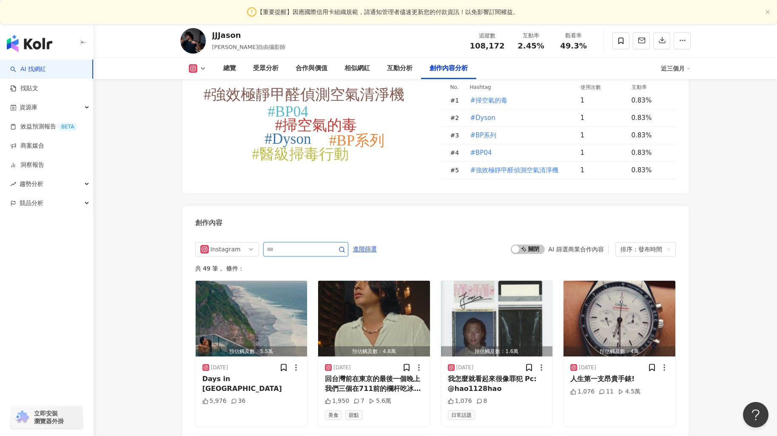
scroll to position [2631, 0]
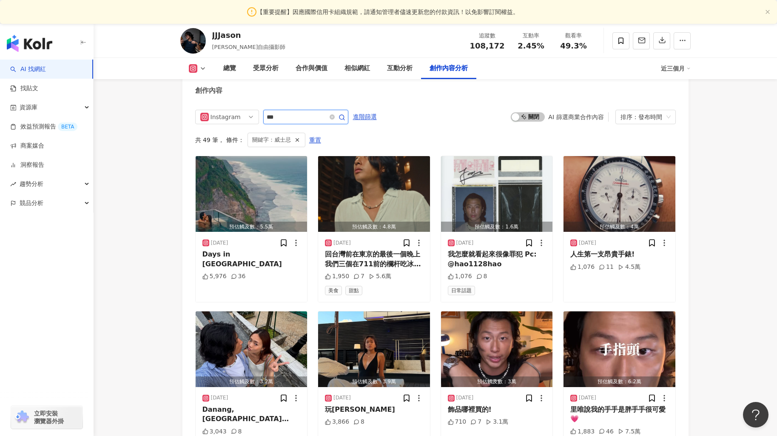
scroll to position [2499, 0]
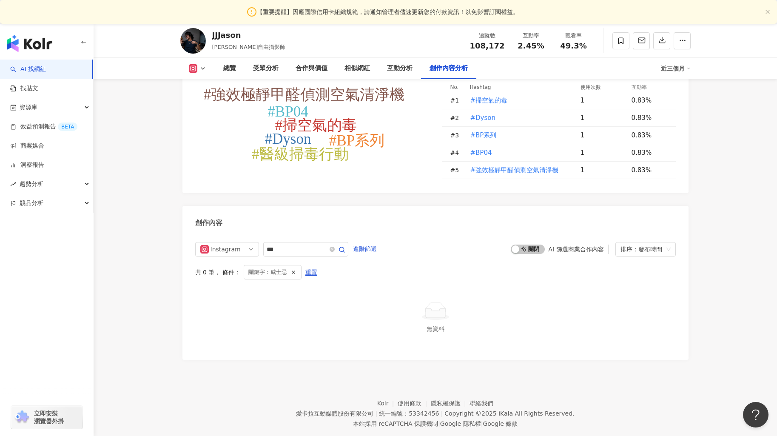
click at [367, 282] on div "Instagram *** 進階篩選 啟動 關閉 AI 篩選商業合作內容 排序：發布時間 共 0 筆 ， 條件： 關鍵字：威士忌 重置 無資料" at bounding box center [435, 294] width 481 height 105
drag, startPoint x: 289, startPoint y: 232, endPoint x: 244, endPoint y: 232, distance: 45.1
click at [244, 242] on div "Instagram ***" at bounding box center [271, 249] width 153 height 14
paste input "*******"
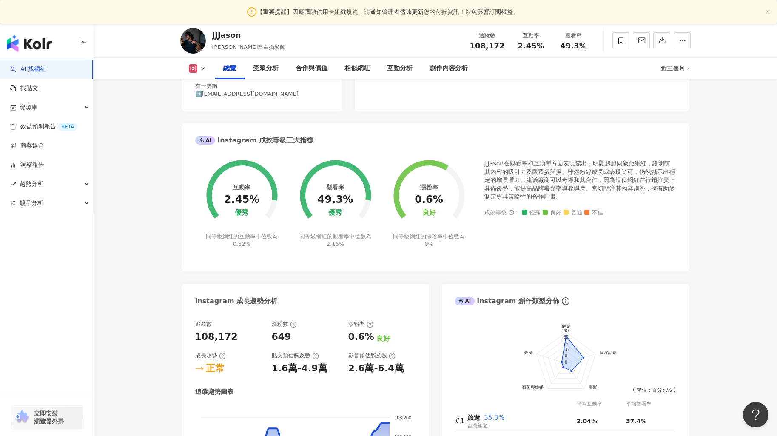
scroll to position [0, 0]
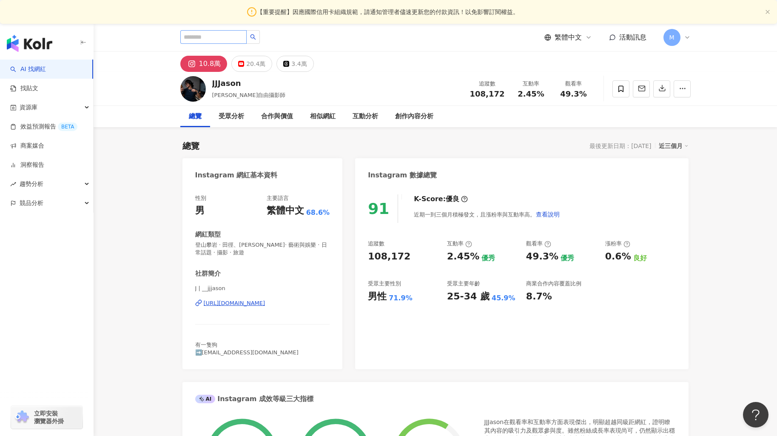
type input "**********"
click at [217, 38] on input "search" at bounding box center [213, 37] width 66 height 14
paste input "**********"
type input "**********"
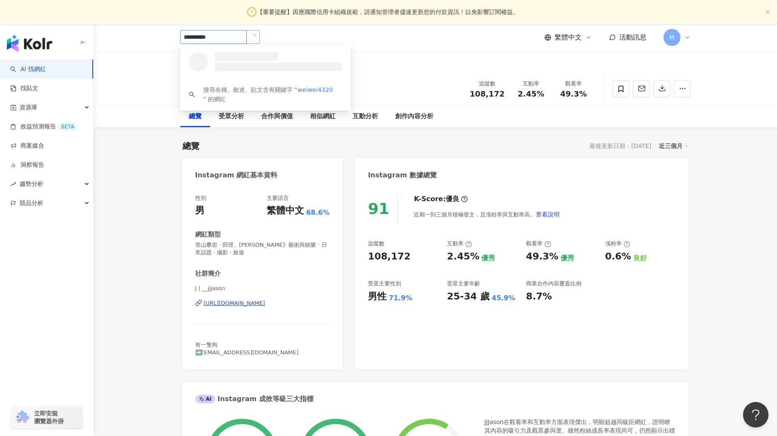
click at [257, 38] on icon "loading" at bounding box center [253, 37] width 9 height 9
click at [256, 38] on icon "search" at bounding box center [253, 37] width 6 height 6
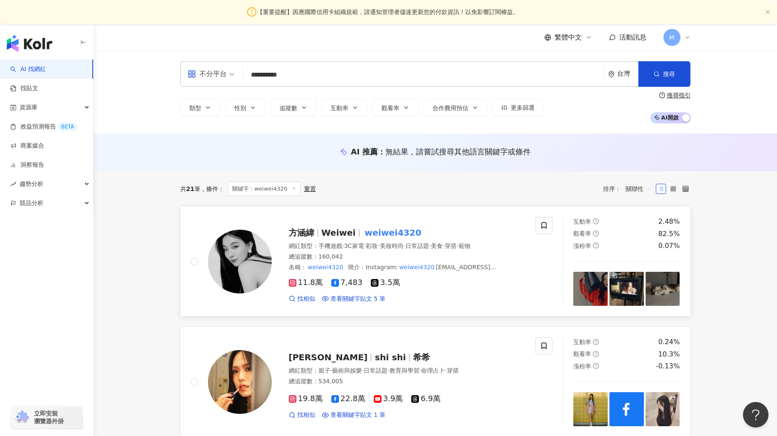
click at [363, 229] on mark "weiwei4320" at bounding box center [393, 233] width 60 height 14
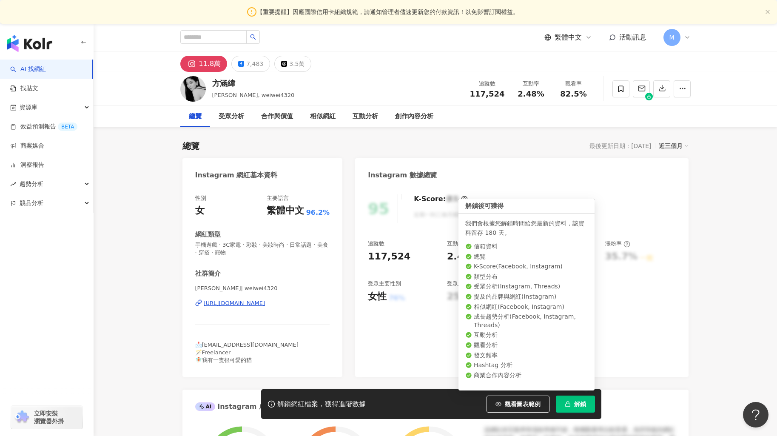
click at [588, 404] on button "解鎖" at bounding box center [575, 403] width 39 height 17
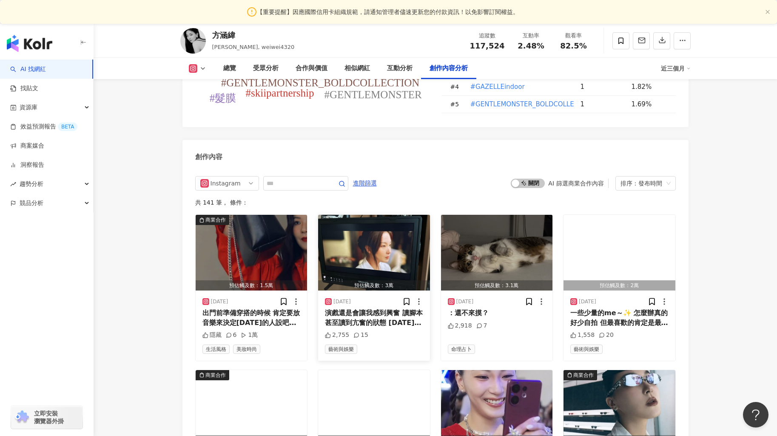
scroll to position [2580, 0]
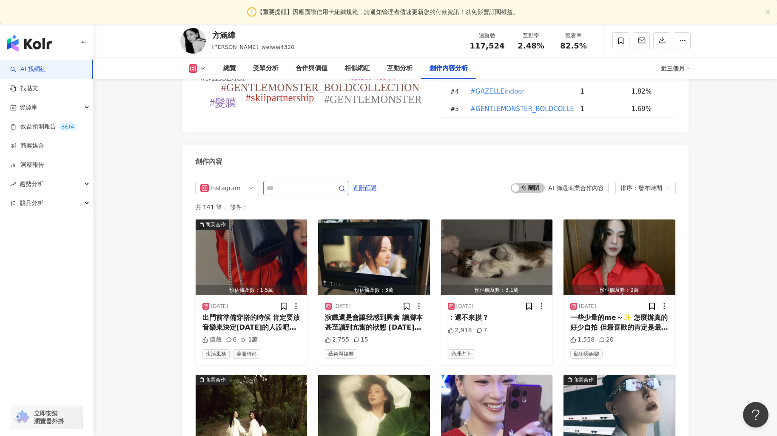
click at [294, 183] on input "text" at bounding box center [297, 188] width 60 height 10
type input "*"
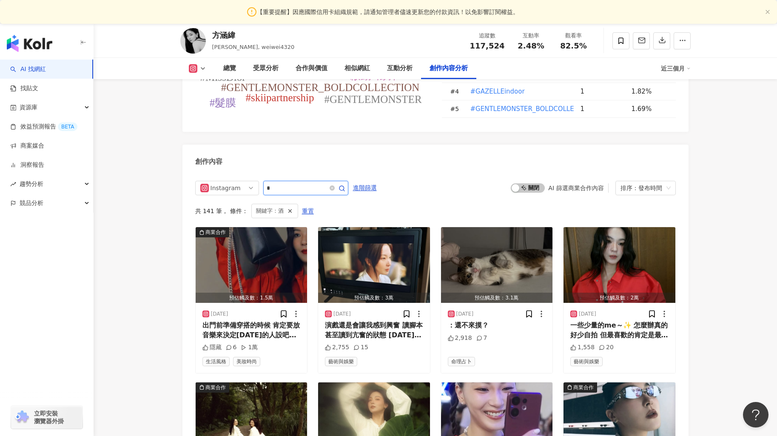
scroll to position [2660, 0]
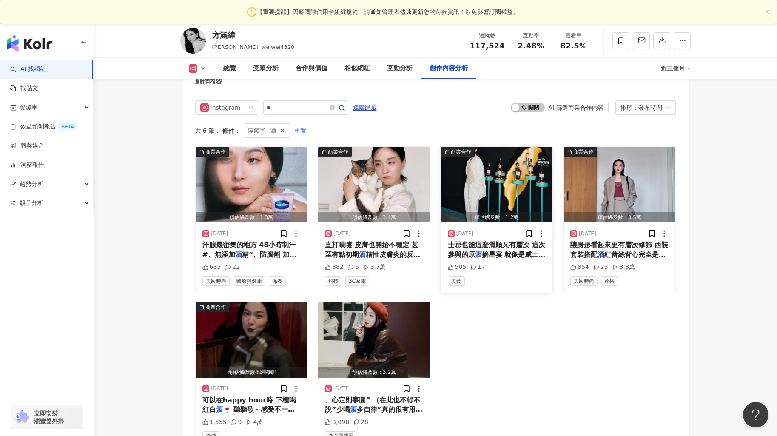
click at [529, 153] on img "button" at bounding box center [497, 185] width 112 height 76
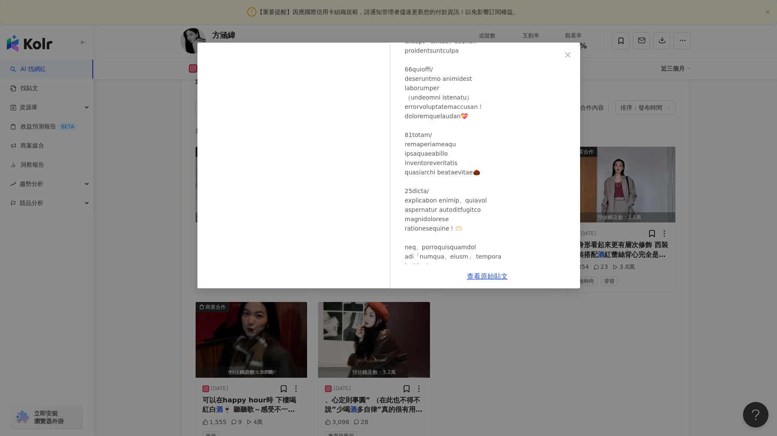
scroll to position [230, 0]
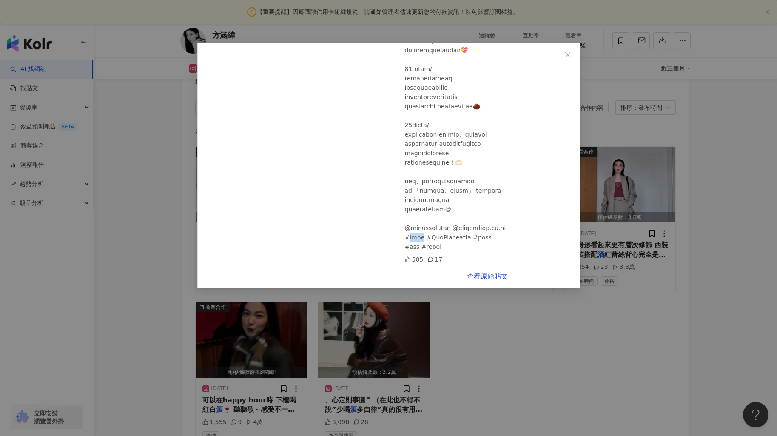
drag, startPoint x: 431, startPoint y: 236, endPoint x: 410, endPoint y: 236, distance: 20.8
click at [410, 236] on div at bounding box center [489, 54] width 168 height 393
copy div "#The"
click at [542, 356] on div "方涵緯 2025/5/6 505 17 查看原始貼文" at bounding box center [388, 218] width 777 height 436
click at [542, 356] on div "商業合作 預估觸及數：1.3萬 2025/7/14 汗腺最密集的地方 48小時制汗#、無添加 酒 精“、防腐劑 加入臉部保養品也有的獨 635 22 美妝時尚…" at bounding box center [435, 296] width 481 height 301
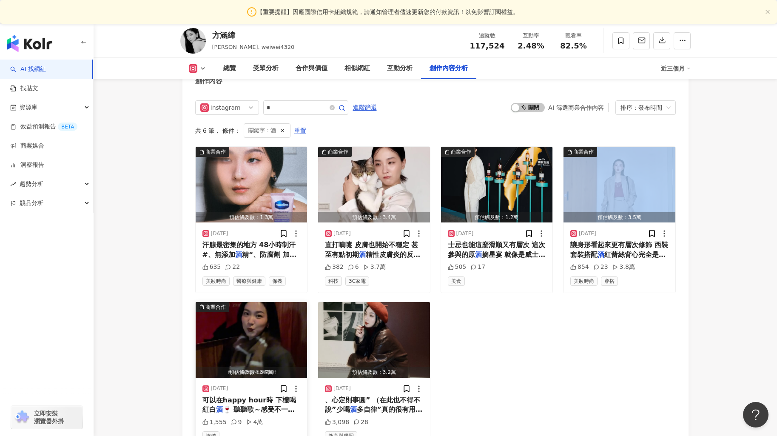
click at [257, 330] on img "button" at bounding box center [252, 340] width 112 height 76
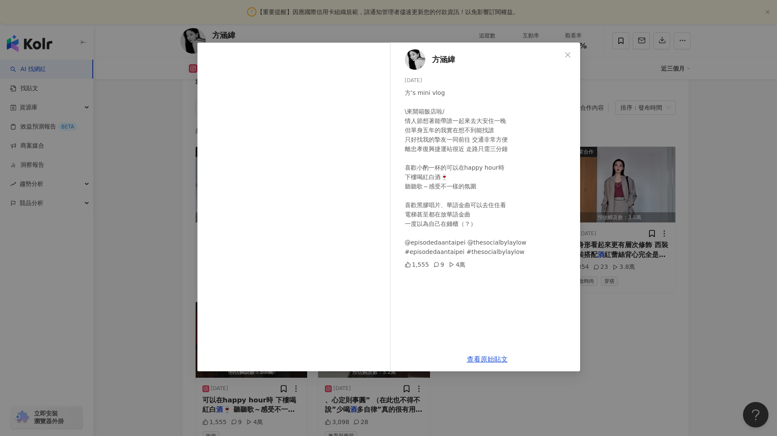
click at [458, 190] on div "方’s mini vlog \來開箱飯店啦/ 情人節想著能帶誰一起來去大安住一晚 但單身五年的我實在想不到能找誰 只好找我的摯友一同前往 交通非常方便 離忠孝…" at bounding box center [489, 172] width 168 height 168
click at [618, 232] on div "方涵緯 2025/3/13 方’s mini vlog \來開箱飯店啦/ 情人節想著能帶誰一起來去大安住一晚 但單身五年的我實在想不到能找誰 只好找我的摯友一…" at bounding box center [388, 218] width 777 height 436
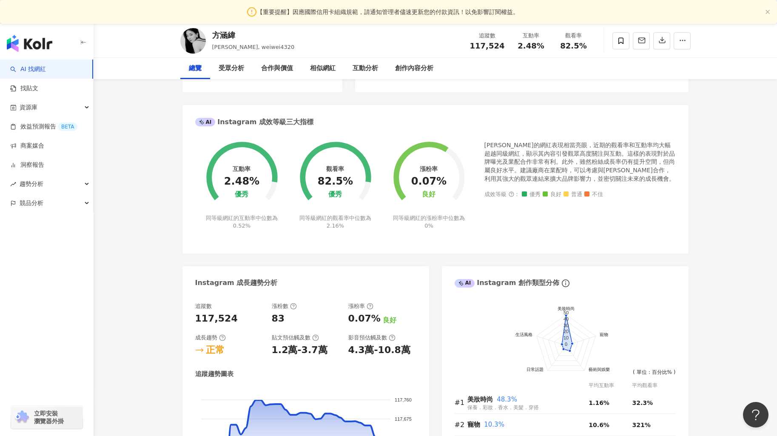
scroll to position [0, 0]
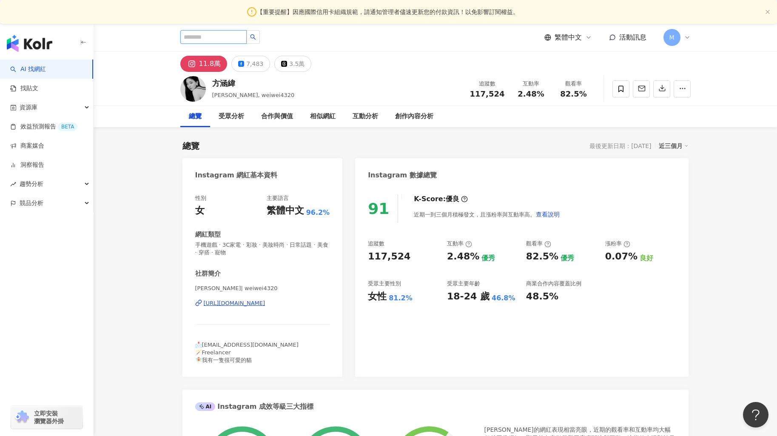
click at [204, 38] on input "search" at bounding box center [213, 37] width 66 height 14
paste input "**********"
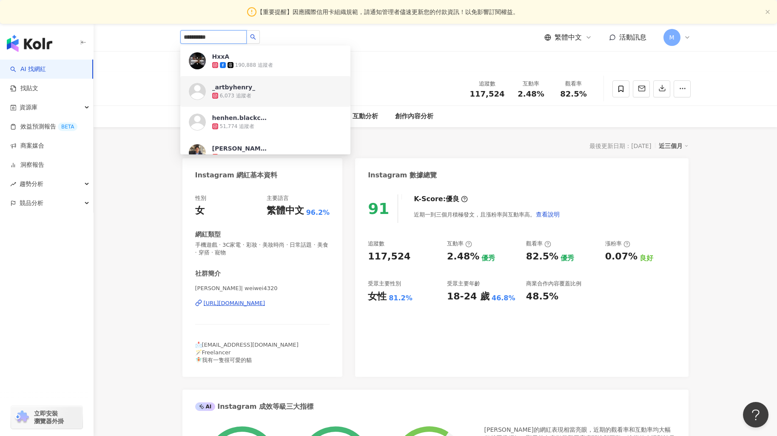
drag, startPoint x: 222, startPoint y: 36, endPoint x: 160, endPoint y: 36, distance: 61.7
click at [160, 36] on header "**********" at bounding box center [435, 38] width 683 height 28
paste input "*"
type input "**********"
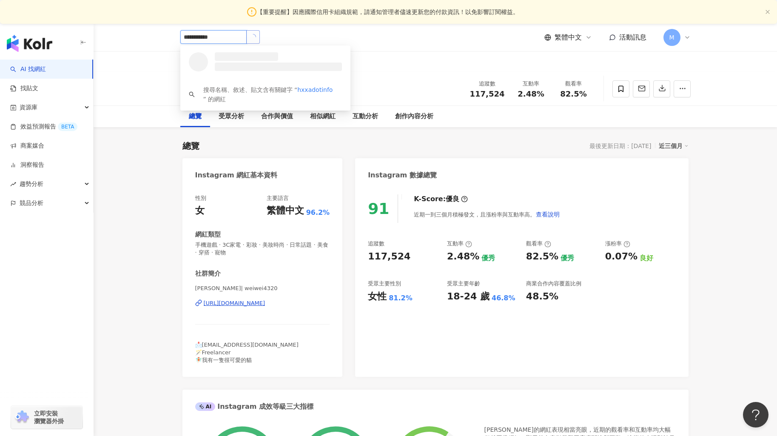
click at [260, 38] on button "button" at bounding box center [253, 37] width 14 height 14
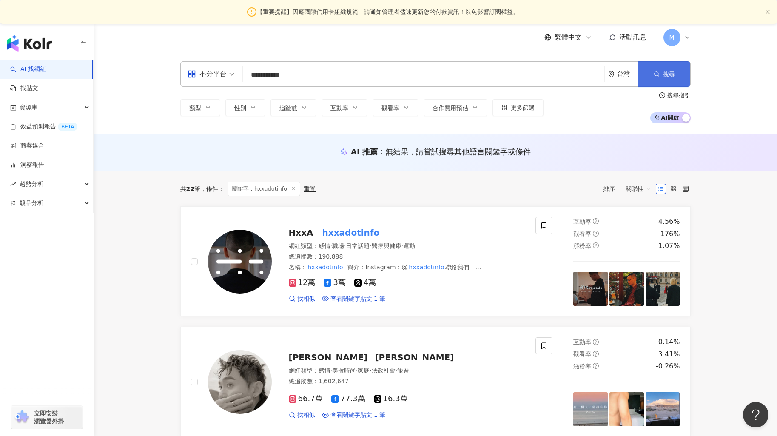
click at [673, 81] on button "搜尋" at bounding box center [664, 74] width 52 height 26
click at [358, 230] on mark "hxxadotinfo" at bounding box center [351, 233] width 61 height 14
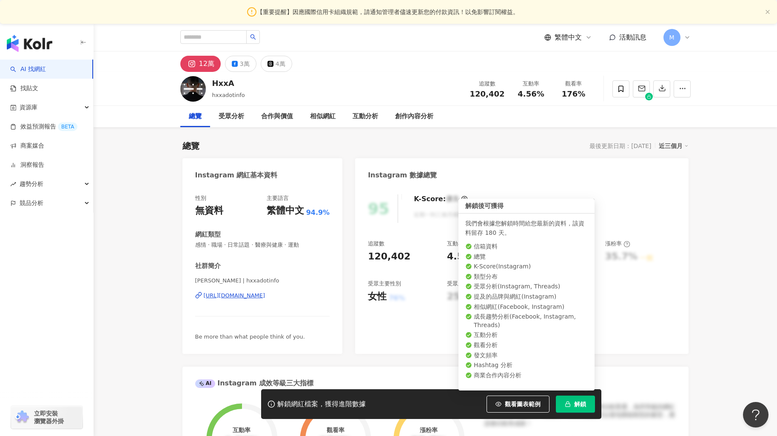
click at [572, 405] on button "解鎖" at bounding box center [575, 403] width 39 height 17
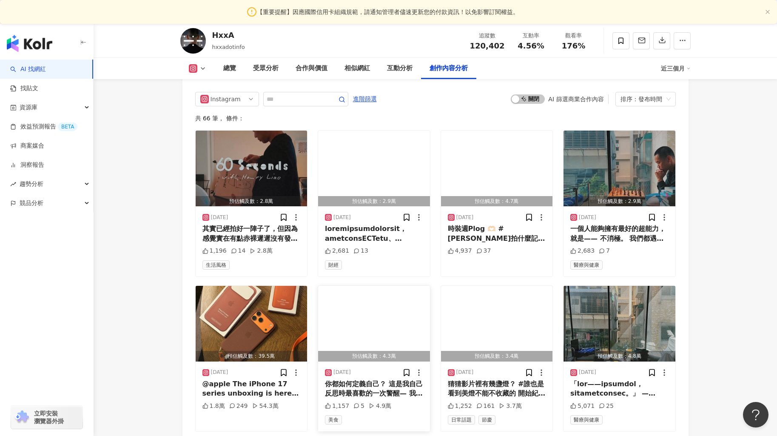
scroll to position [2425, 0]
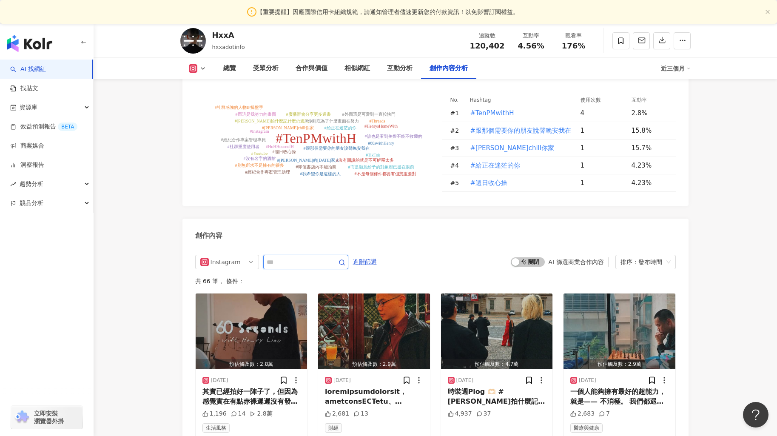
click at [318, 257] on input "text" at bounding box center [297, 262] width 60 height 10
type input "*"
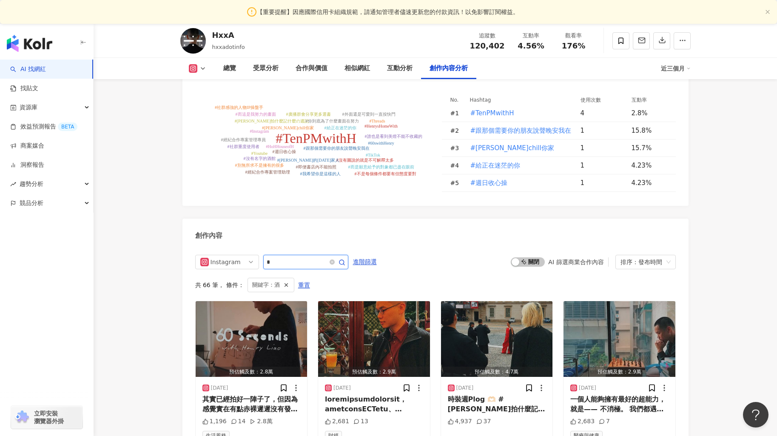
scroll to position [2580, 0]
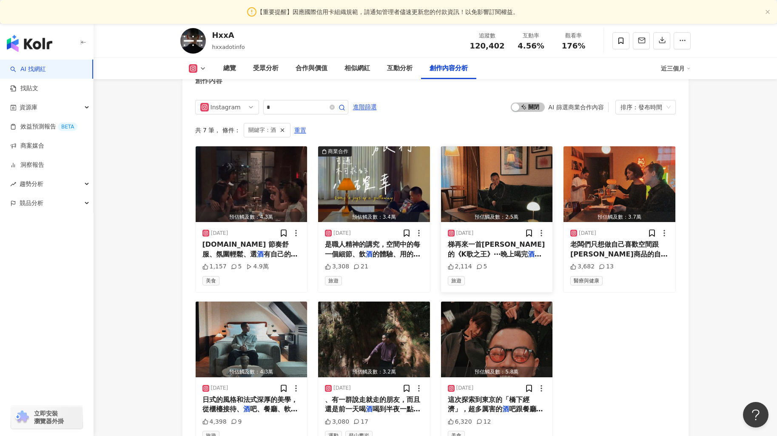
click at [506, 176] on img "button" at bounding box center [497, 184] width 112 height 76
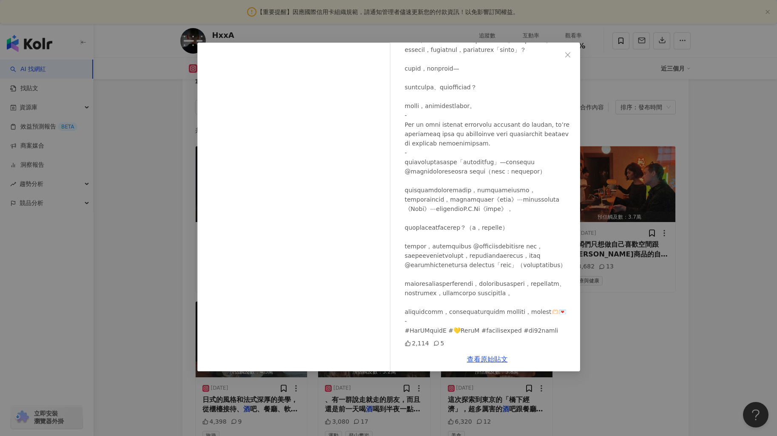
scroll to position [268, 0]
click at [635, 289] on div "HxxA 2025/4/6 2,114 5 查看原始貼文" at bounding box center [388, 218] width 777 height 436
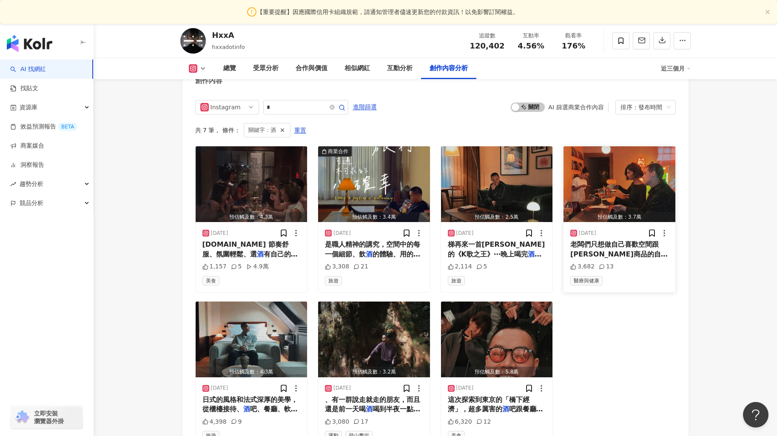
click at [637, 169] on img "button" at bounding box center [619, 184] width 112 height 76
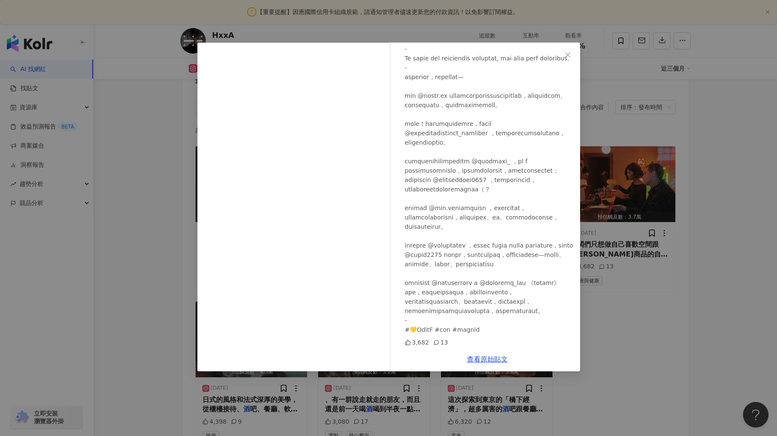
scroll to position [512, 0]
click at [631, 290] on div "HxxA 2025/3/23 3,682 13 查看原始貼文" at bounding box center [388, 218] width 777 height 436
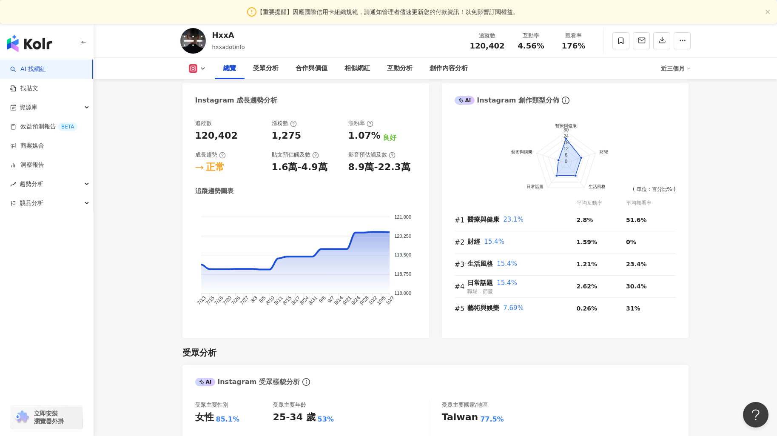
scroll to position [0, 0]
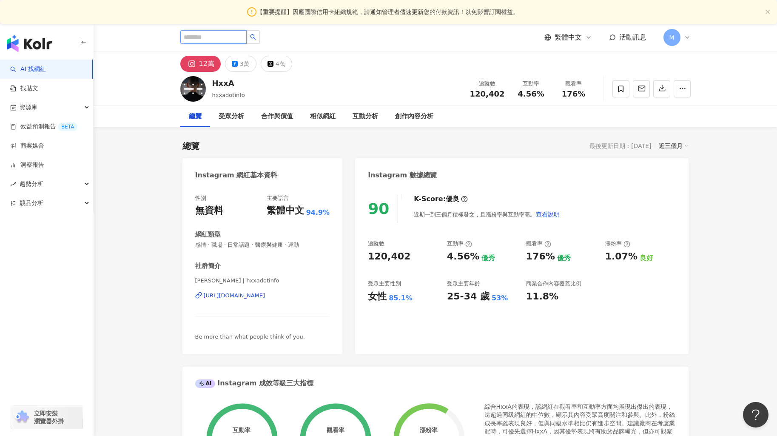
click at [197, 35] on input "search" at bounding box center [213, 37] width 66 height 14
paste input "**********"
type input "**********"
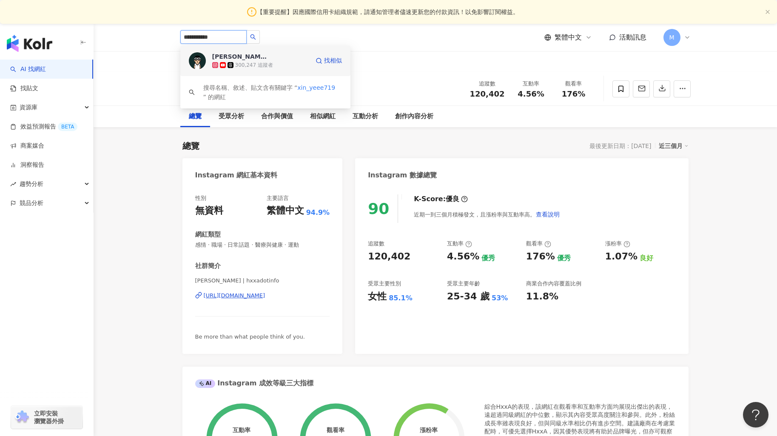
click at [247, 63] on div "300,247 追蹤者" at bounding box center [254, 65] width 38 height 7
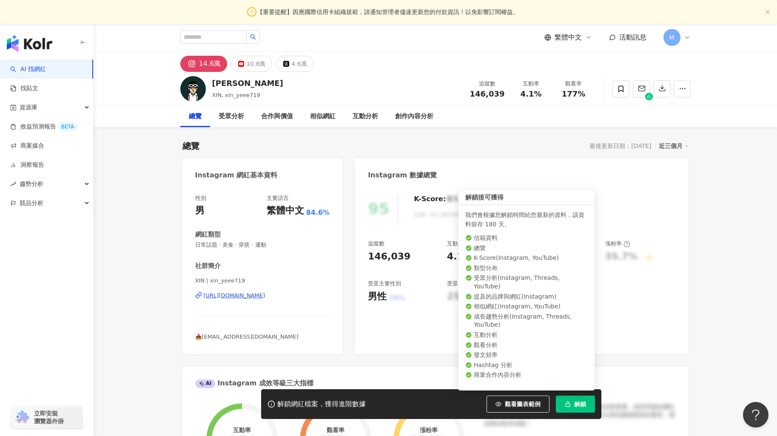
click at [574, 408] on button "解鎖" at bounding box center [575, 403] width 39 height 17
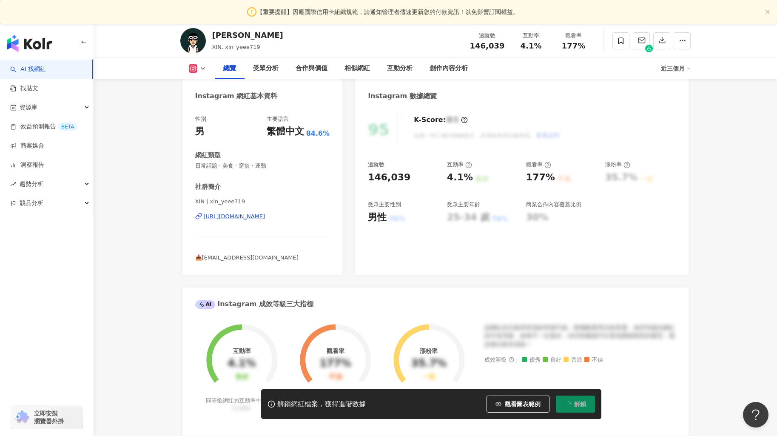
scroll to position [104, 0]
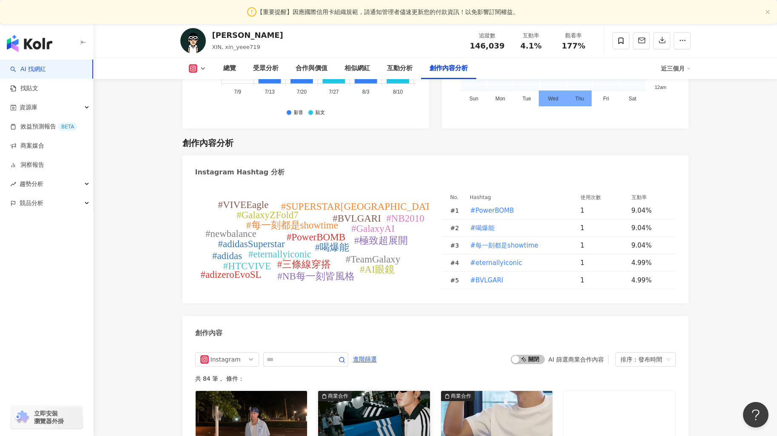
scroll to position [2363, 0]
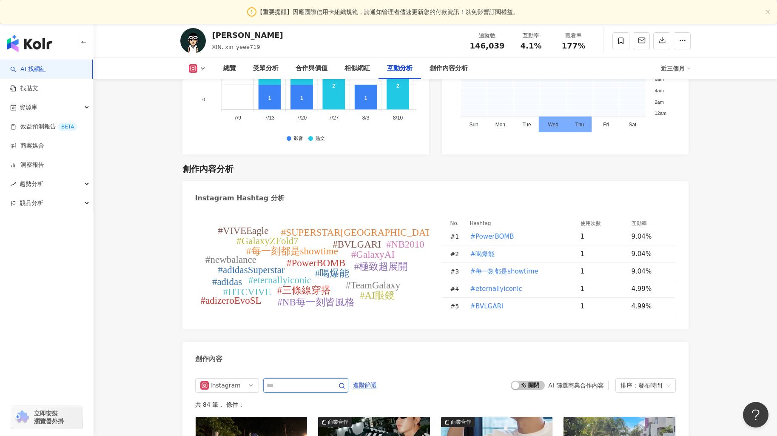
click at [297, 380] on input "text" at bounding box center [297, 385] width 60 height 10
click at [479, 249] on span "#喝爆能" at bounding box center [482, 253] width 25 height 9
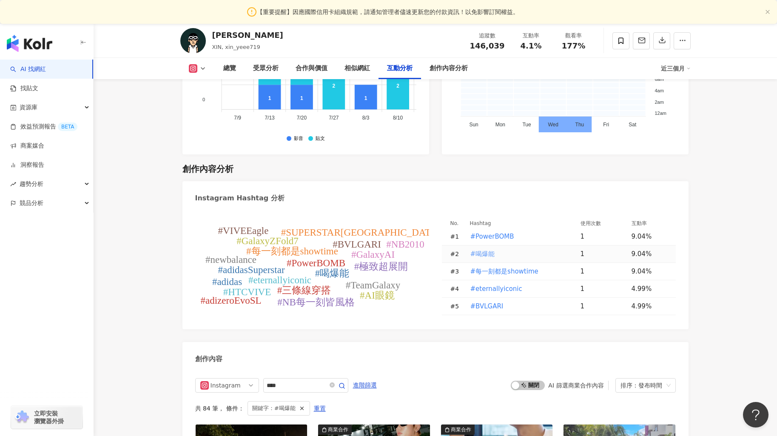
type input "****"
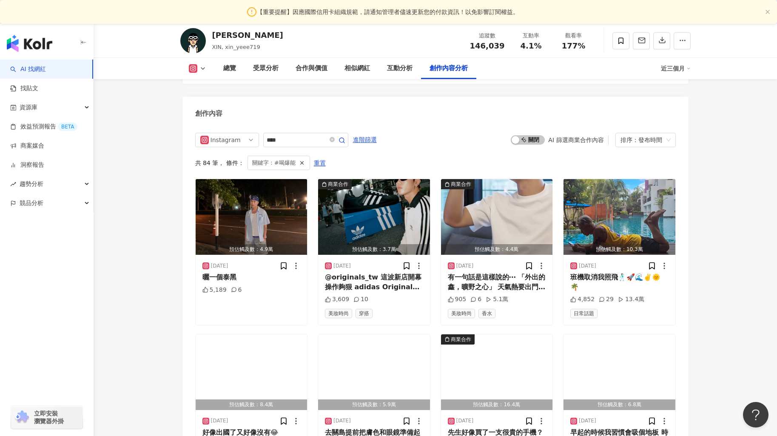
scroll to position [2563, 0]
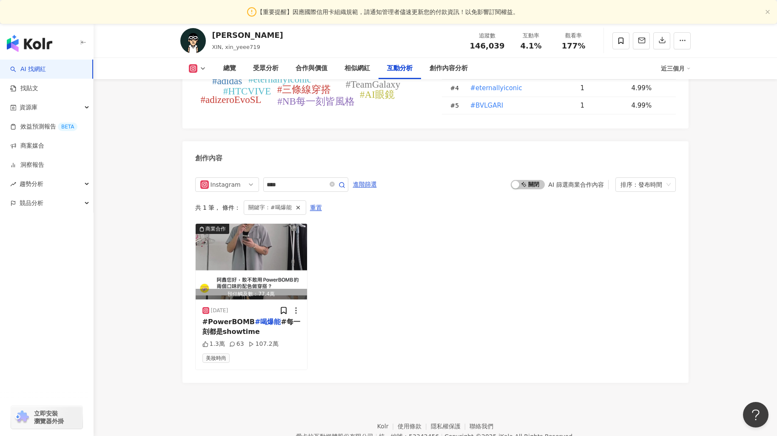
scroll to position [2363, 0]
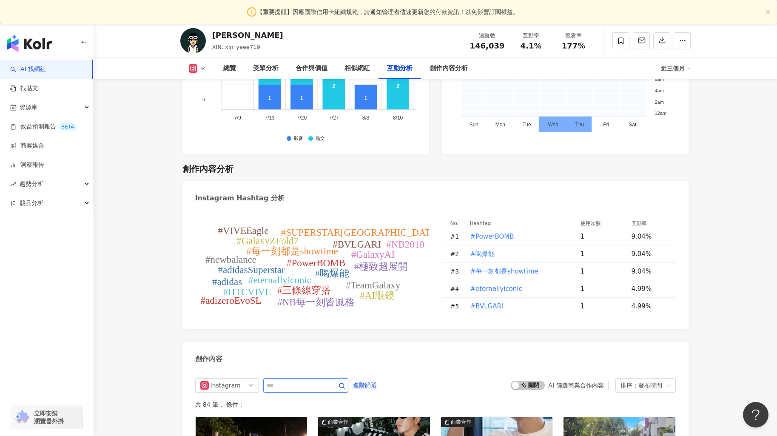
click at [295, 380] on input "text" at bounding box center [297, 385] width 60 height 10
type input "*"
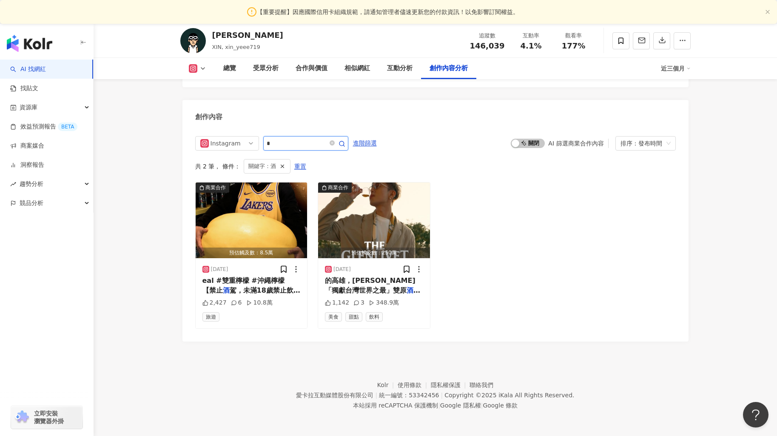
scroll to position [2563, 0]
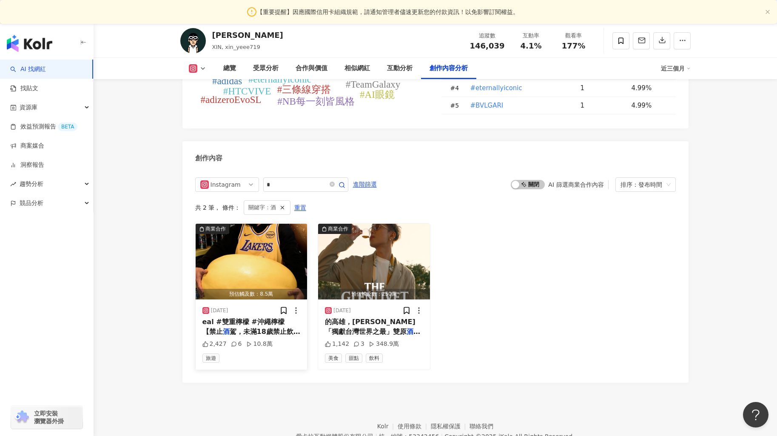
click at [275, 224] on img "button" at bounding box center [252, 262] width 112 height 76
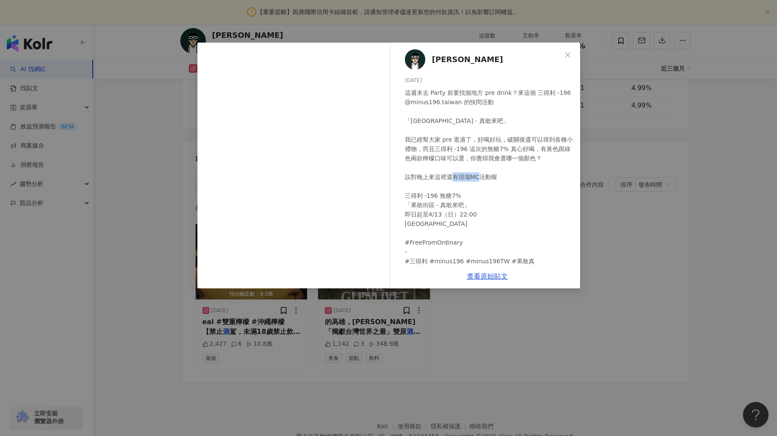
drag, startPoint x: 423, startPoint y: 195, endPoint x: 437, endPoint y: 196, distance: 14.5
click at [437, 196] on div "這週末去 Party 前要找個地方 pre drink？來這個 三得利 -196 @minus196.taiwan 的快閃活動 「[GEOGRAPHIC_DA…" at bounding box center [489, 200] width 168 height 225
copy div "-196"
click at [569, 55] on icon "close" at bounding box center [567, 54] width 7 height 7
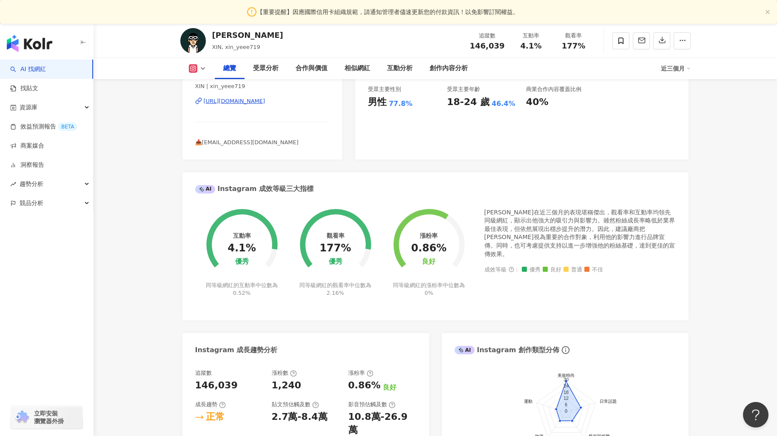
scroll to position [0, 0]
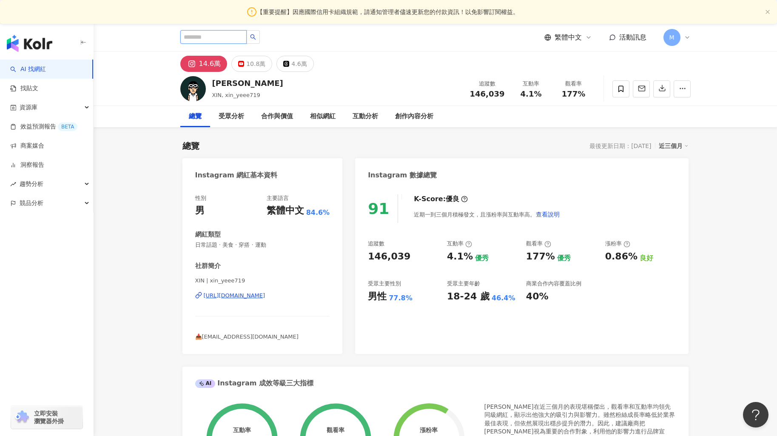
click at [225, 34] on input "search" at bounding box center [213, 37] width 66 height 14
paste input "**********"
type input "**********"
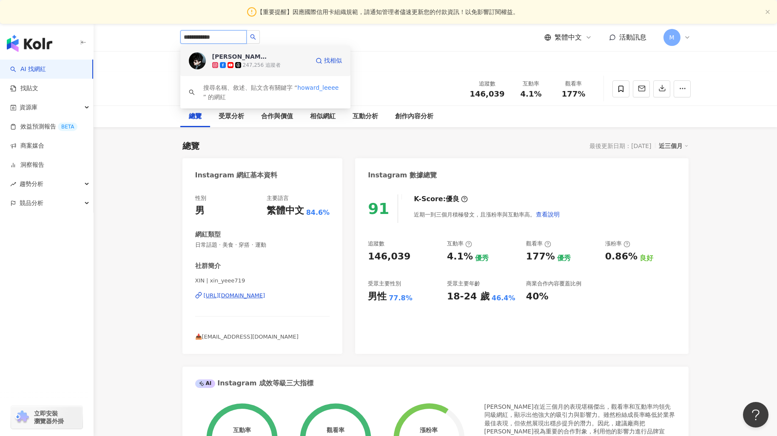
click at [261, 50] on div "[PERSON_NAME]Howard [PERSON_NAME] 247,256 追蹤者 找相似" at bounding box center [265, 61] width 170 height 31
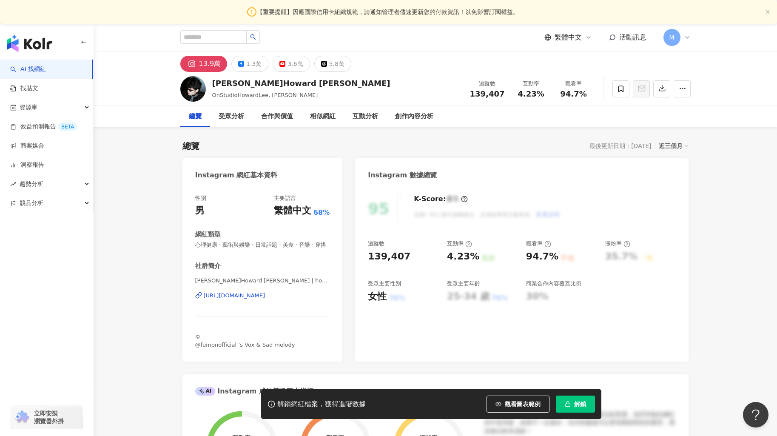
click at [587, 410] on button "解鎖" at bounding box center [575, 403] width 39 height 17
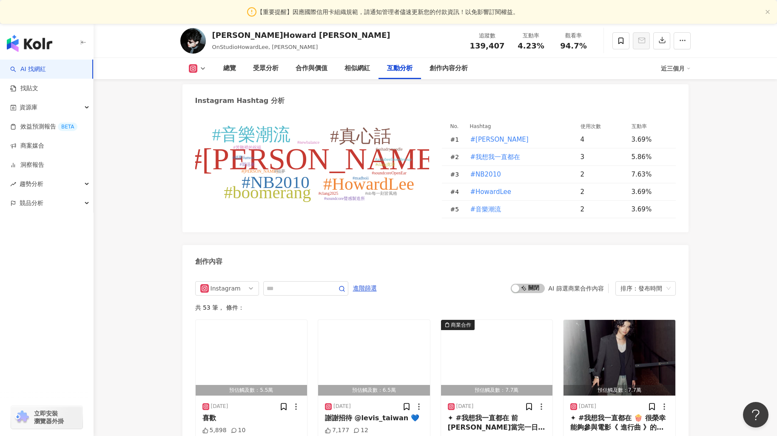
scroll to position [2565, 0]
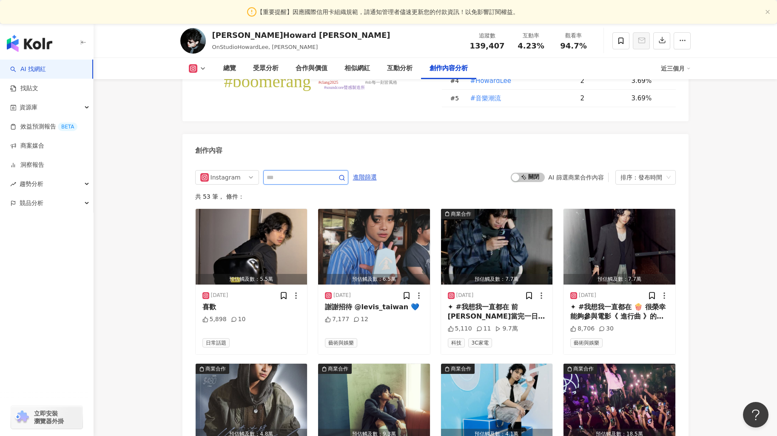
click at [316, 172] on input "text" at bounding box center [297, 177] width 60 height 10
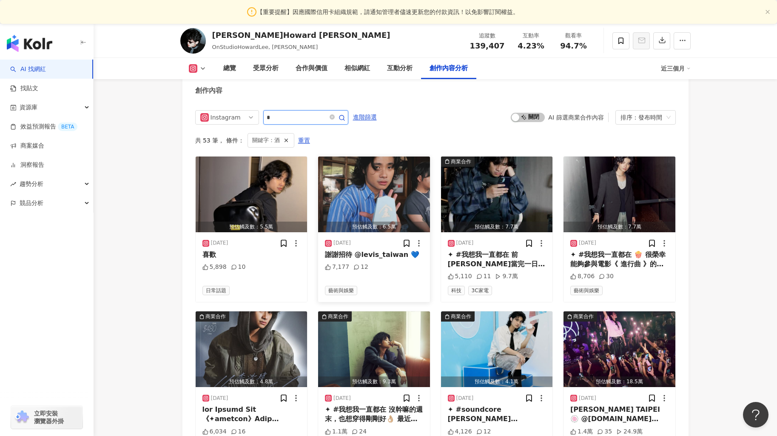
scroll to position [2580, 0]
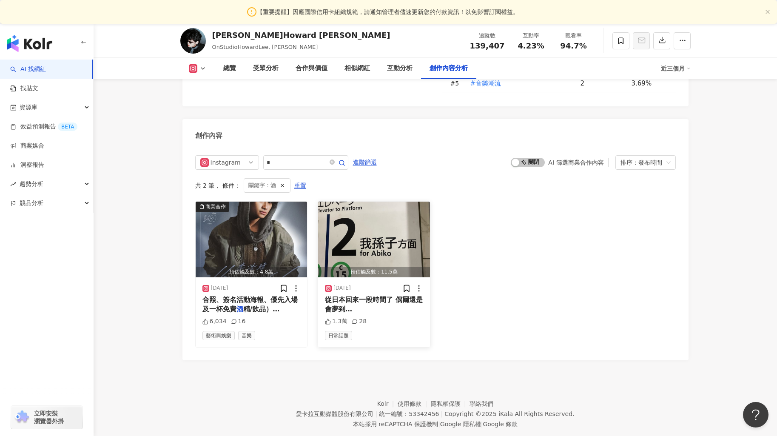
click at [391, 296] on span "從日本回來一段時間了 偶爾還是會夢到北千住某間居" at bounding box center [374, 314] width 98 height 37
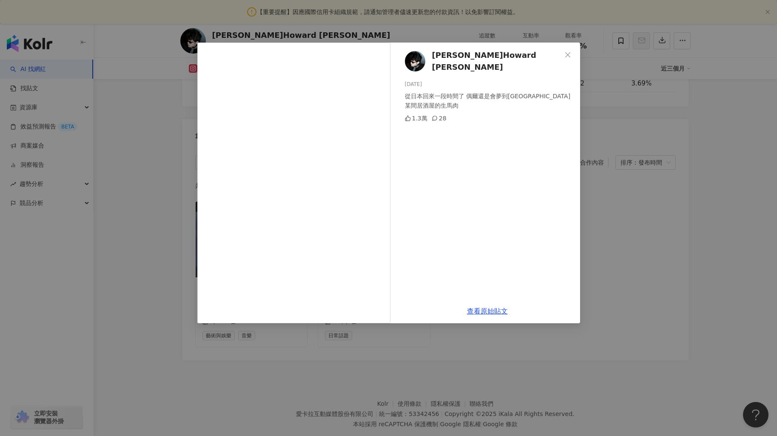
click at [635, 213] on div "李浩瑋 Howard Lee 2024/10/23 從日本回來一段時間了 偶爾還是會夢到北千住某間居酒屋的生馬肉 1.3萬 28 查看原始貼文" at bounding box center [388, 218] width 777 height 436
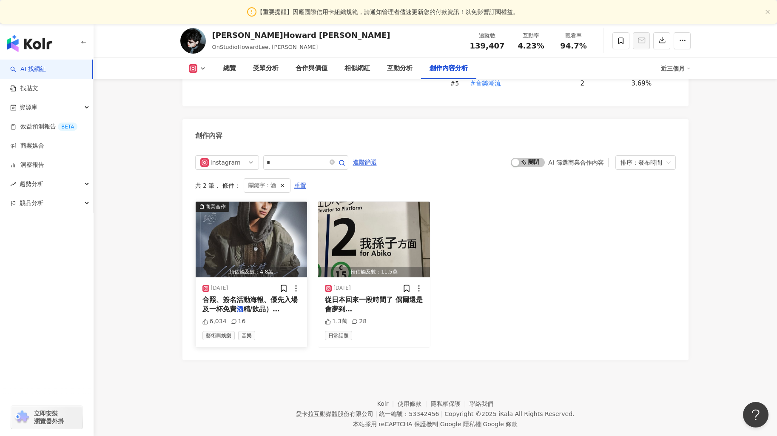
click at [256, 238] on img "button" at bounding box center [252, 240] width 112 height 76
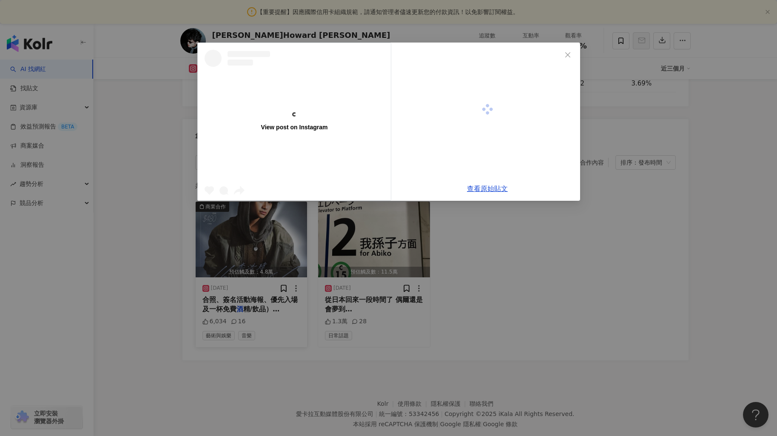
click at [256, 238] on div "View post on Instagram 查看原始貼文" at bounding box center [388, 218] width 777 height 436
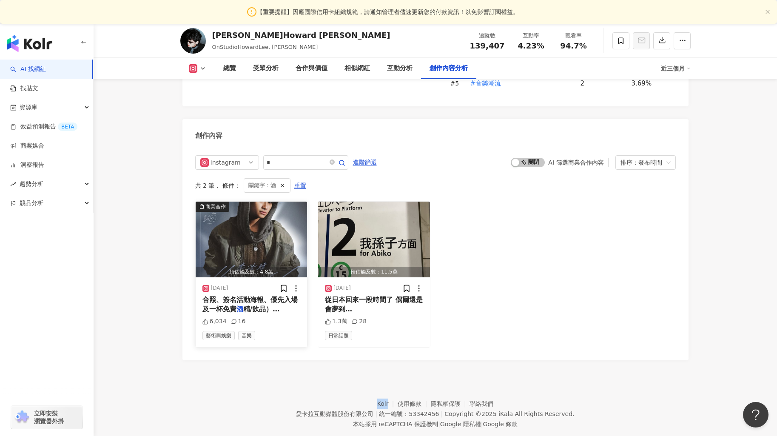
click at [267, 237] on img "button" at bounding box center [252, 240] width 112 height 76
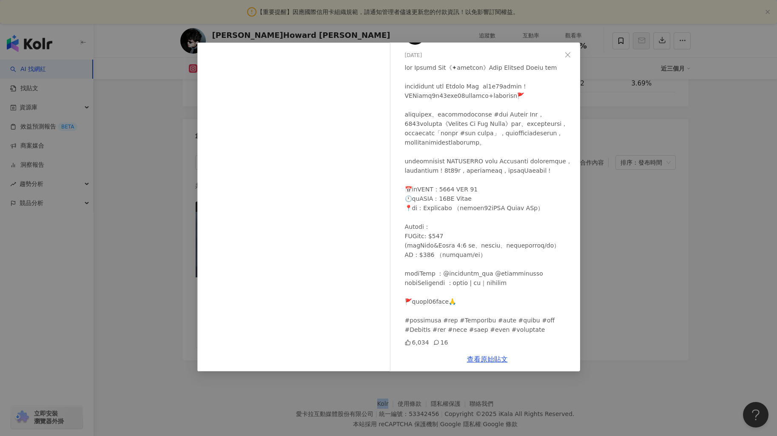
scroll to position [0, 0]
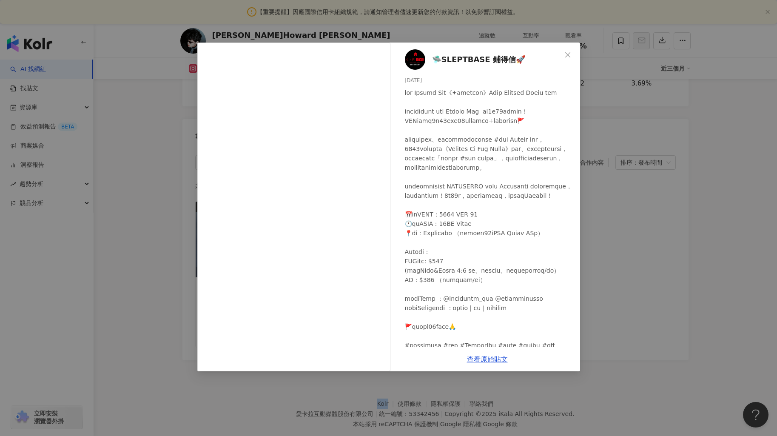
click at [673, 236] on div "🛸SLEPTBASE 鋪得信🚀 2025/8/15 6,034 16 查看原始貼文" at bounding box center [388, 218] width 777 height 436
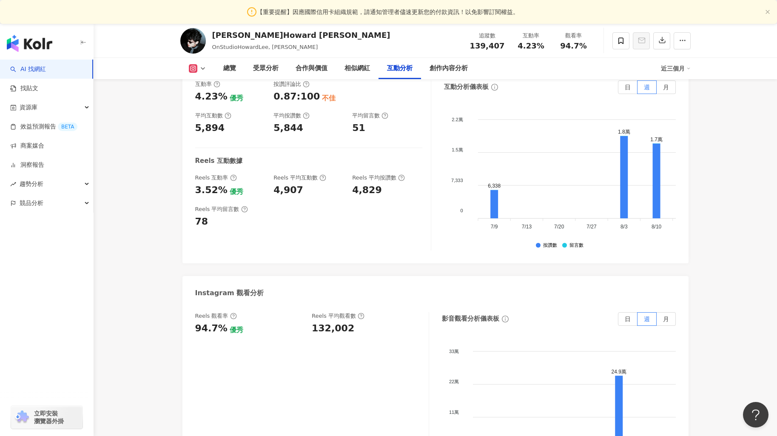
scroll to position [2498, 0]
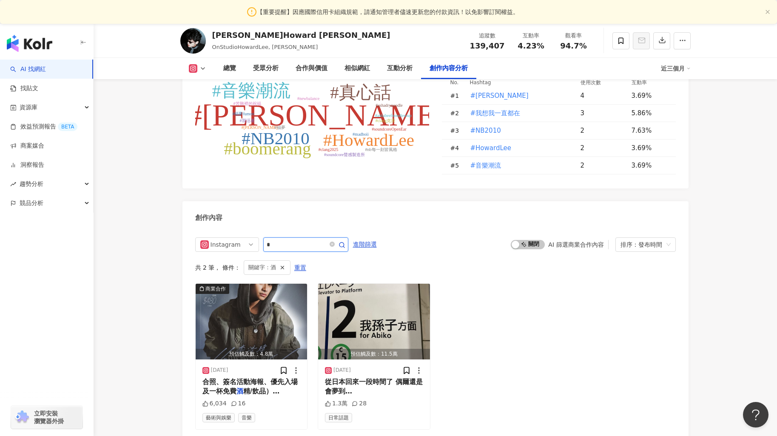
click at [299, 239] on input "*" at bounding box center [297, 244] width 60 height 10
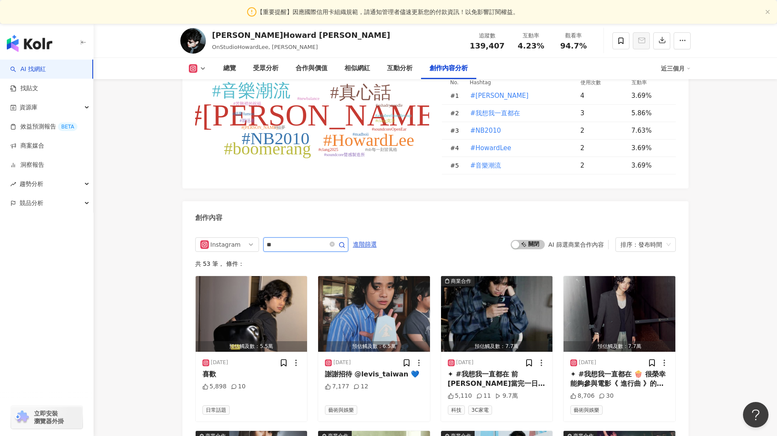
scroll to position [2625, 0]
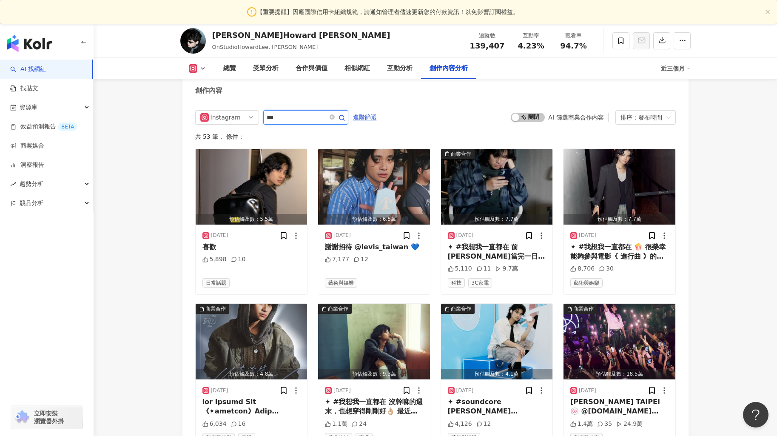
type input "***"
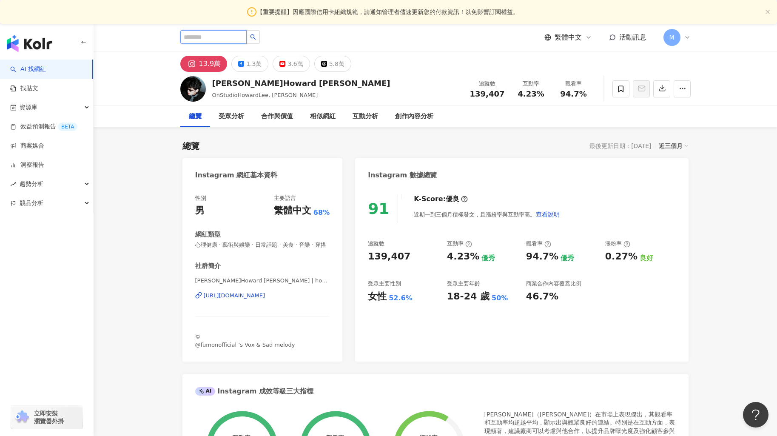
click at [196, 35] on input "search" at bounding box center [213, 37] width 66 height 14
paste input "*******"
type input "*******"
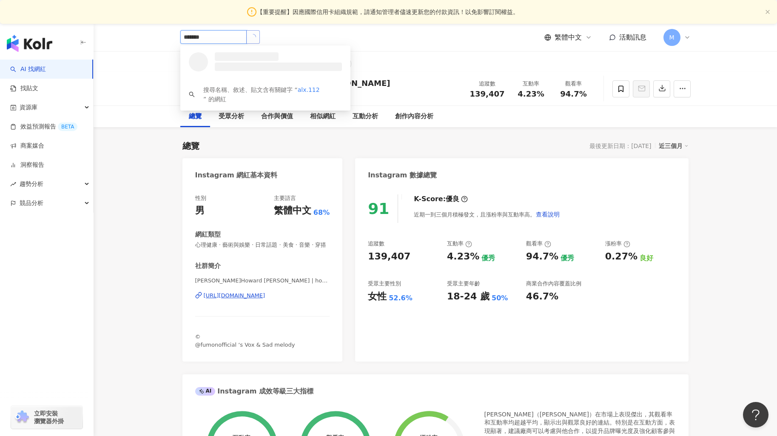
click at [260, 34] on button "button" at bounding box center [253, 37] width 14 height 14
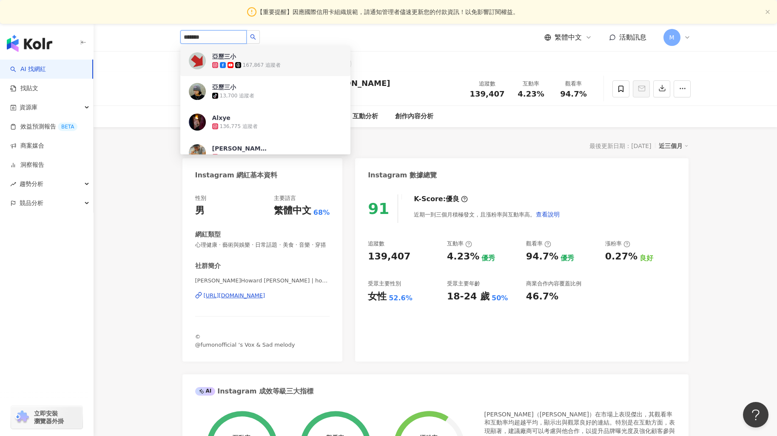
click at [266, 60] on span "亞歷三小" at bounding box center [239, 56] width 55 height 9
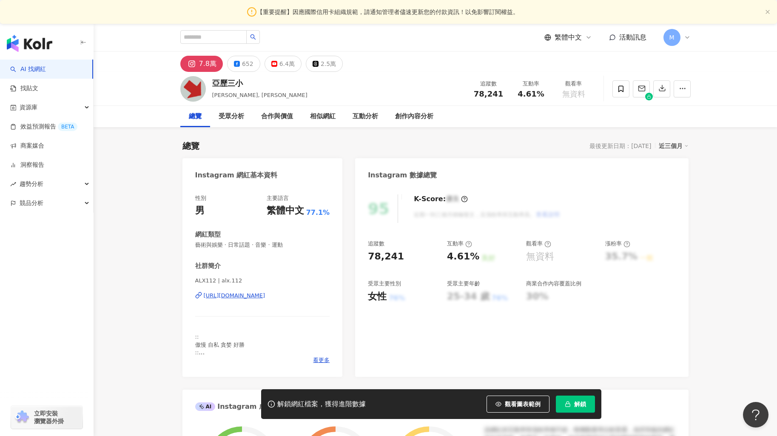
click at [575, 402] on span "解鎖" at bounding box center [580, 404] width 12 height 7
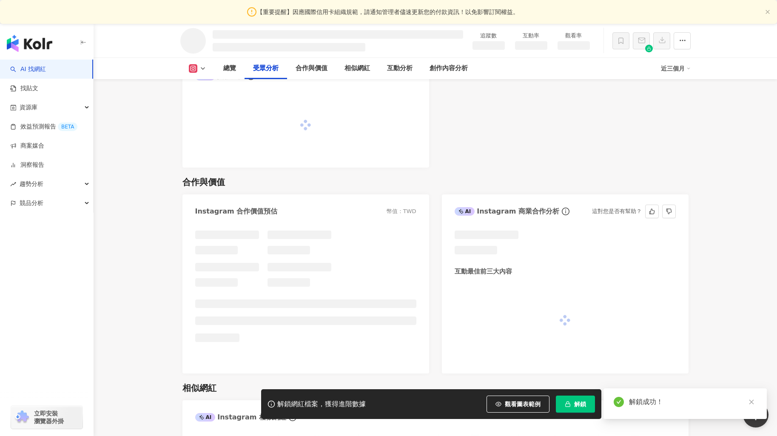
scroll to position [875, 0]
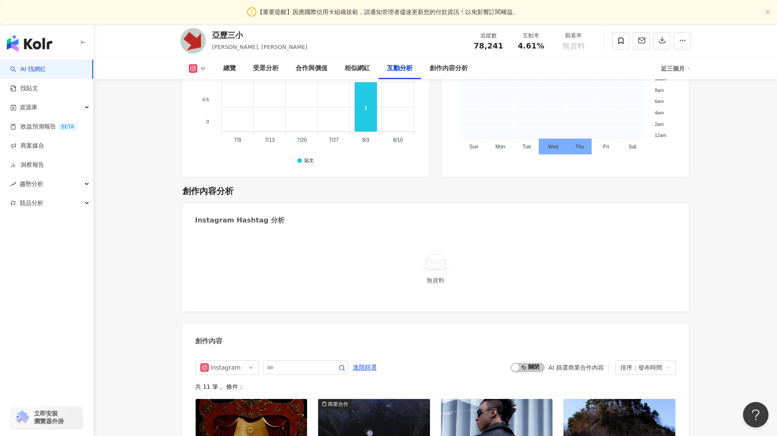
scroll to position [2356, 0]
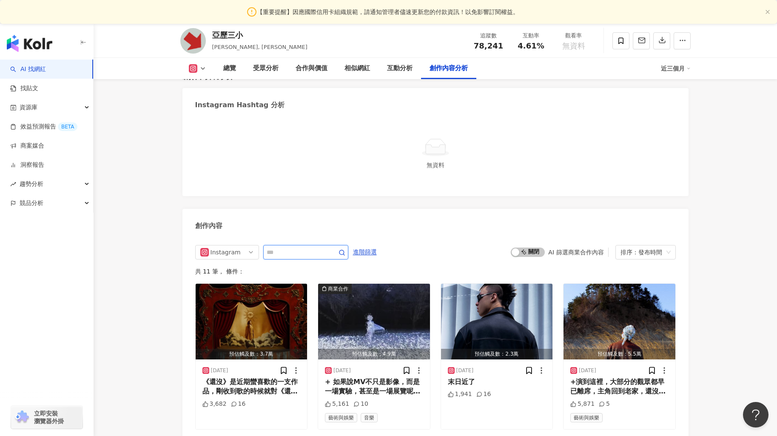
click at [301, 247] on input "text" at bounding box center [297, 252] width 60 height 10
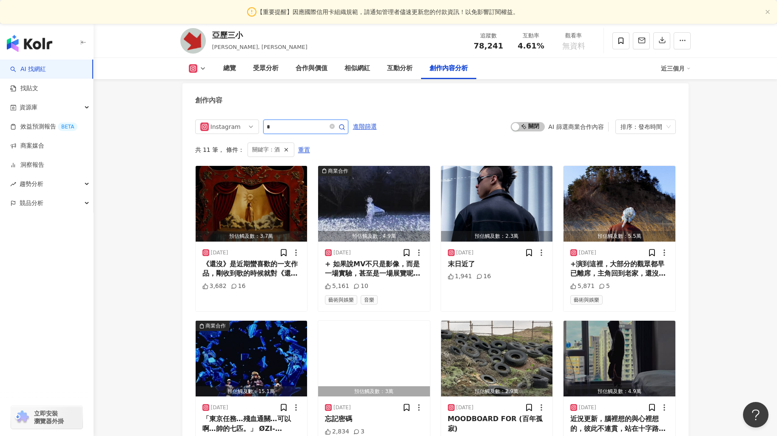
scroll to position [2349, 0]
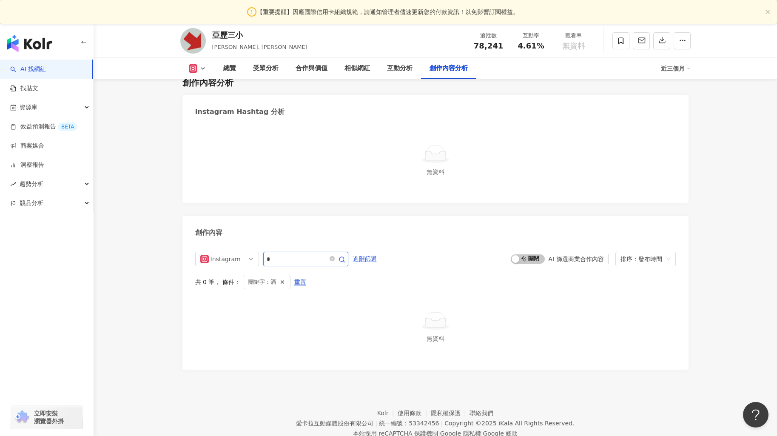
click at [294, 254] on input "*" at bounding box center [297, 259] width 60 height 10
type input "*"
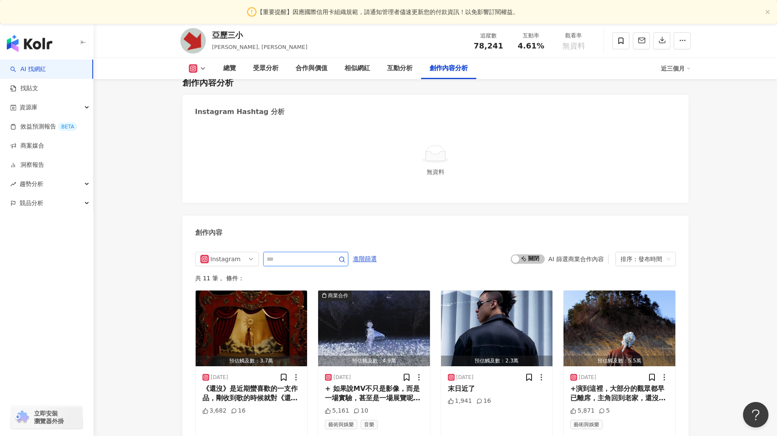
scroll to position [2482, 0]
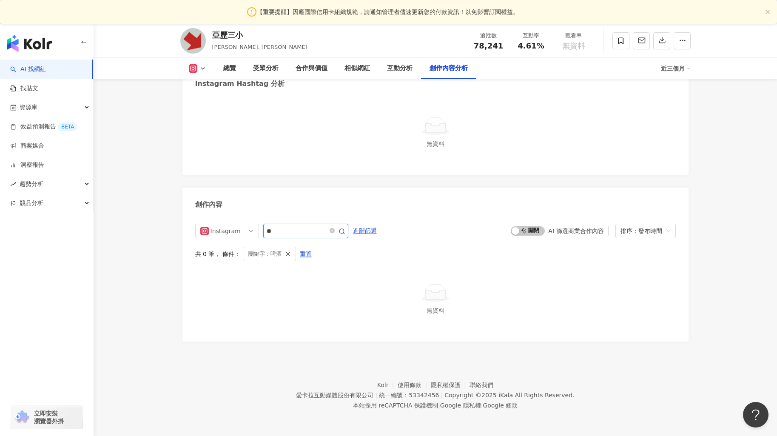
scroll to position [2349, 0]
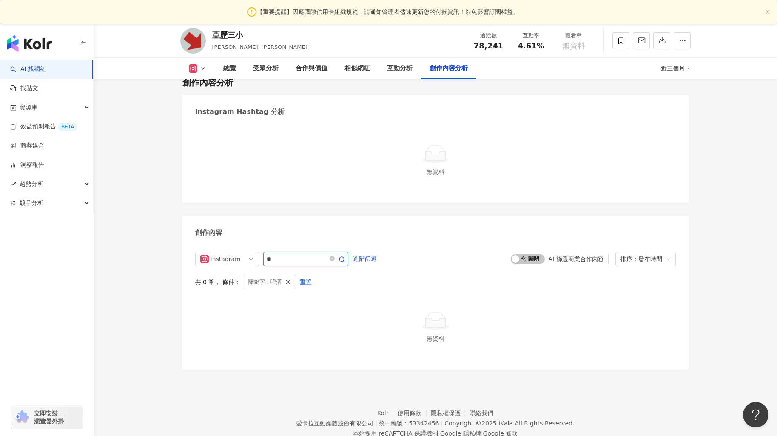
click at [305, 254] on input "**" at bounding box center [297, 259] width 60 height 10
type input "*"
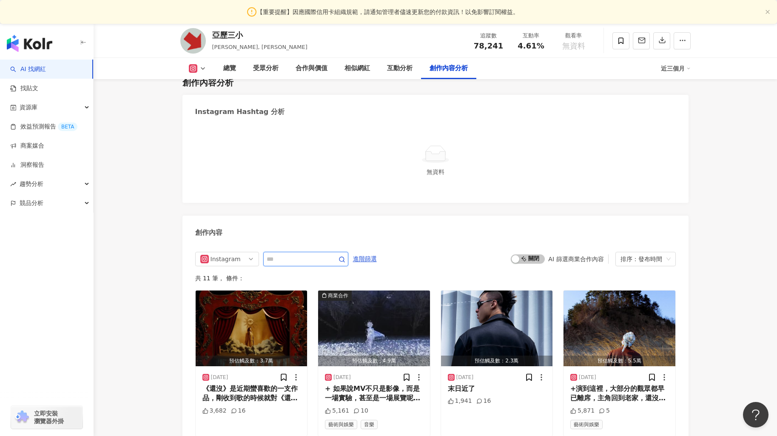
scroll to position [2482, 0]
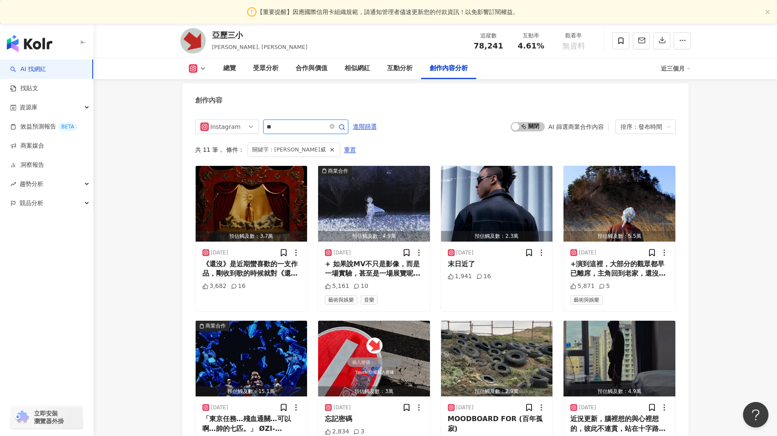
scroll to position [2349, 0]
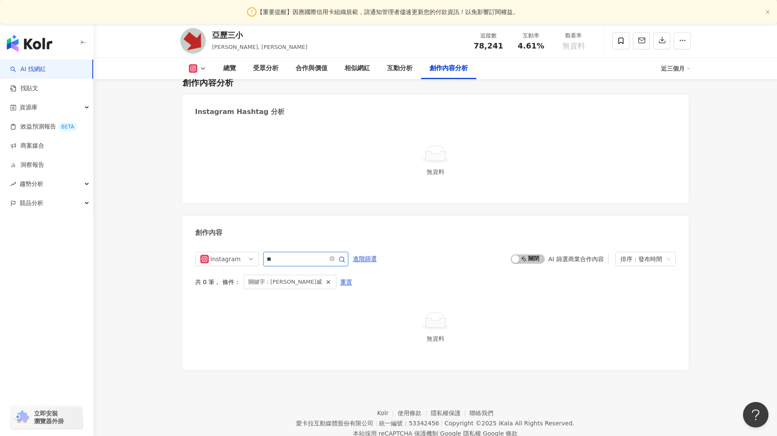
click at [305, 254] on input "**" at bounding box center [297, 259] width 60 height 10
type input "*"
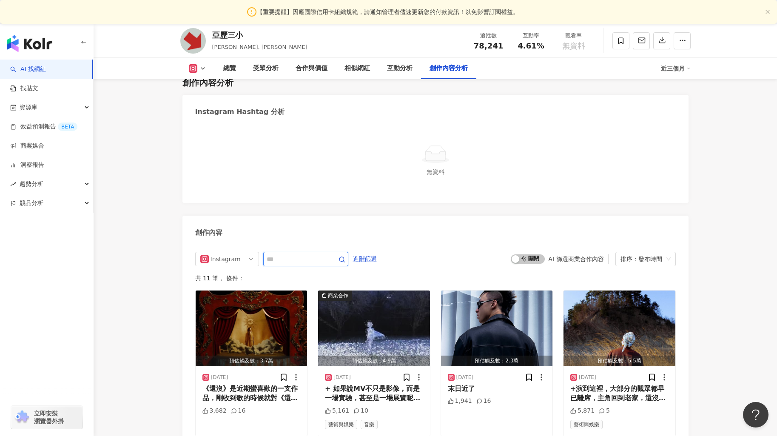
scroll to position [2482, 0]
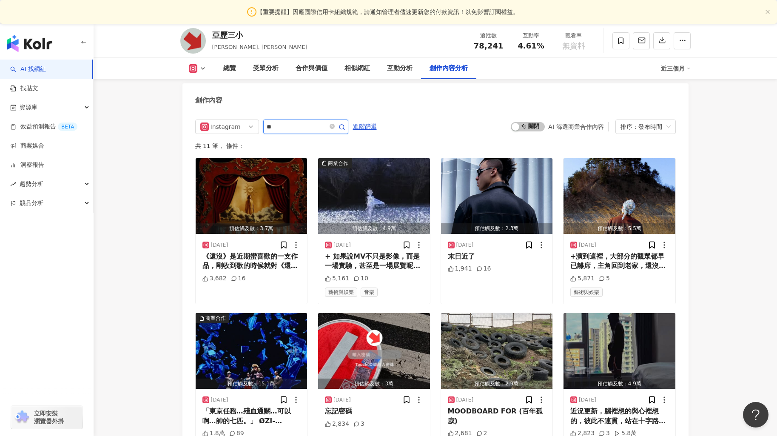
type input "**"
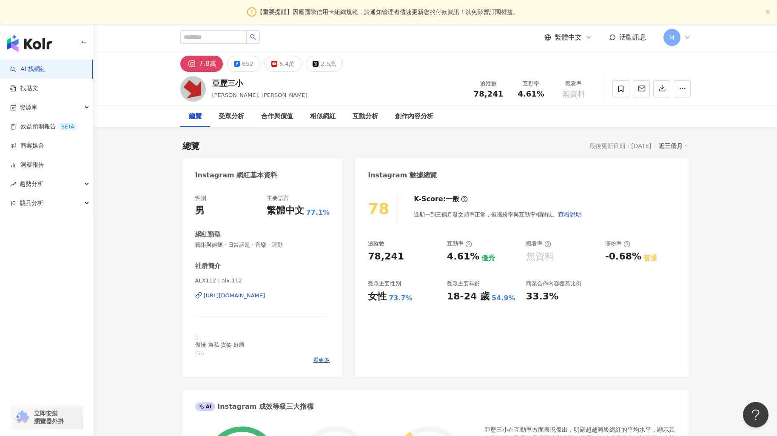
click at [232, 81] on div "亞歷三小" at bounding box center [259, 83] width 95 height 11
click at [202, 88] on img at bounding box center [193, 89] width 26 height 26
click at [265, 296] on div "[URL][DOMAIN_NAME]" at bounding box center [235, 296] width 62 height 8
click at [273, 290] on div "ALX112 | alx.112 [URL][DOMAIN_NAME]" at bounding box center [262, 302] width 135 height 50
click at [265, 298] on div "[URL][DOMAIN_NAME]" at bounding box center [235, 296] width 62 height 8
